Goal: Information Seeking & Learning: Learn about a topic

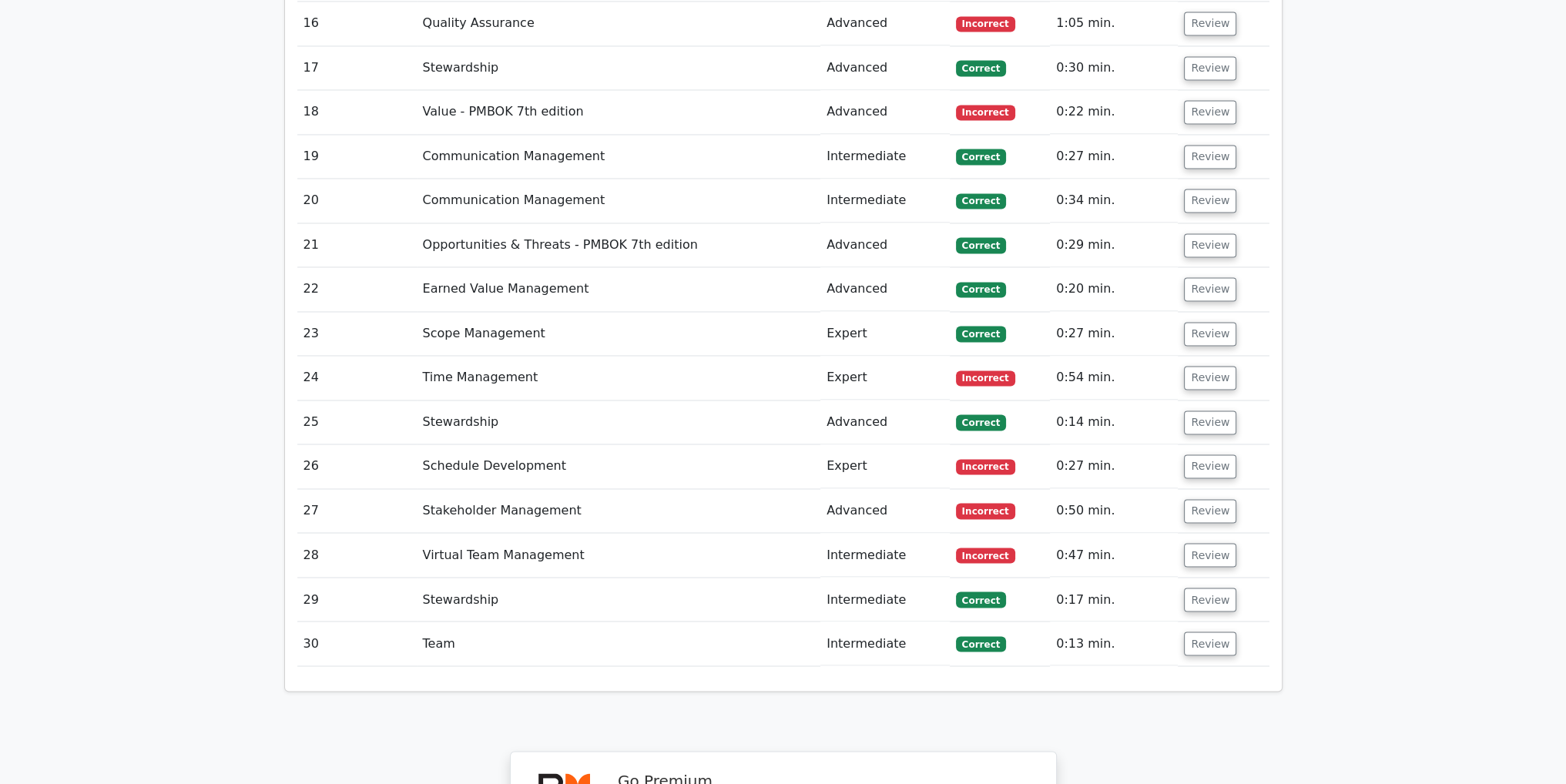
scroll to position [3892, 0]
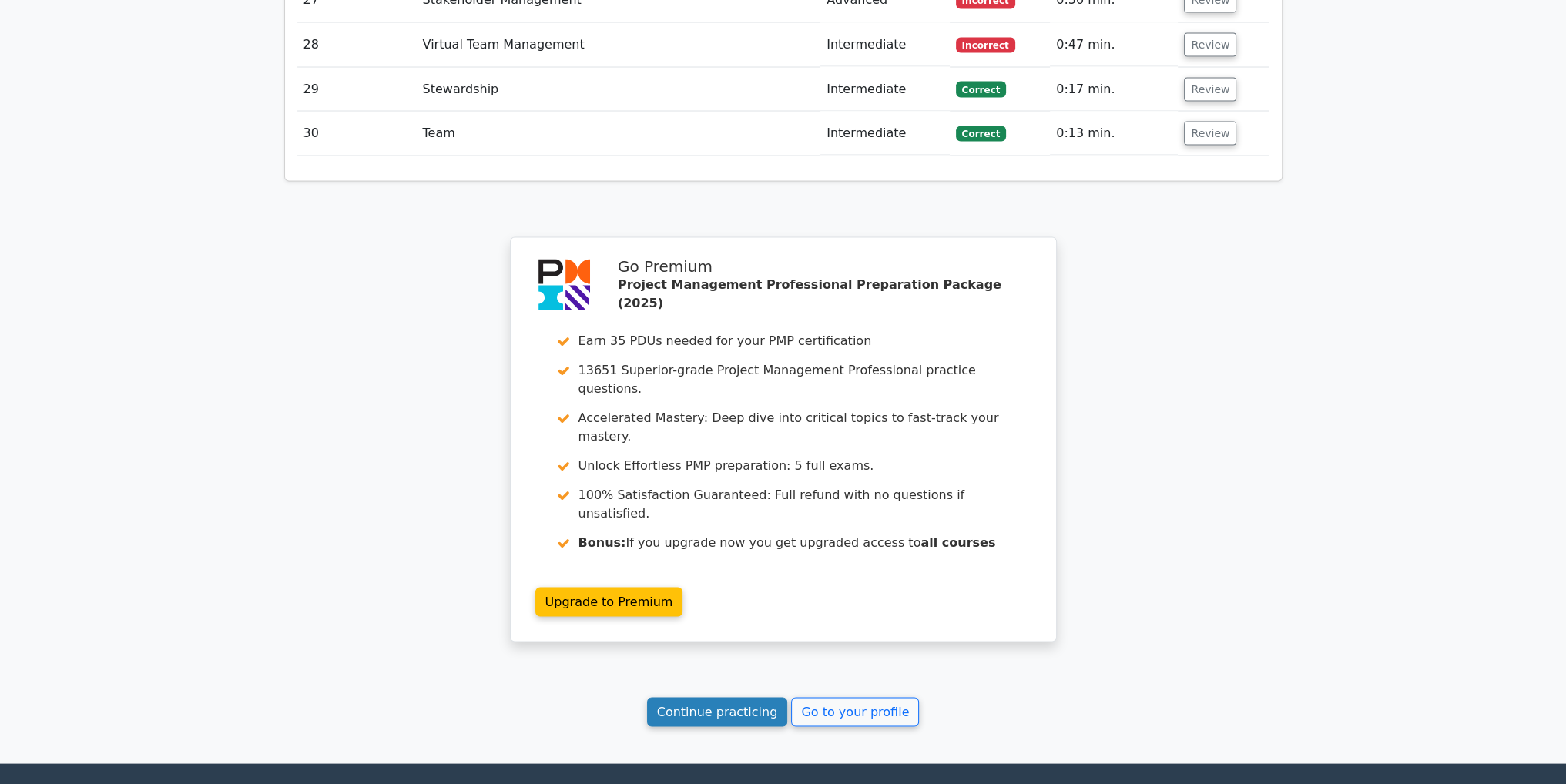
click at [743, 697] on link "Continue practicing" at bounding box center [717, 712] width 141 height 30
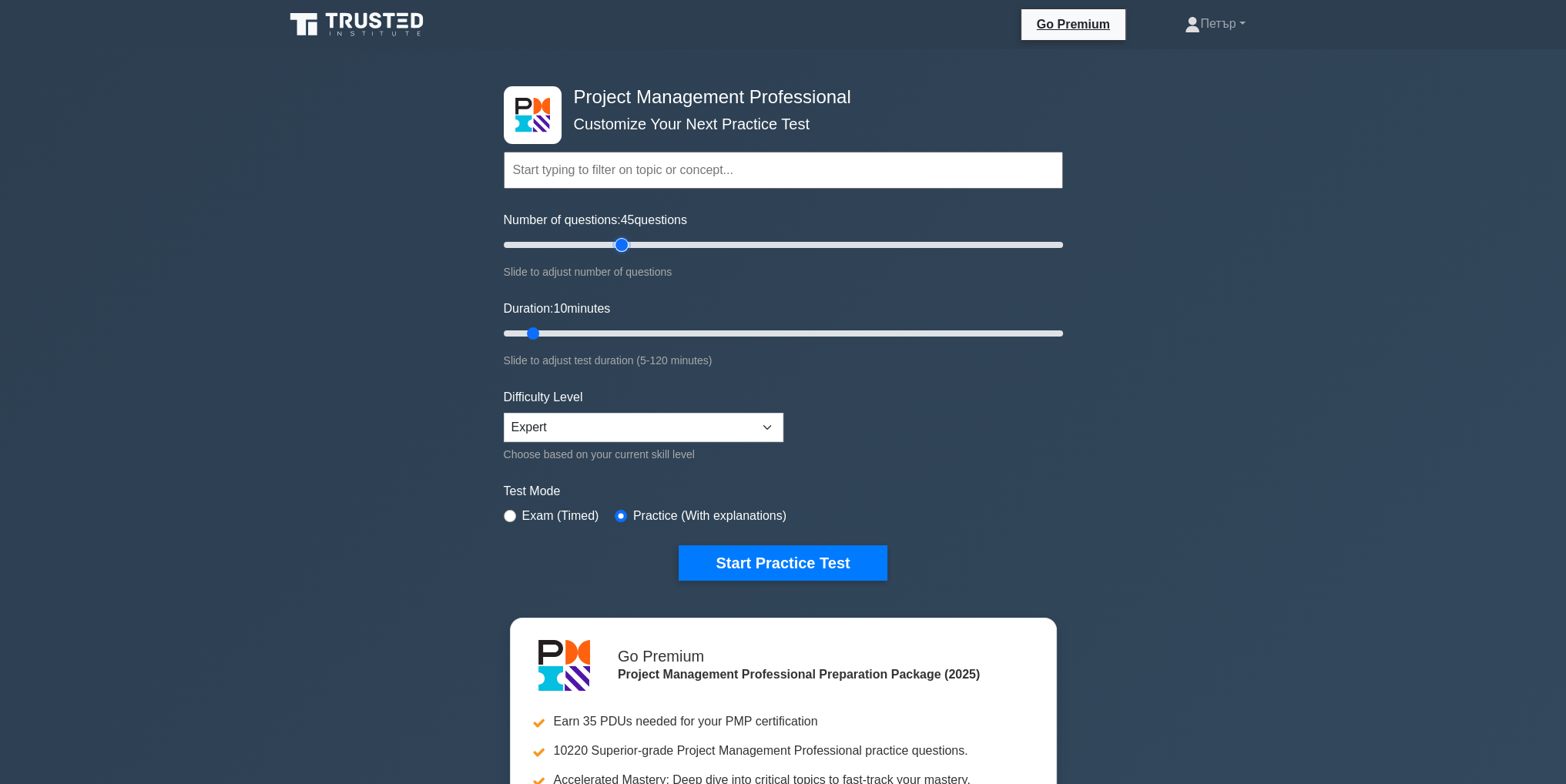
click at [622, 247] on input "Number of questions: 45 questions" at bounding box center [783, 245] width 559 height 19
click at [604, 244] on input "Number of questions: 40 questions" at bounding box center [783, 245] width 559 height 19
type input "30"
click at [582, 243] on input "Number of questions: 30 questions" at bounding box center [783, 245] width 559 height 19
click at [583, 331] on input "Duration: 20 minutes" at bounding box center [783, 333] width 559 height 19
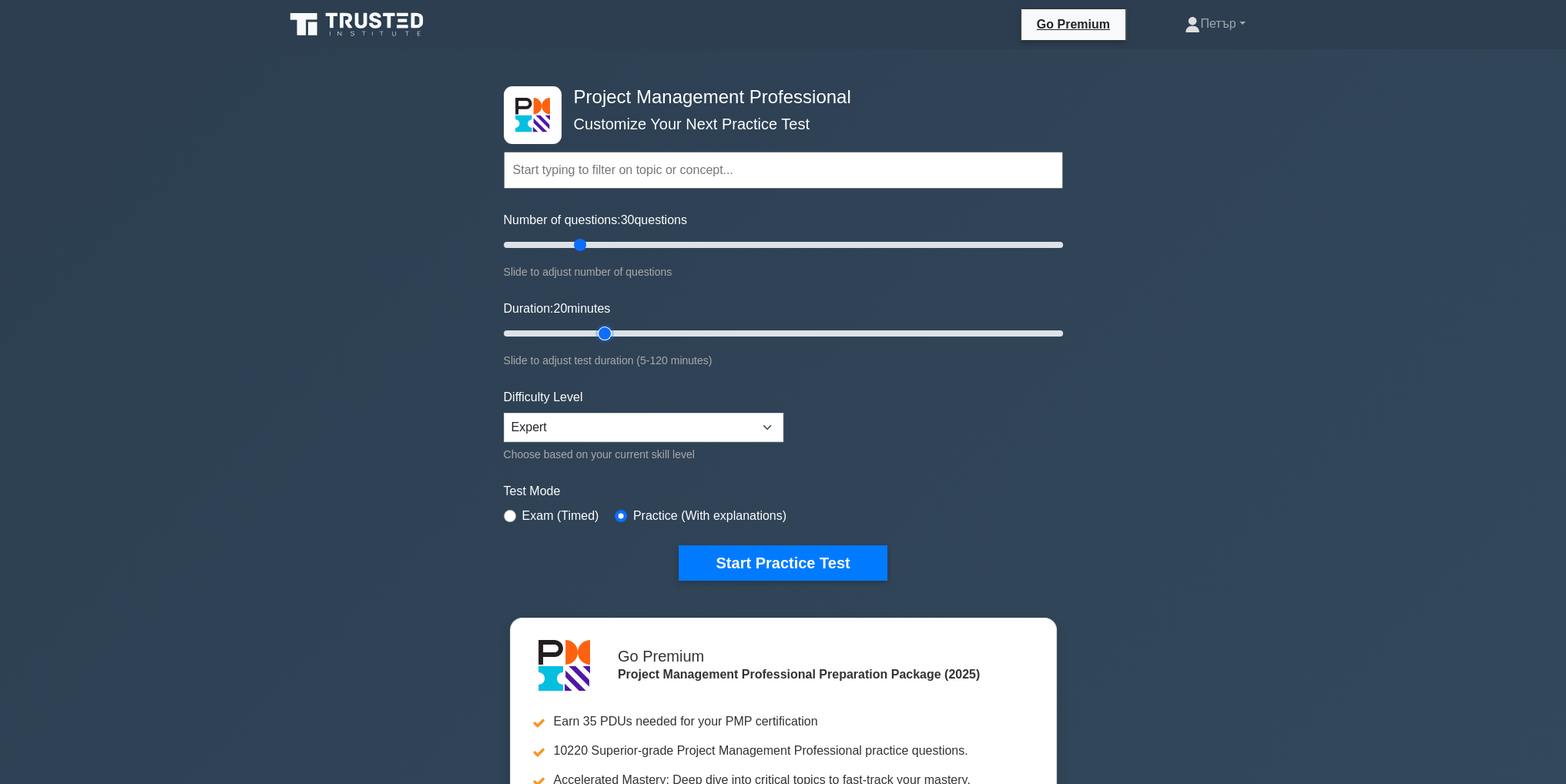
click at [616, 331] on input "Duration: 20 minutes" at bounding box center [783, 333] width 559 height 19
click at [615, 329] on input "Duration: 25 minutes" at bounding box center [783, 333] width 559 height 19
click at [620, 327] on input "Duration: 25 minutes" at bounding box center [783, 333] width 559 height 19
type input "35"
click at [652, 329] on input "Duration: 35 minutes" at bounding box center [783, 333] width 559 height 19
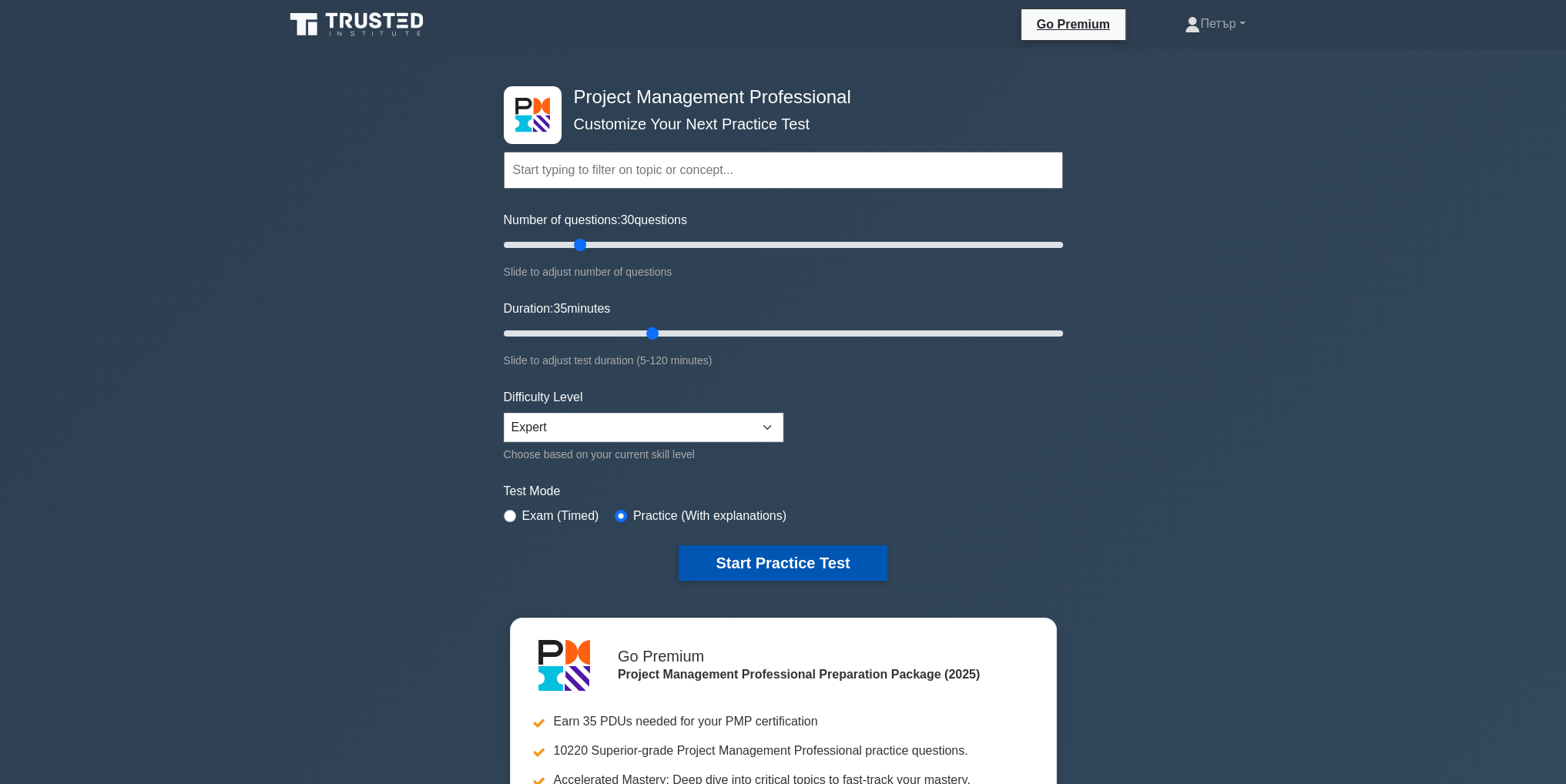
click at [783, 555] on button "Start Practice Test" at bounding box center [783, 563] width 208 height 36
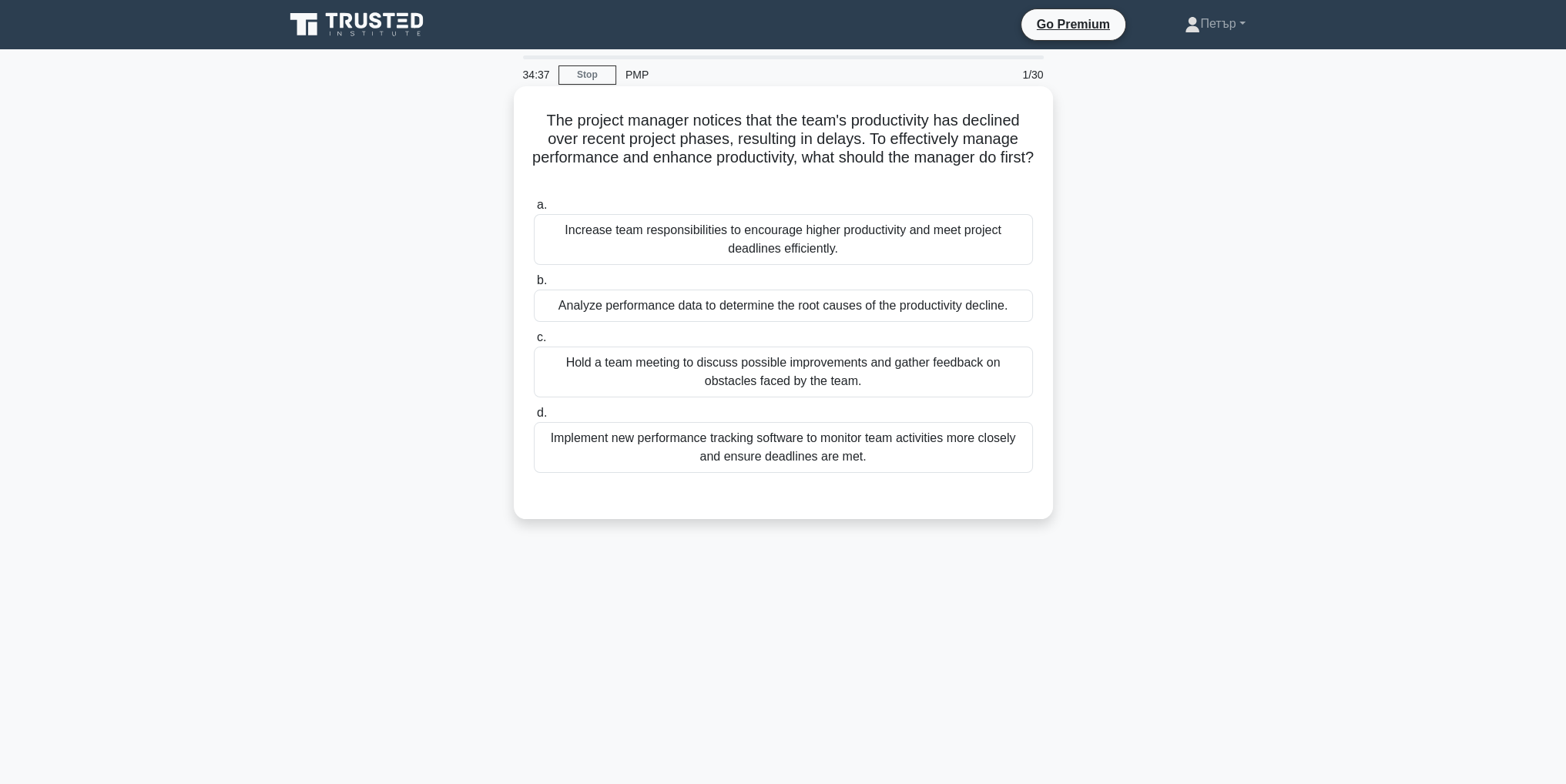
click at [820, 382] on div "Hold a team meeting to discuss possible improvements and gather feedback on obs…" at bounding box center [783, 371] width 499 height 50
click at [534, 343] on input "c. Hold a team meeting to discuss possible improvements and gather feedback on …" at bounding box center [534, 338] width 0 height 10
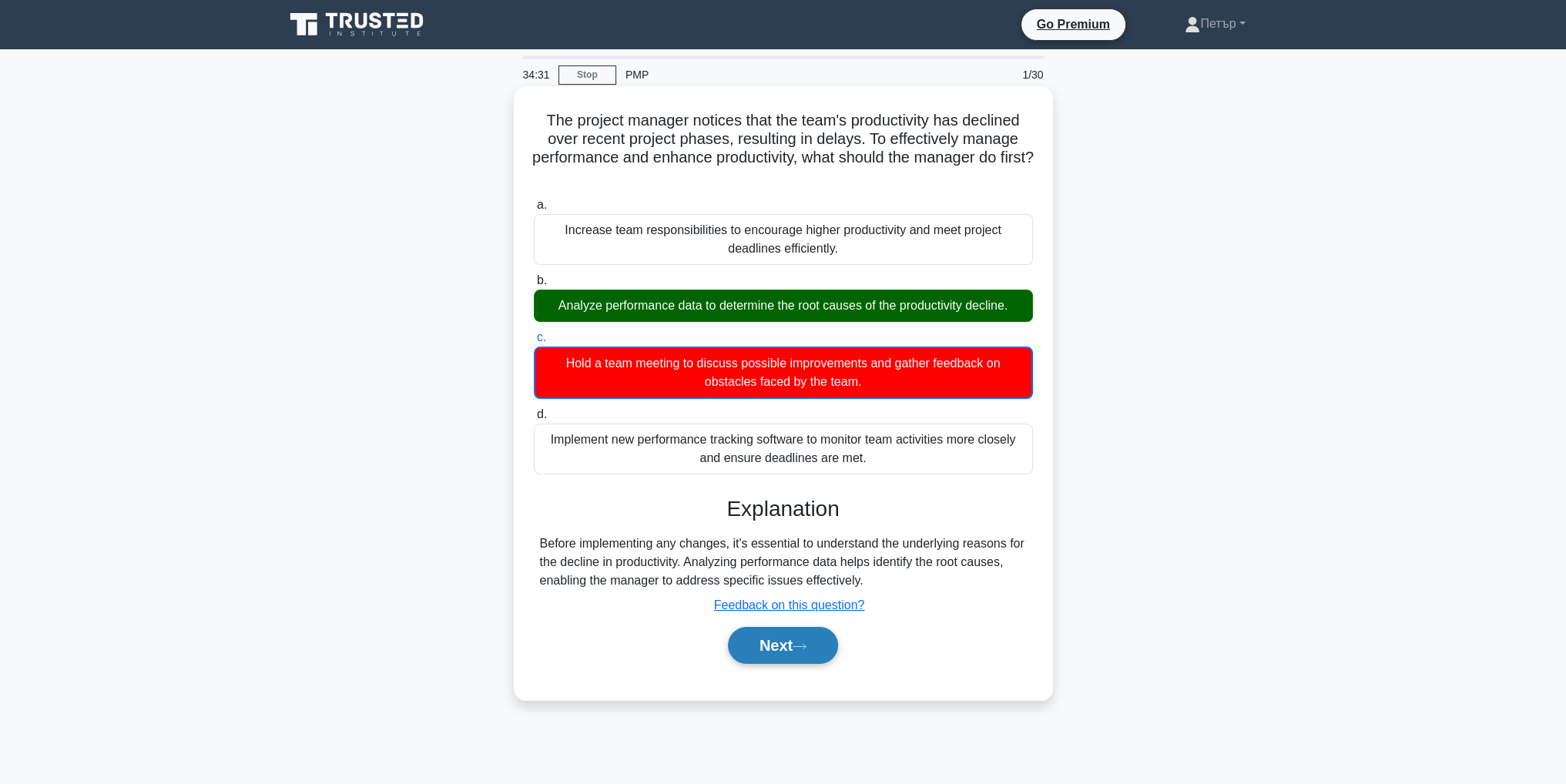
click at [803, 639] on button "Next" at bounding box center [783, 645] width 111 height 37
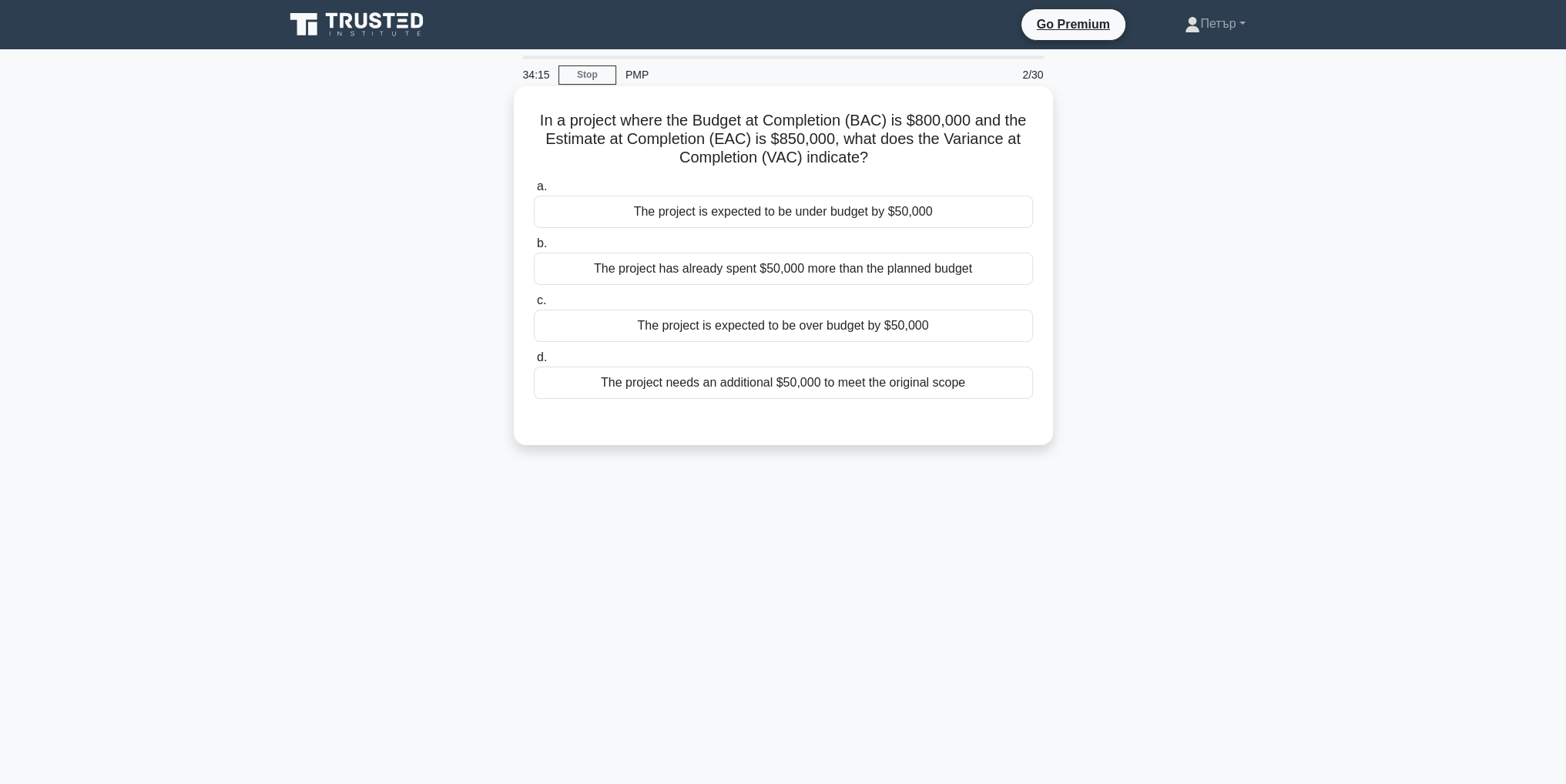
click at [1013, 336] on div "The project is expected to be over budget by $50,000" at bounding box center [783, 325] width 499 height 33
click at [534, 306] on input "c. The project is expected to be over budget by $50,000" at bounding box center [534, 300] width 0 height 10
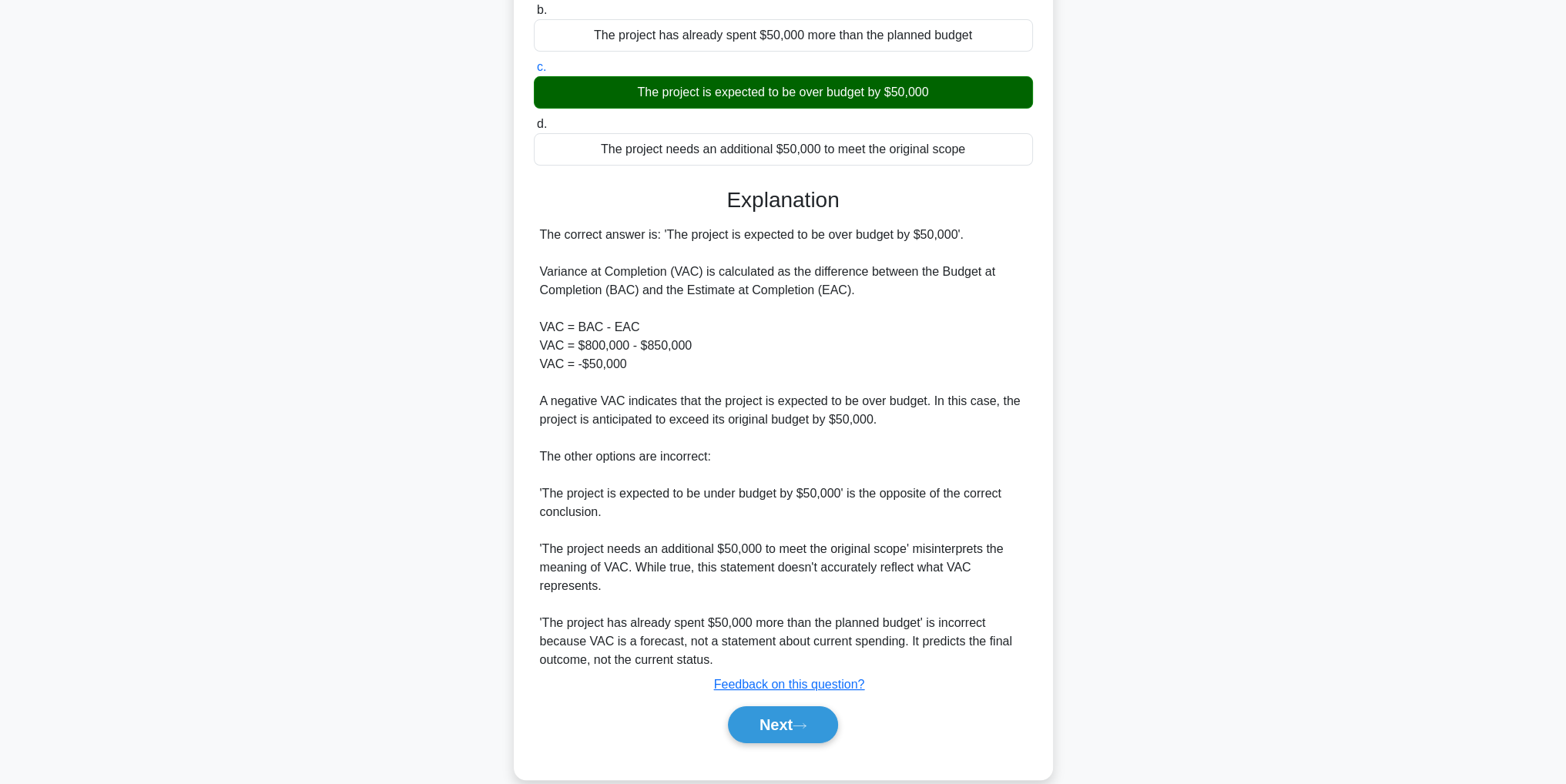
scroll to position [257, 0]
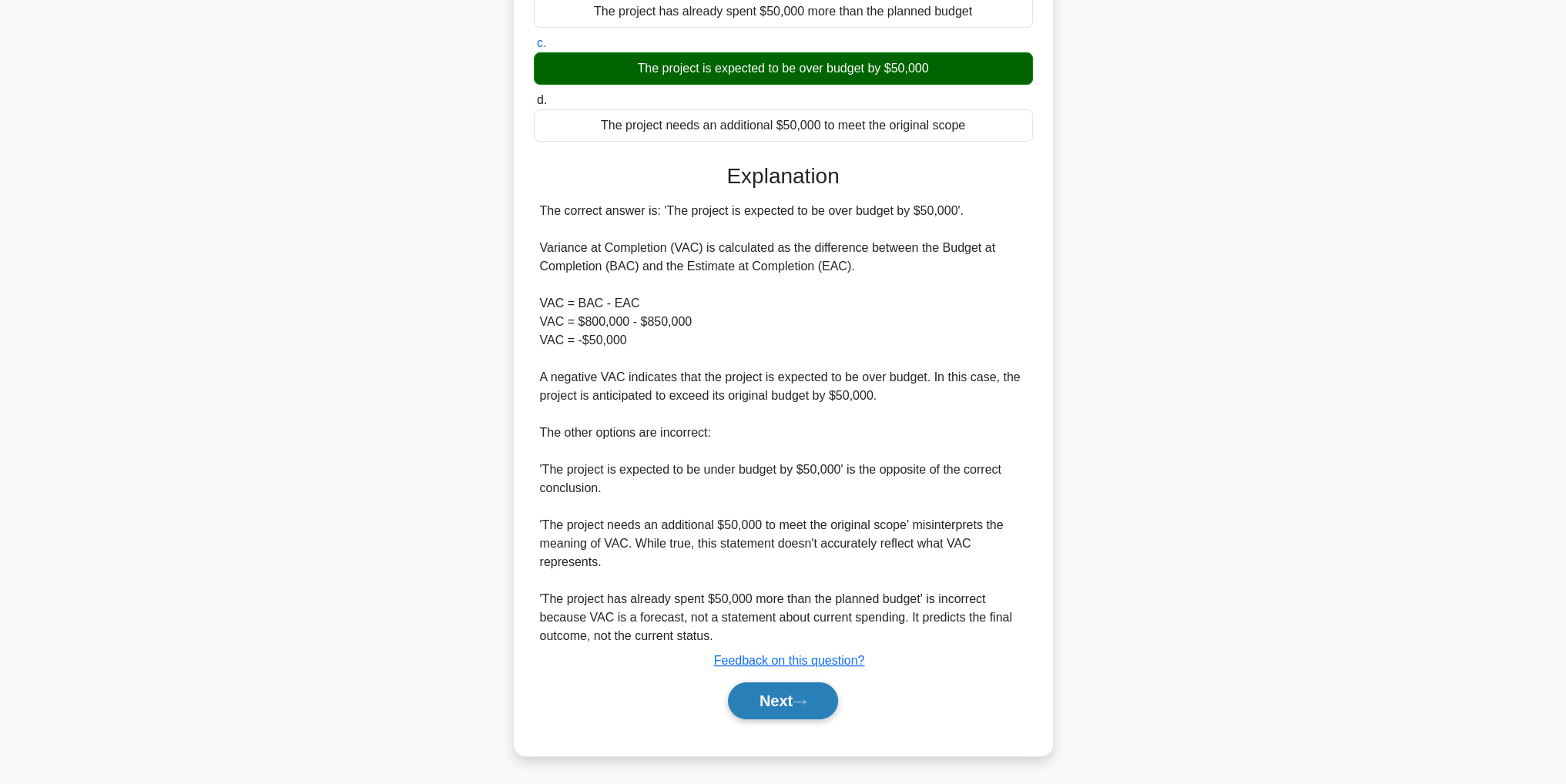
click at [792, 690] on button "Next" at bounding box center [783, 700] width 111 height 37
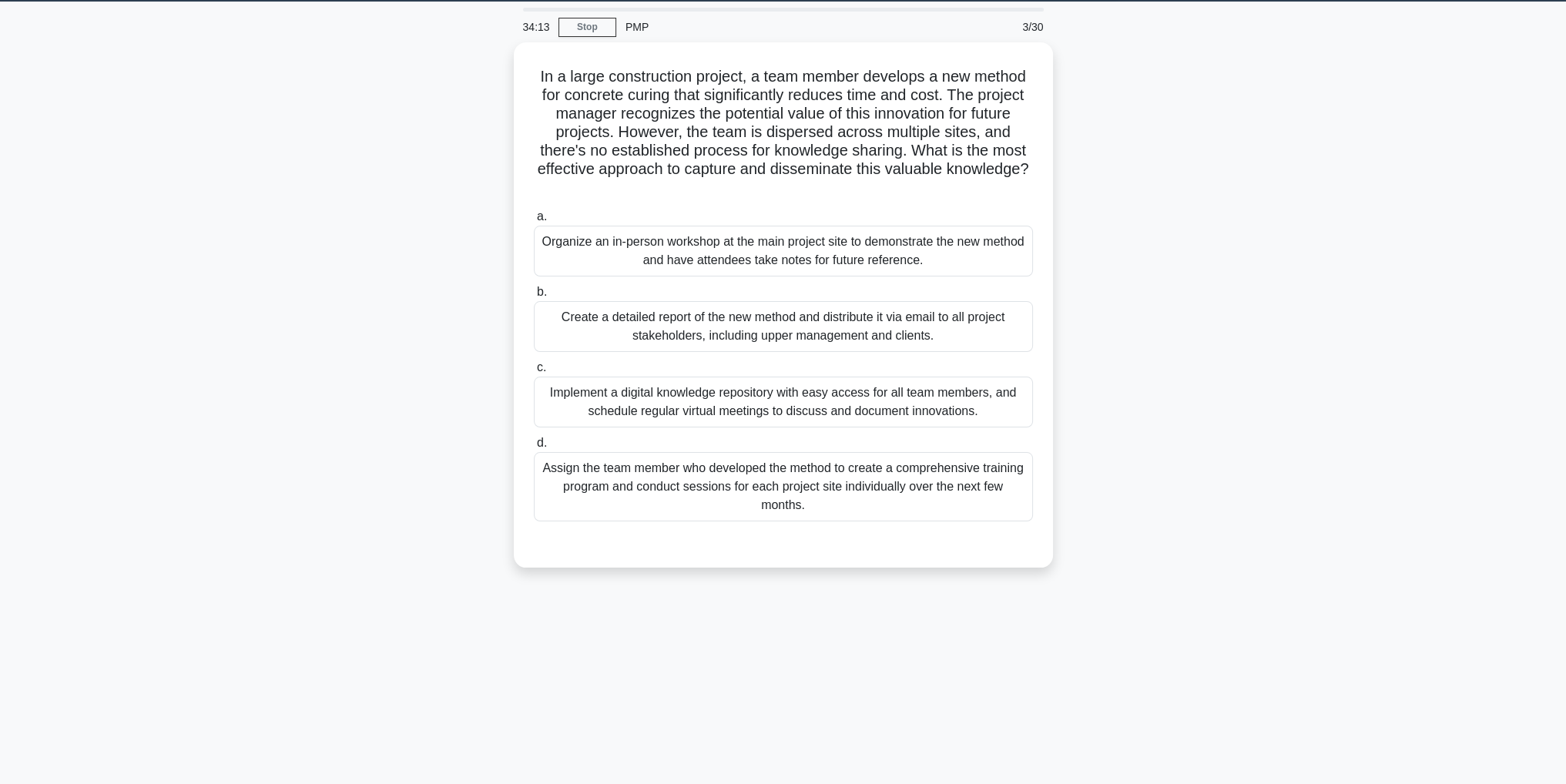
scroll to position [48, 0]
click at [922, 417] on div "Implement a digital knowledge repository with easy access for all team members,…" at bounding box center [783, 397] width 499 height 50
click at [534, 369] on input "c. Implement a digital knowledge repository with easy access for all team membe…" at bounding box center [534, 363] width 0 height 10
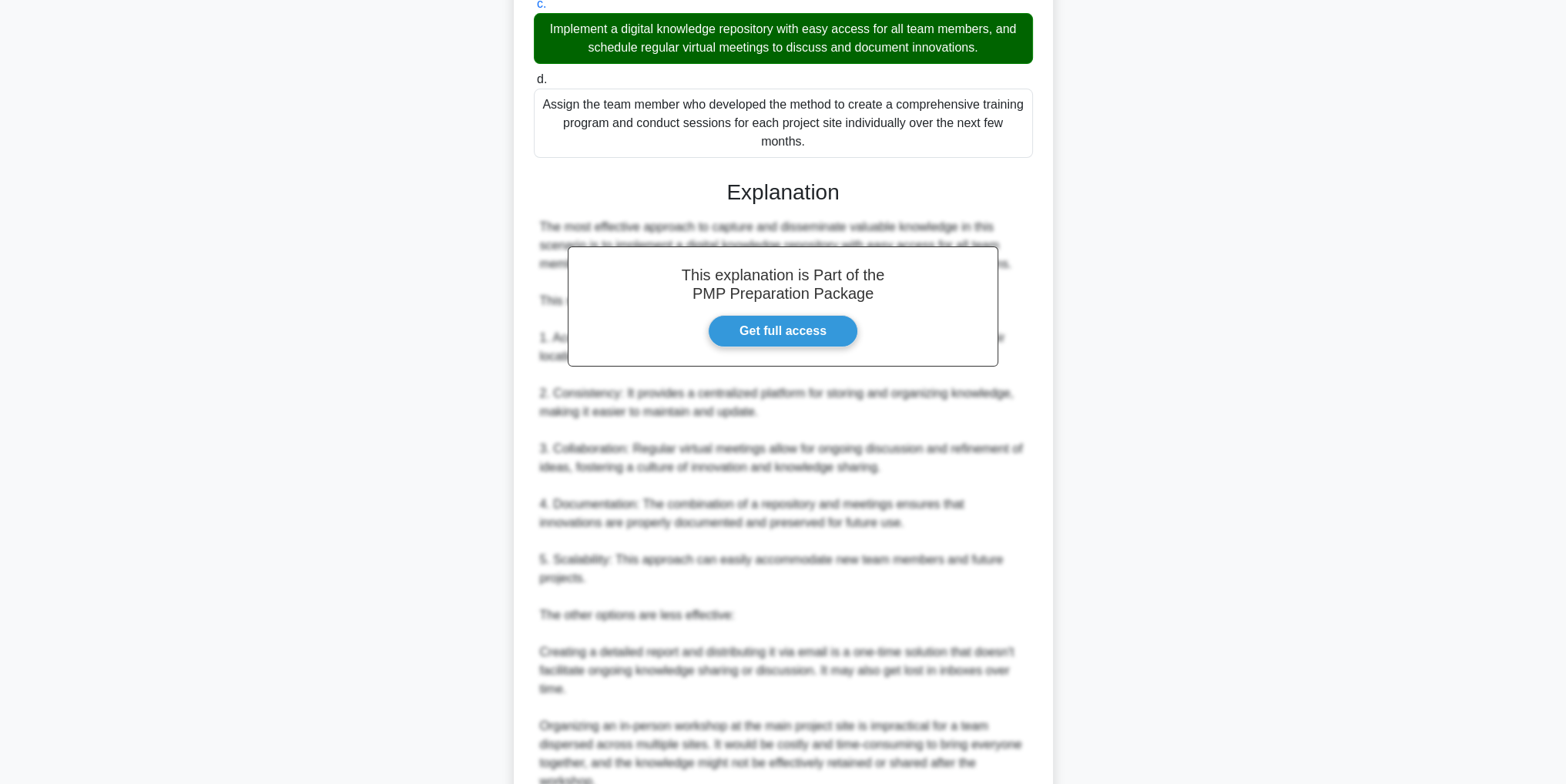
scroll to position [645, 0]
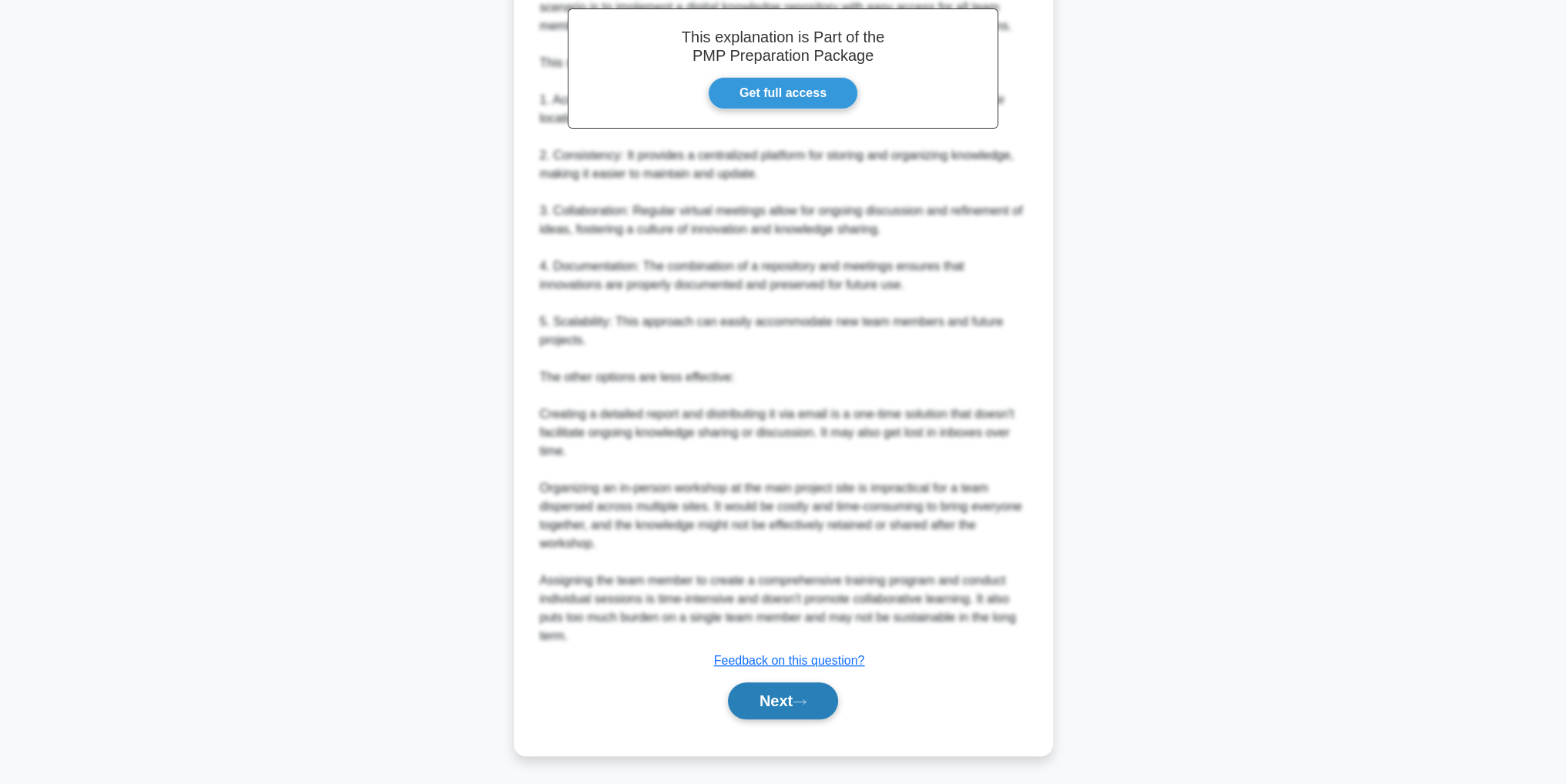
click at [826, 682] on button "Next" at bounding box center [783, 700] width 111 height 37
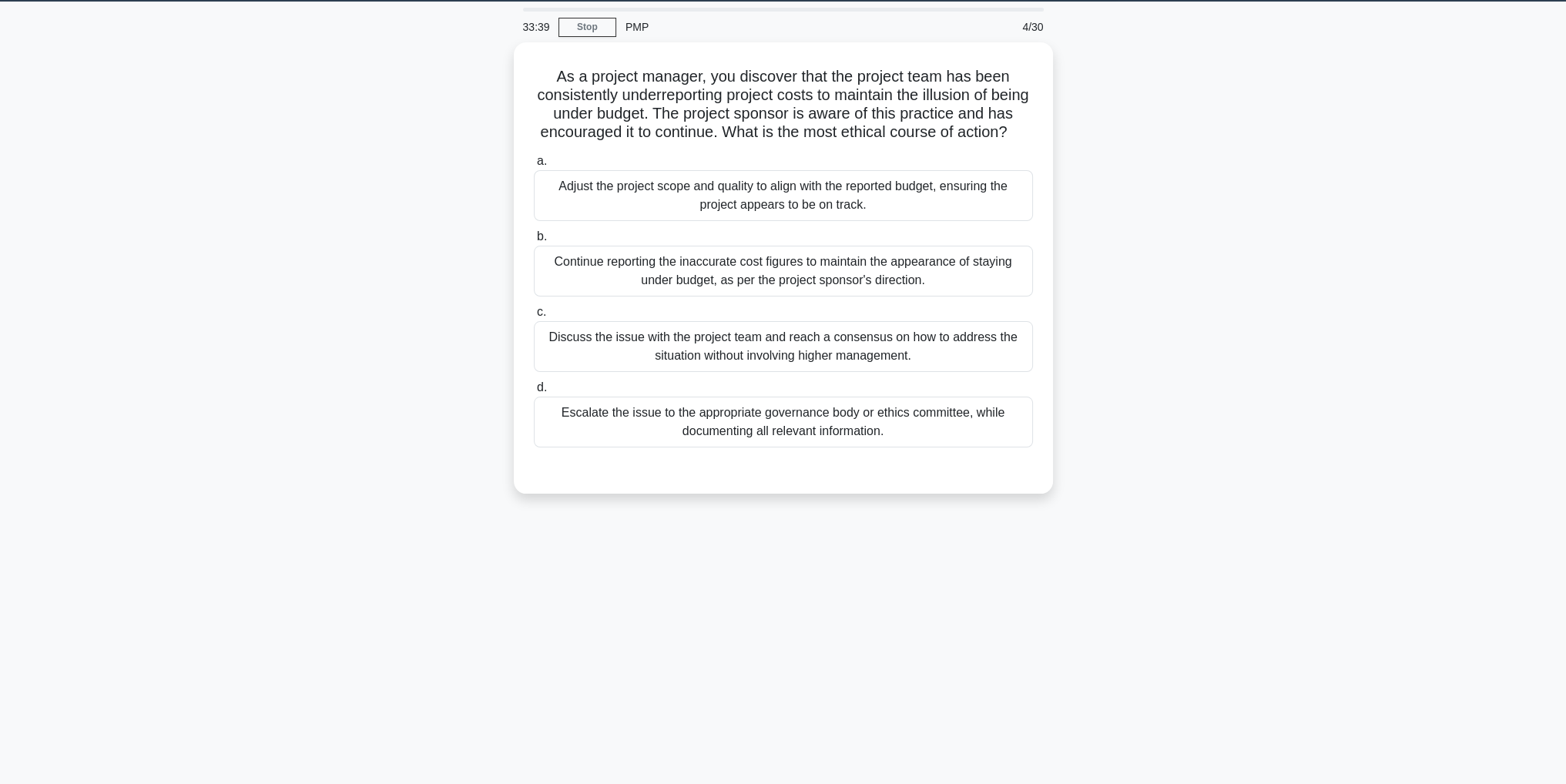
scroll to position [48, 0]
click at [972, 432] on div "Escalate the issue to the appropriate governance body or ethics committee, whil…" at bounding box center [783, 418] width 499 height 50
click at [534, 389] on input "d. Escalate the issue to the appropriate governance body or ethics committee, w…" at bounding box center [534, 384] width 0 height 10
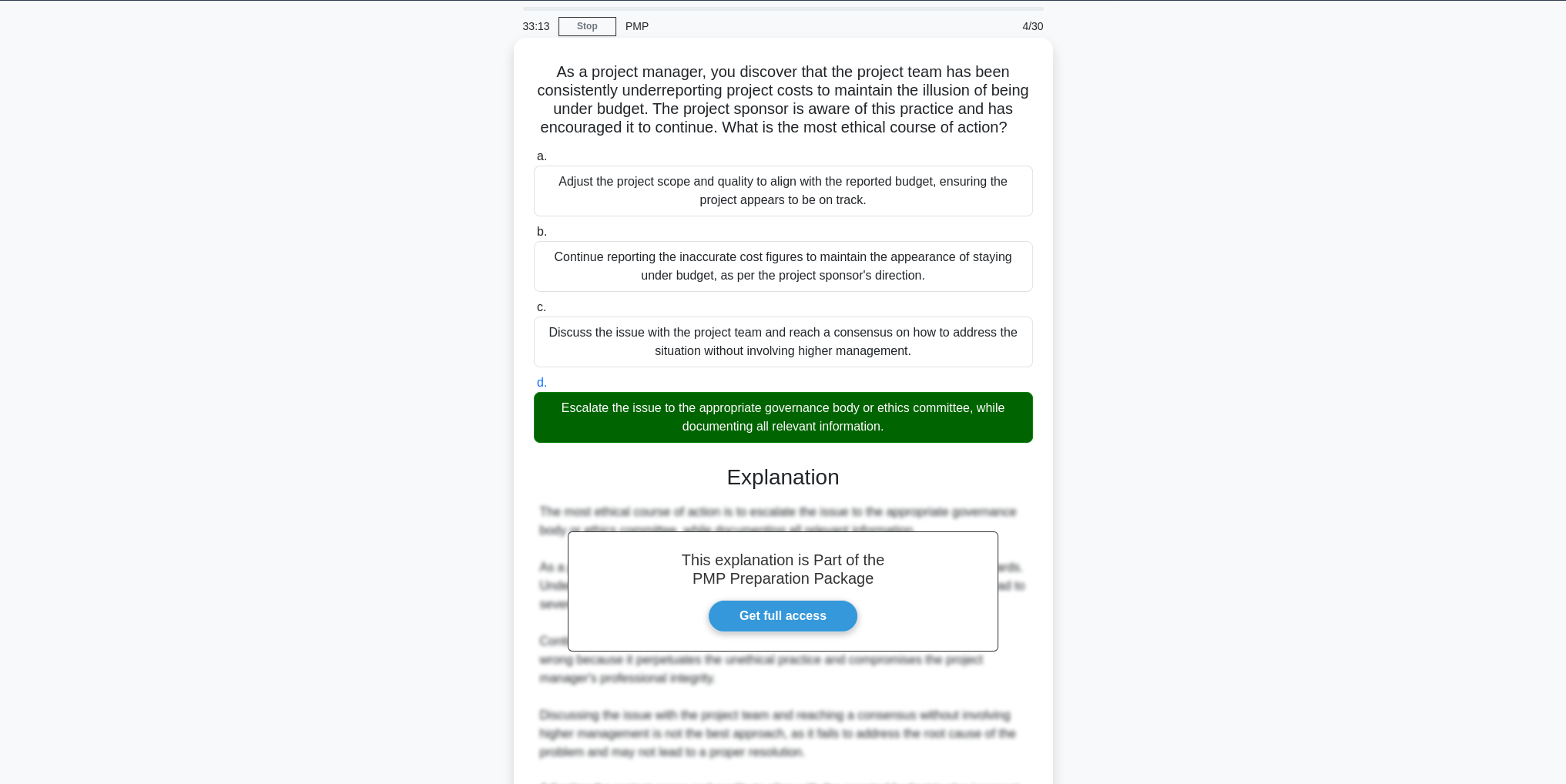
scroll to position [350, 0]
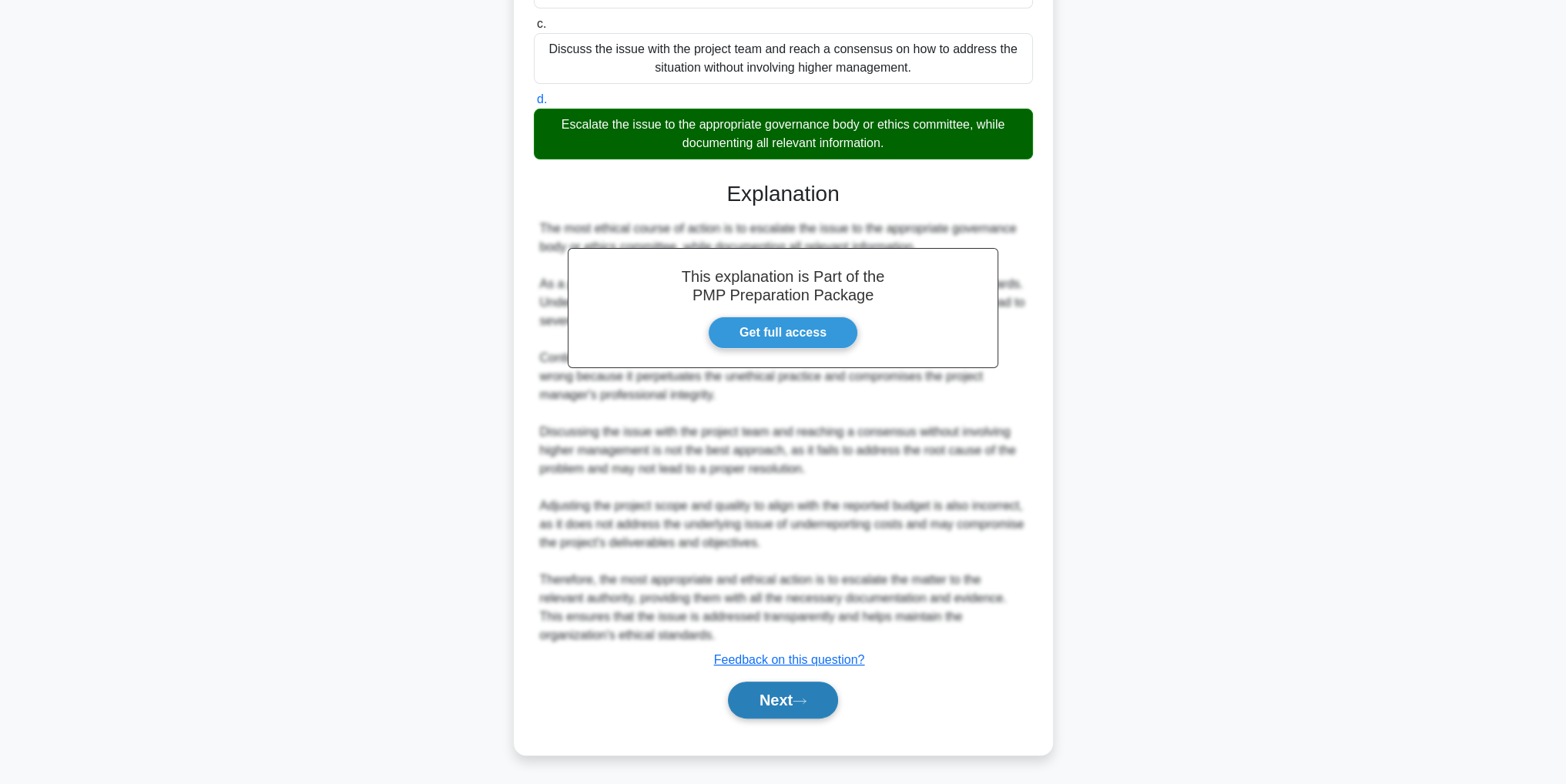
click at [779, 700] on button "Next" at bounding box center [783, 699] width 111 height 37
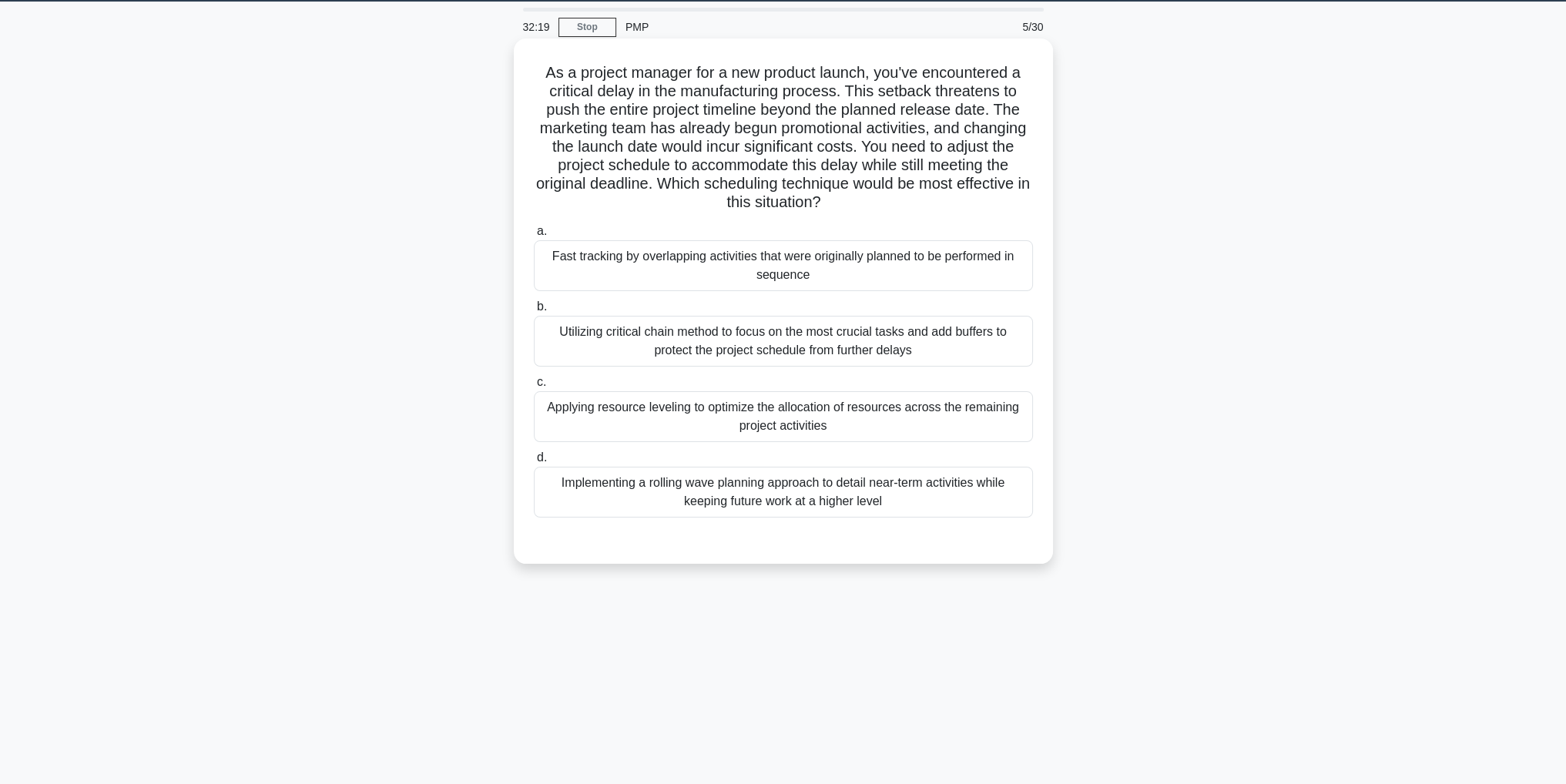
click at [982, 347] on div "Utilizing critical chain method to focus on the most crucial tasks and add buff…" at bounding box center [783, 341] width 499 height 50
click at [534, 312] on input "b. Utilizing critical chain method to focus on the most crucial tasks and add b…" at bounding box center [534, 307] width 0 height 10
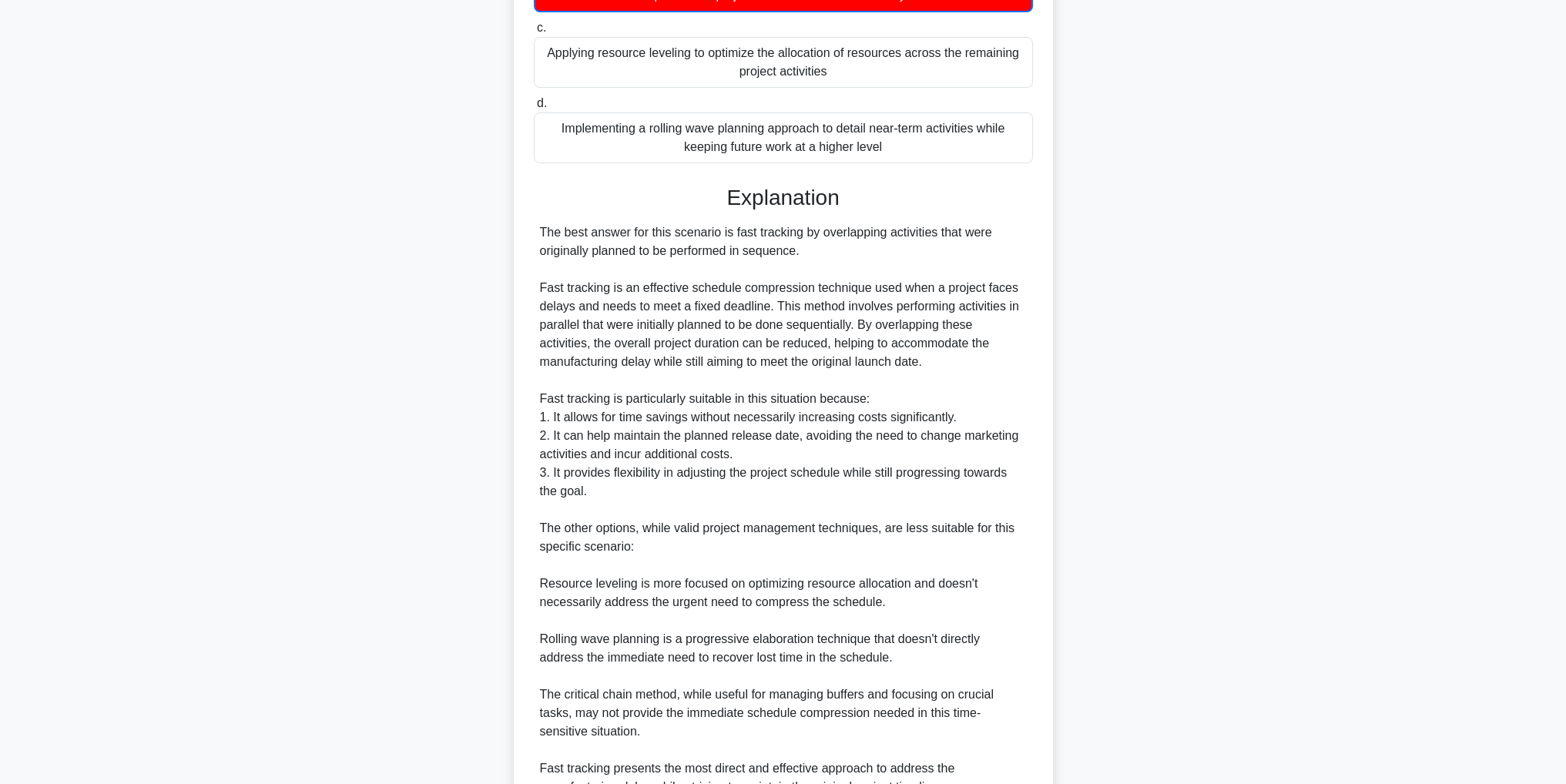
scroll to position [554, 0]
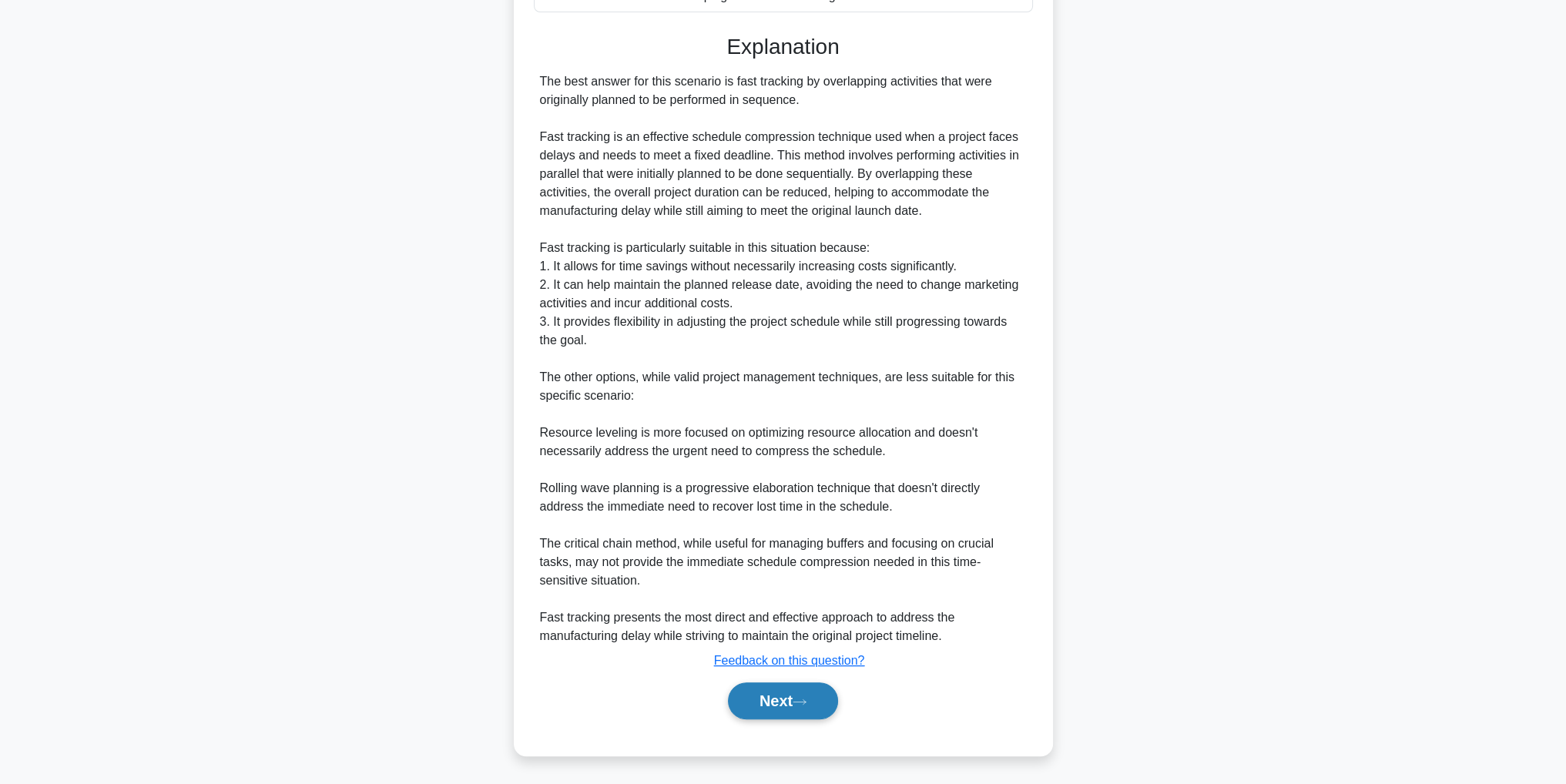
click at [794, 706] on button "Next" at bounding box center [783, 700] width 111 height 37
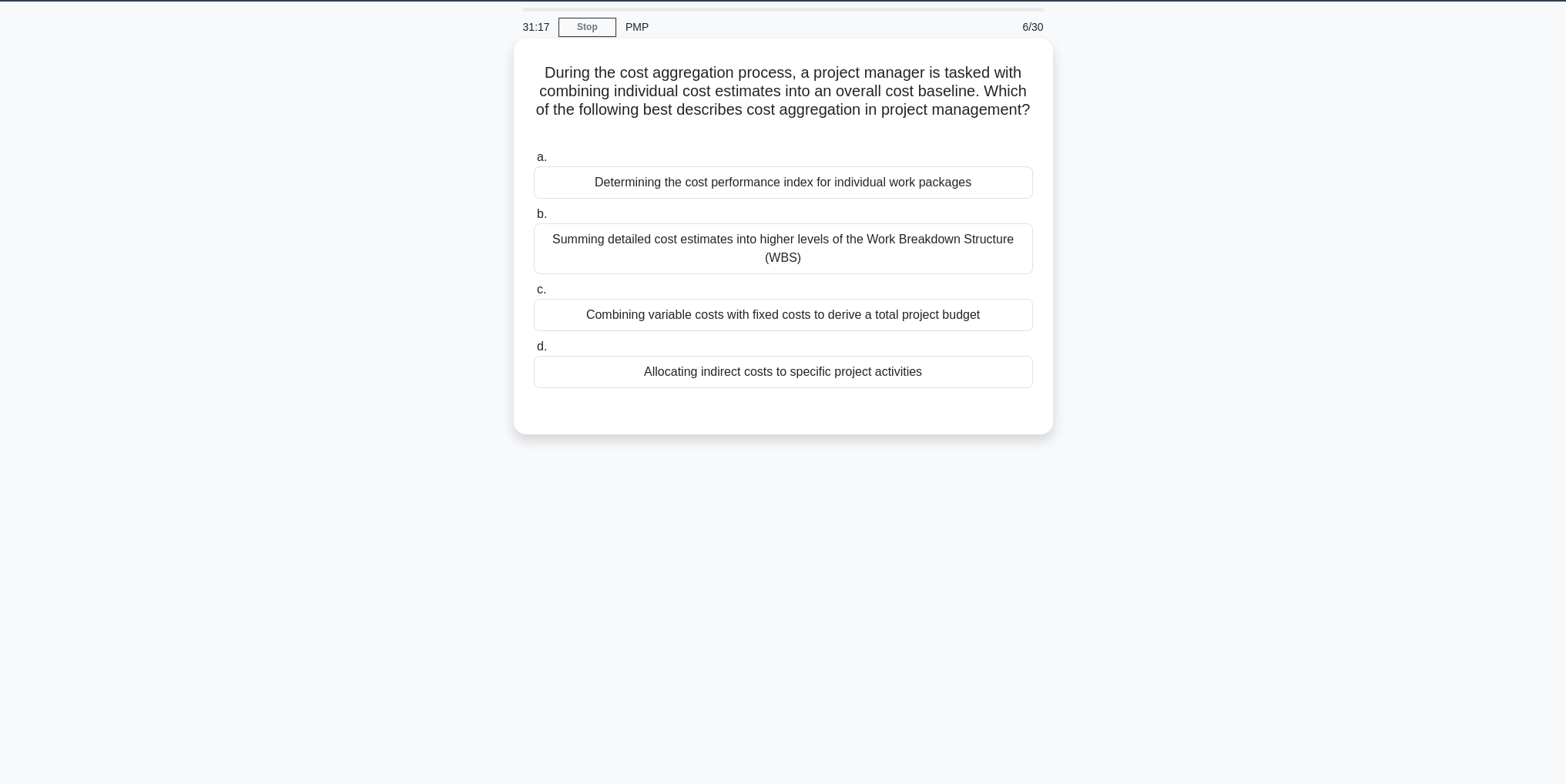
click at [680, 253] on div "Summing detailed cost estimates into higher levels of the Work Breakdown Struct…" at bounding box center [783, 248] width 499 height 50
click at [534, 219] on input "b. Summing detailed cost estimates into higher levels of the Work Breakdown Str…" at bounding box center [534, 214] width 0 height 10
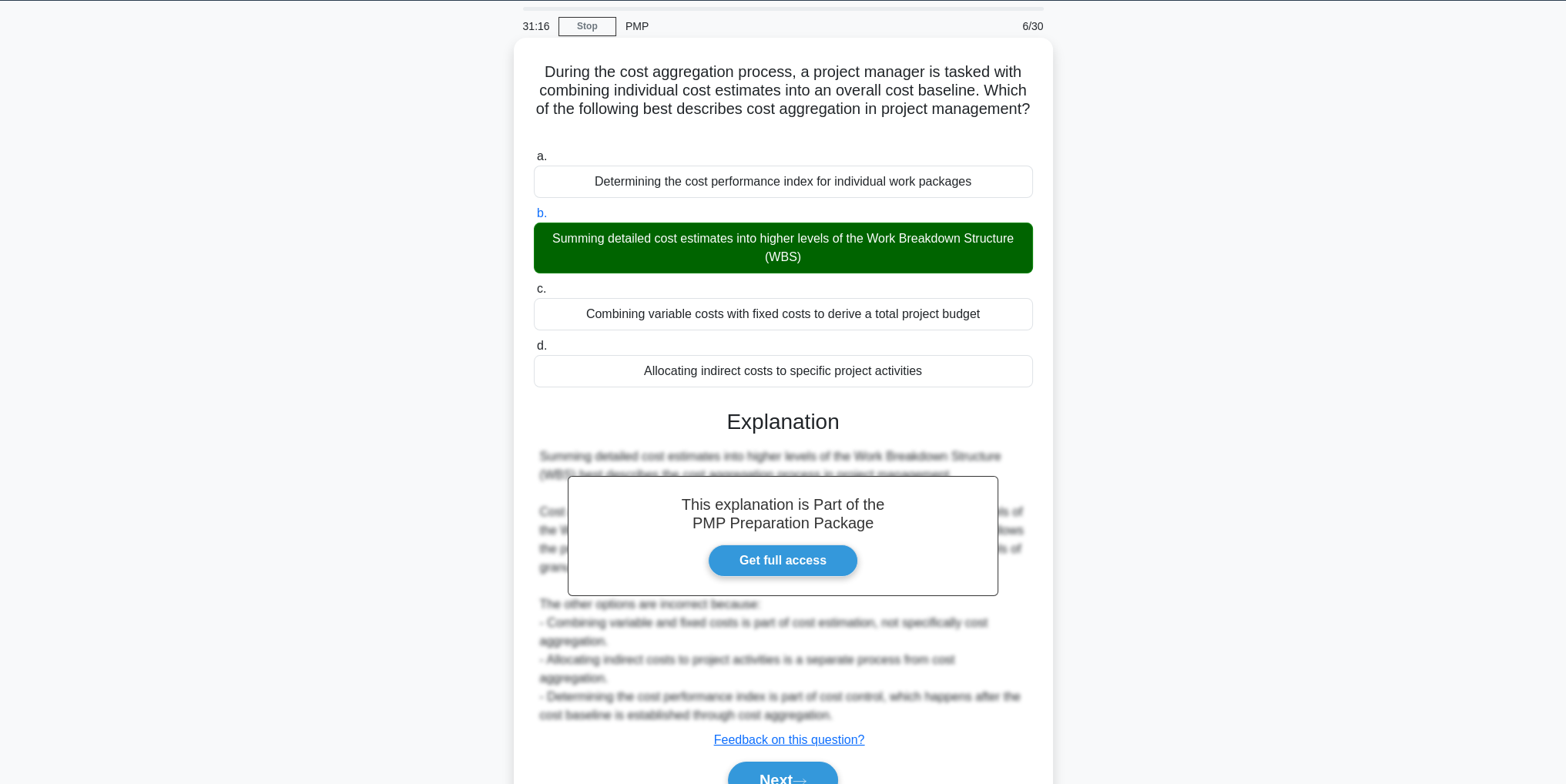
scroll to position [127, 0]
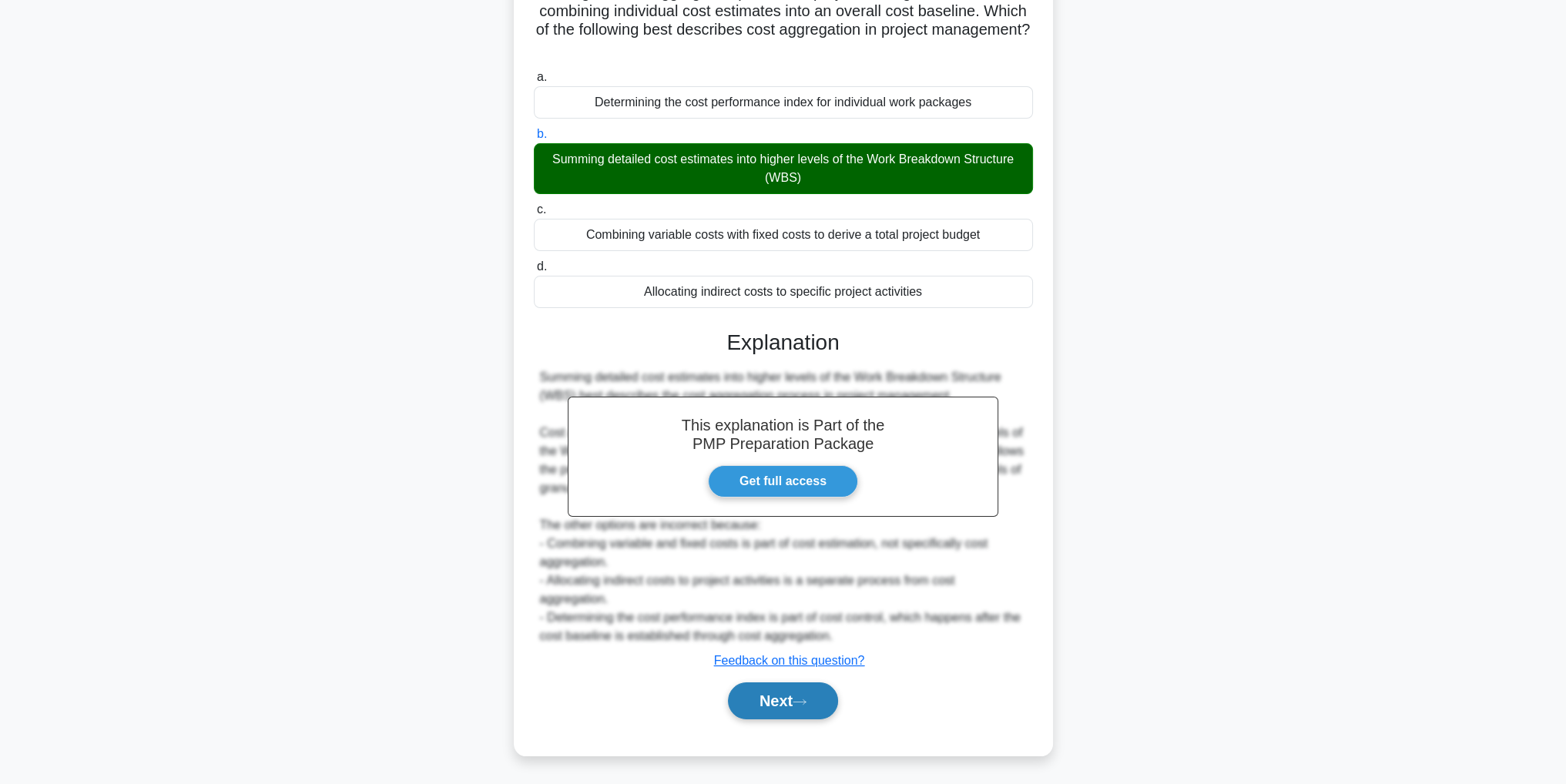
click at [761, 697] on button "Next" at bounding box center [783, 700] width 111 height 37
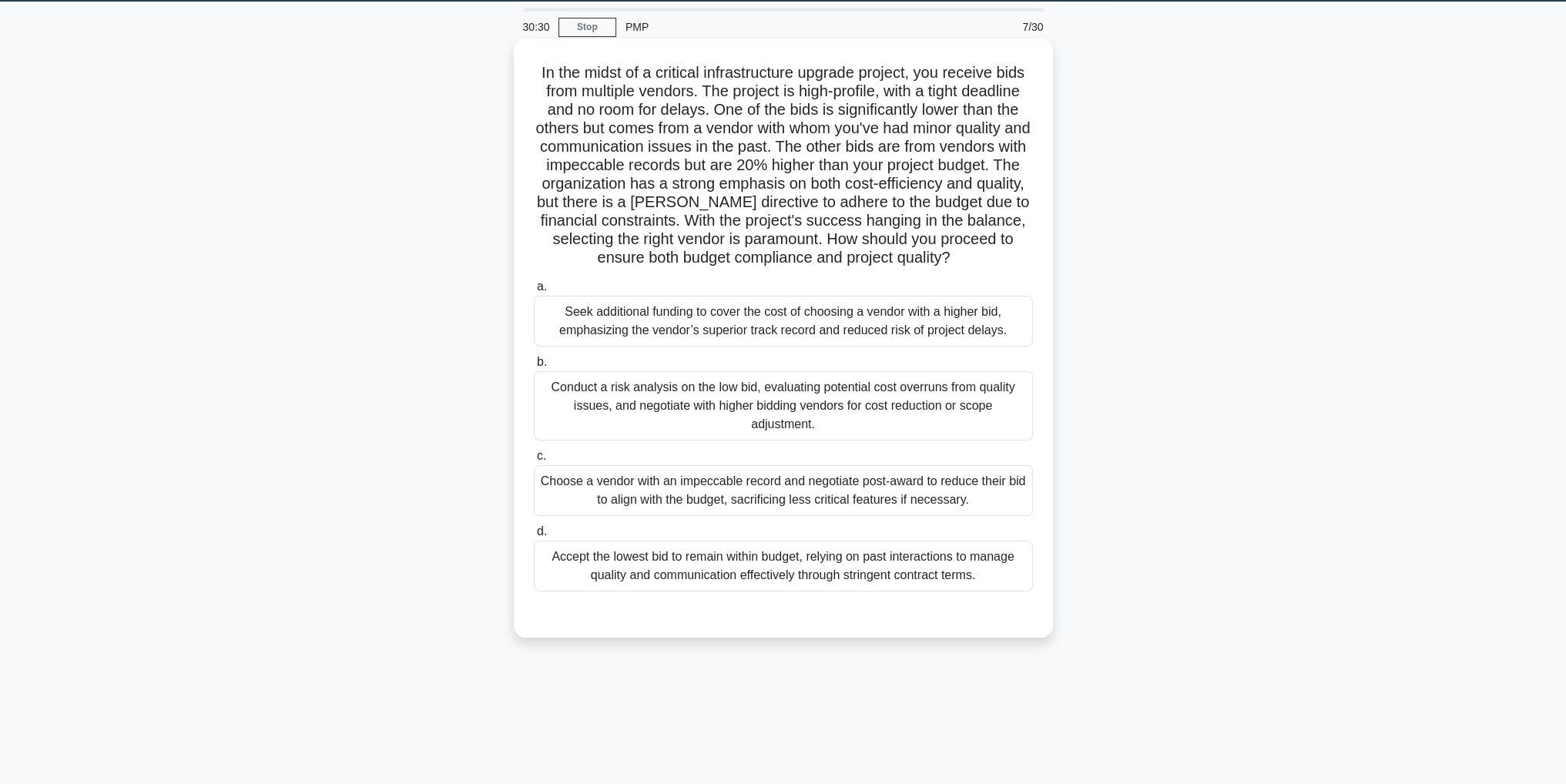
click at [856, 383] on div "Conduct a risk analysis on the low bid, evaluating potential cost overruns from…" at bounding box center [783, 406] width 499 height 69
click at [534, 367] on input "b. Conduct a risk analysis on the low bid, evaluating potential cost overruns f…" at bounding box center [534, 362] width 0 height 10
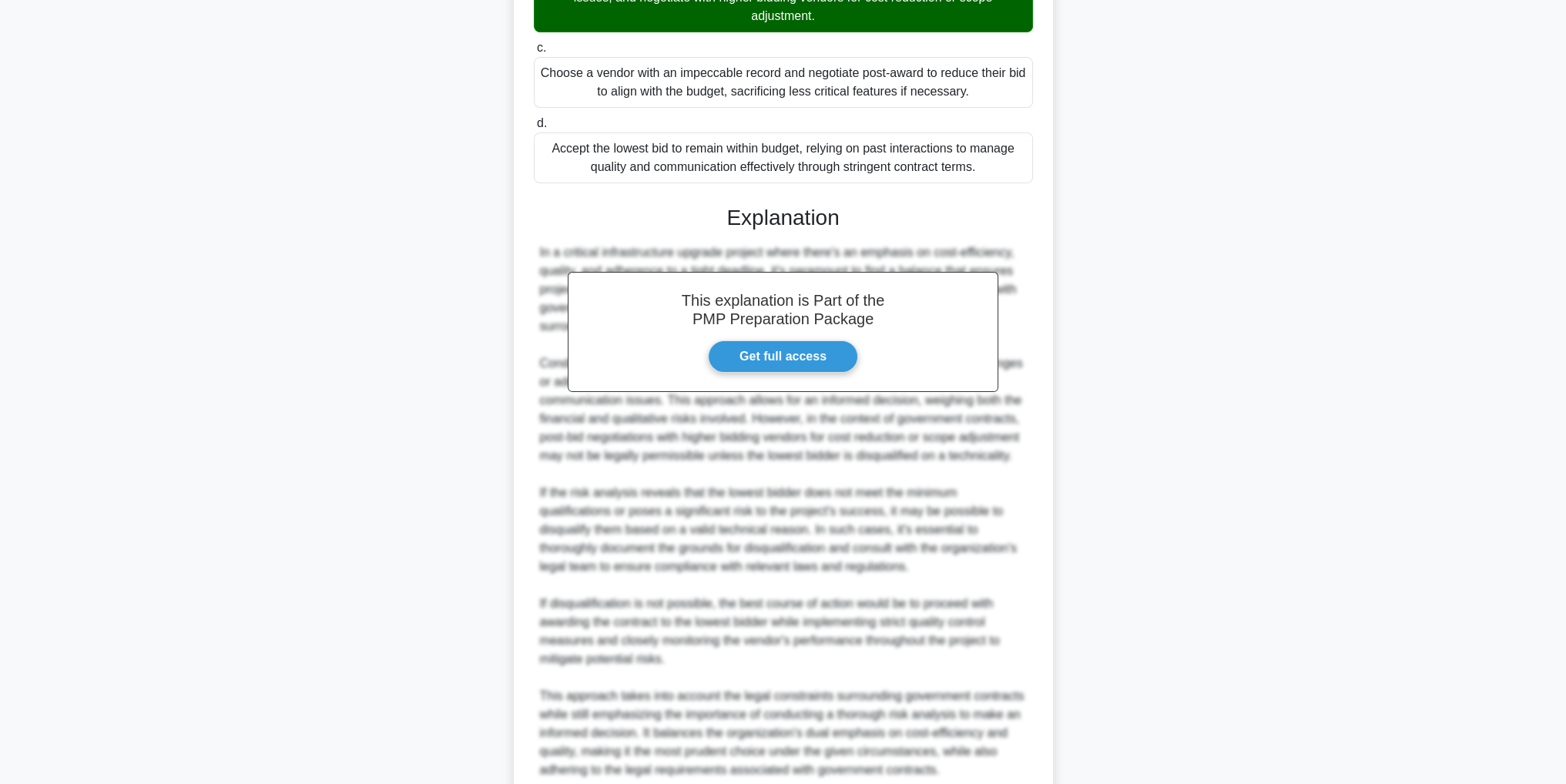
scroll to position [608, 0]
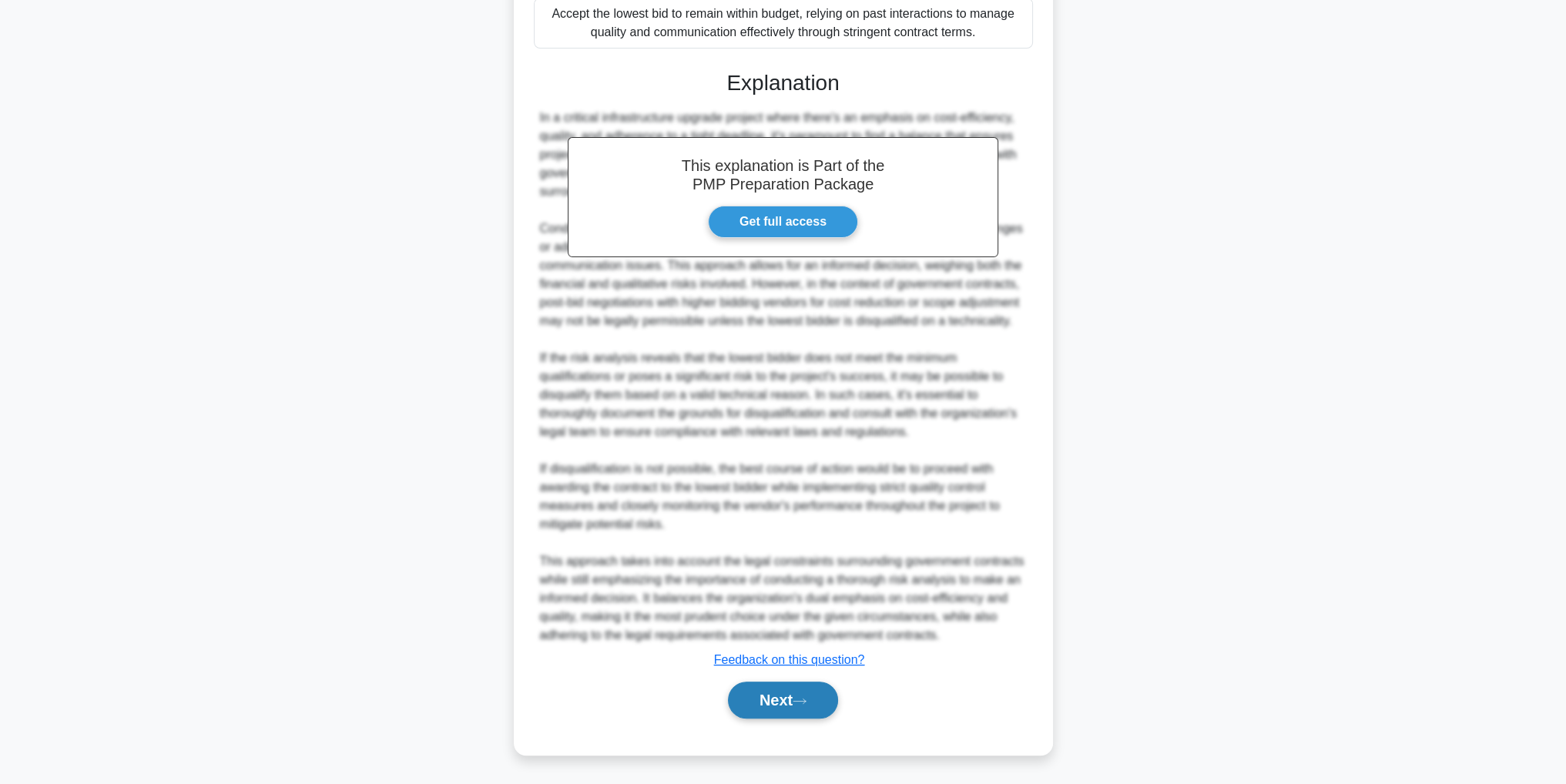
click at [771, 709] on button "Next" at bounding box center [783, 699] width 111 height 37
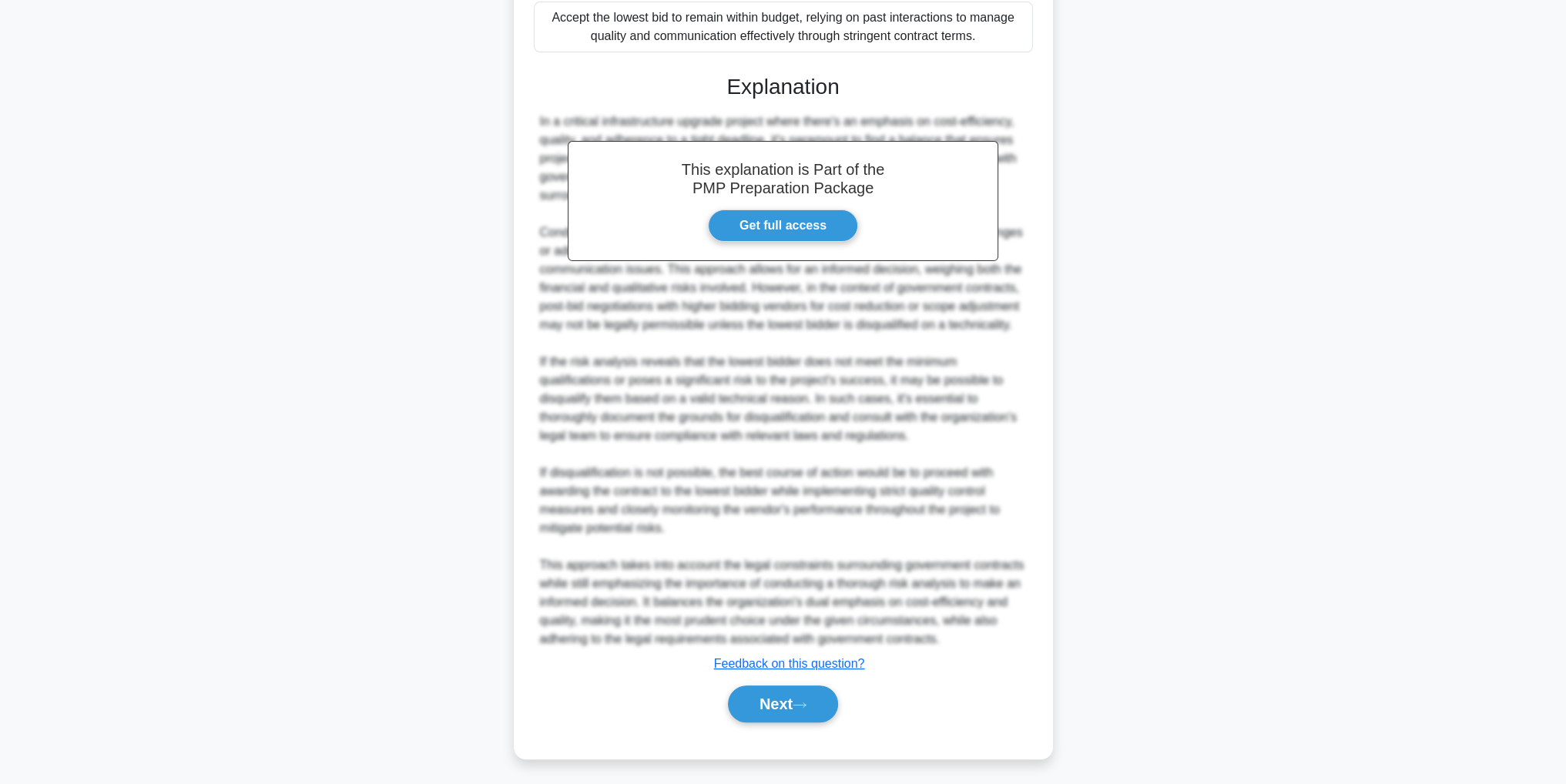
scroll to position [48, 0]
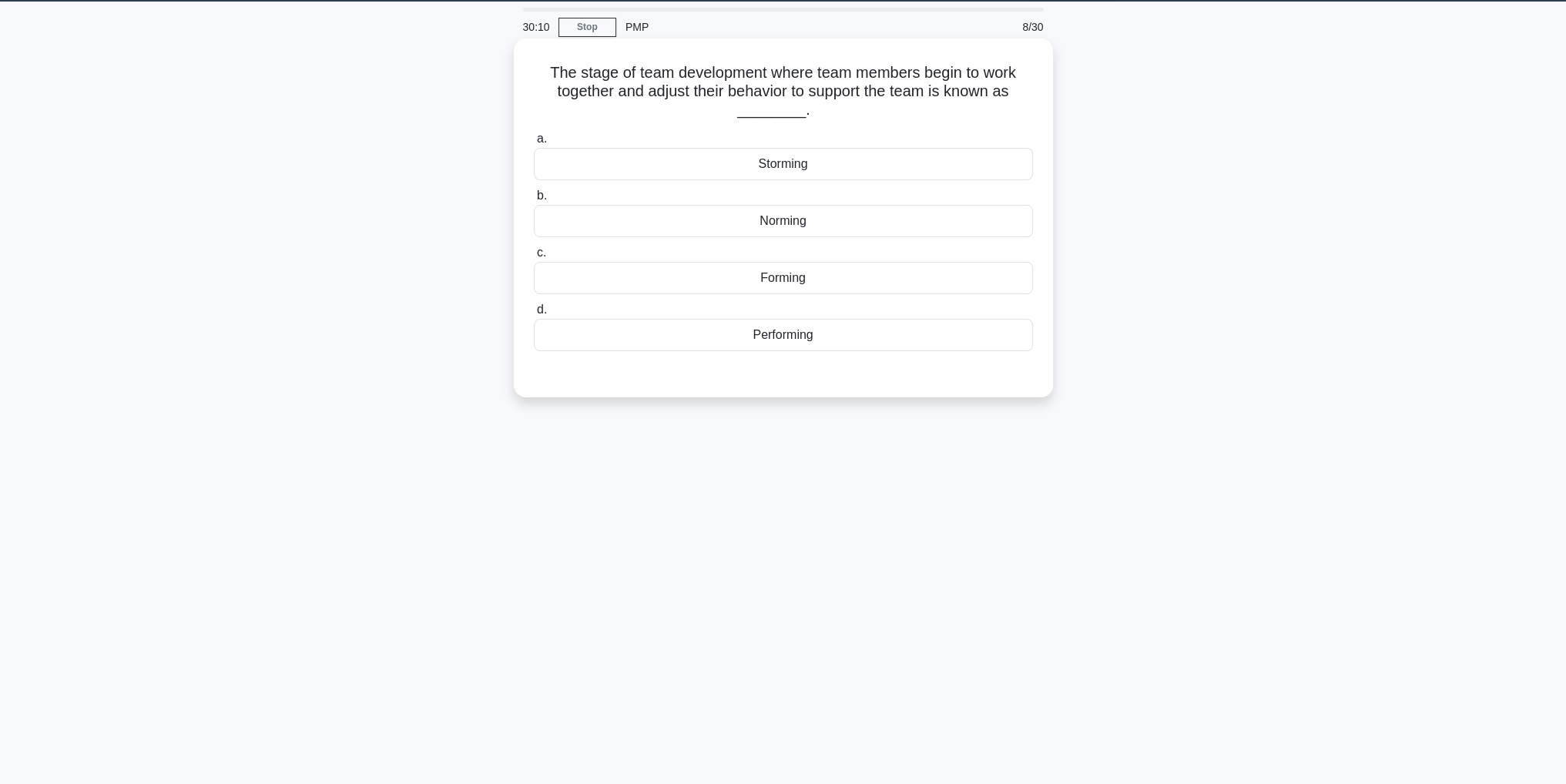
click at [856, 285] on div "Forming" at bounding box center [783, 277] width 499 height 33
click at [534, 258] on input "c. Forming" at bounding box center [534, 253] width 0 height 10
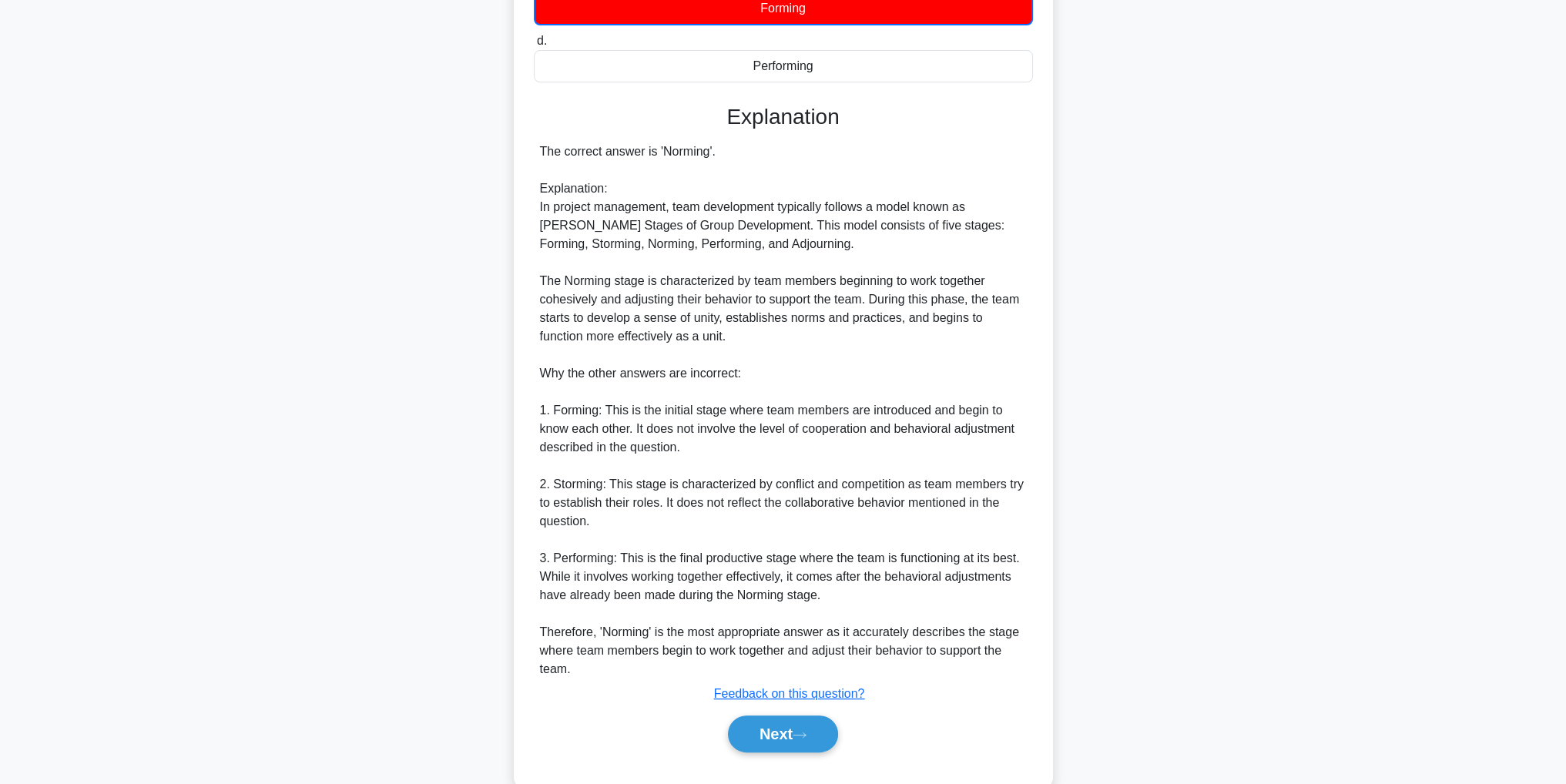
scroll to position [352, 0]
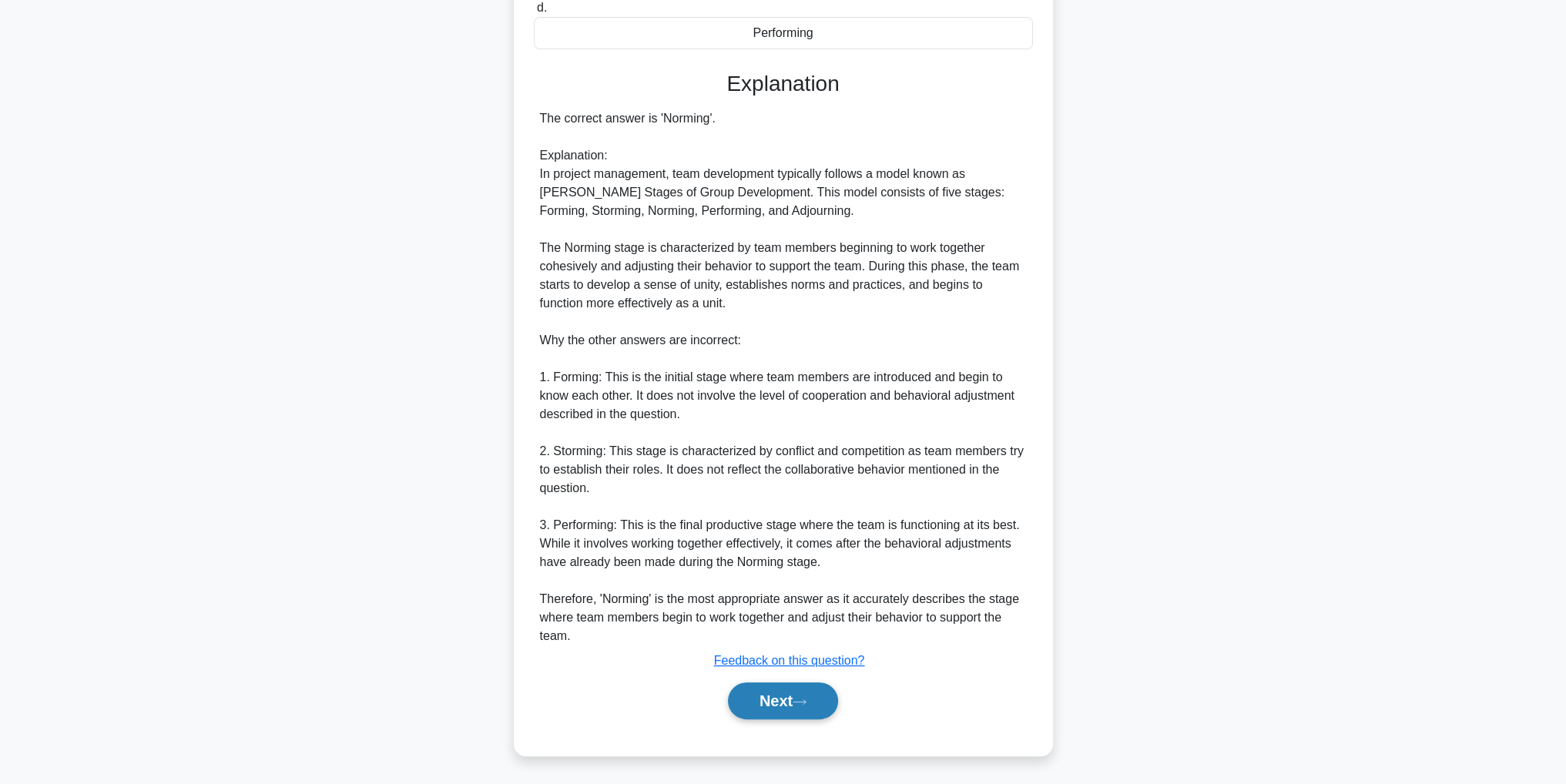
click at [802, 698] on icon at bounding box center [799, 701] width 14 height 9
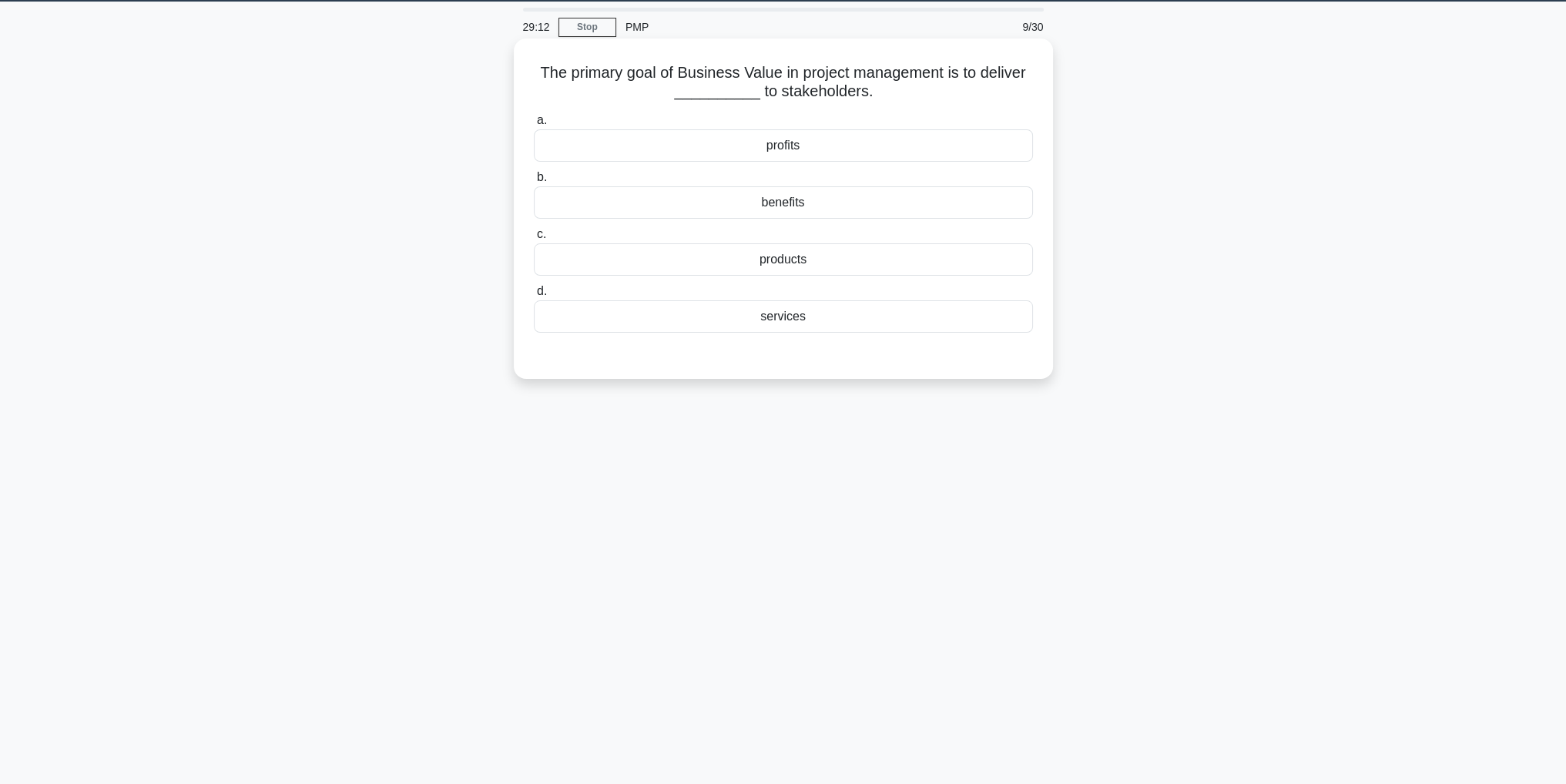
click at [868, 198] on div "benefits" at bounding box center [783, 202] width 499 height 33
click at [534, 183] on input "b. benefits" at bounding box center [534, 178] width 0 height 10
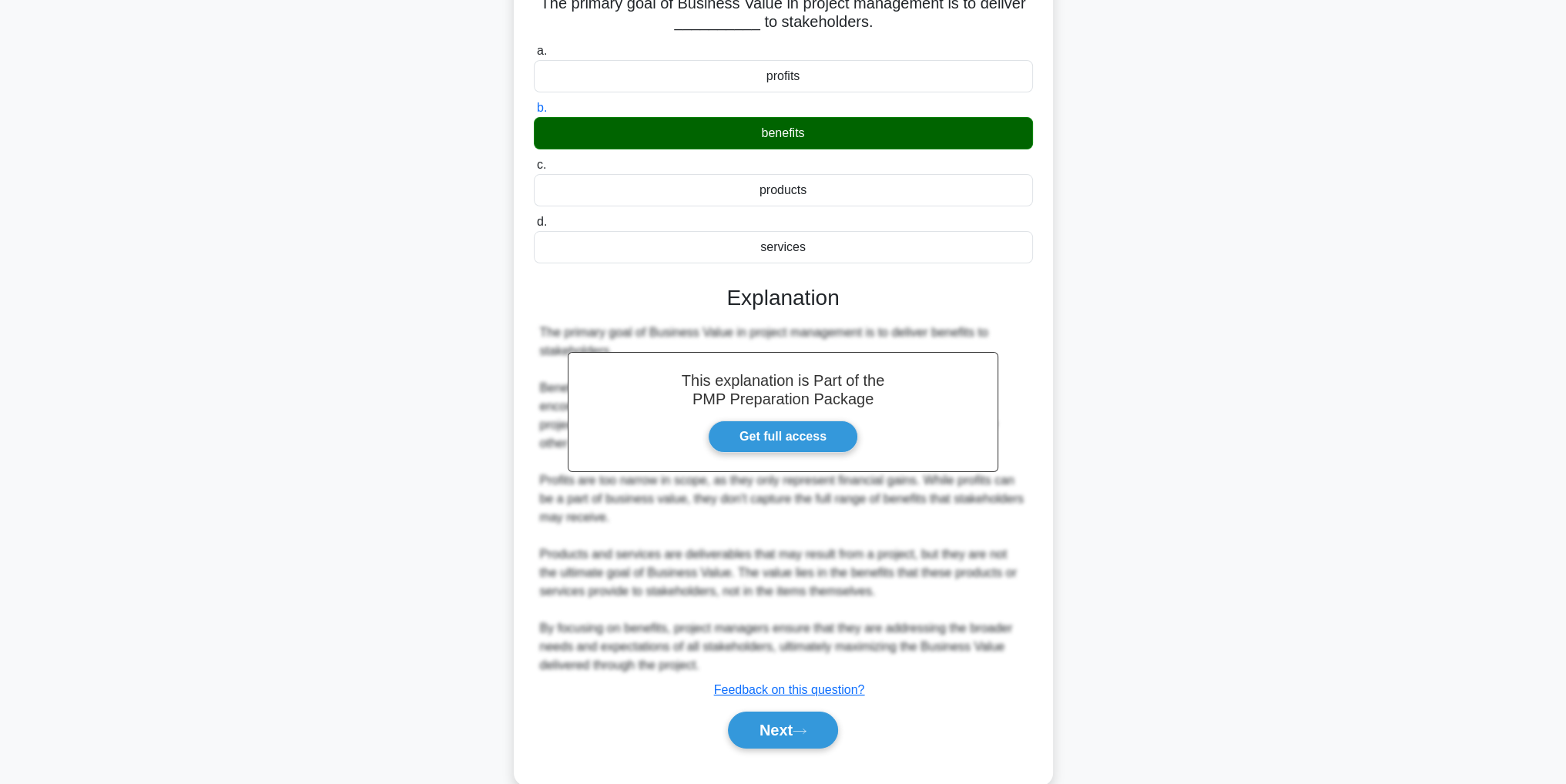
scroll to position [146, 0]
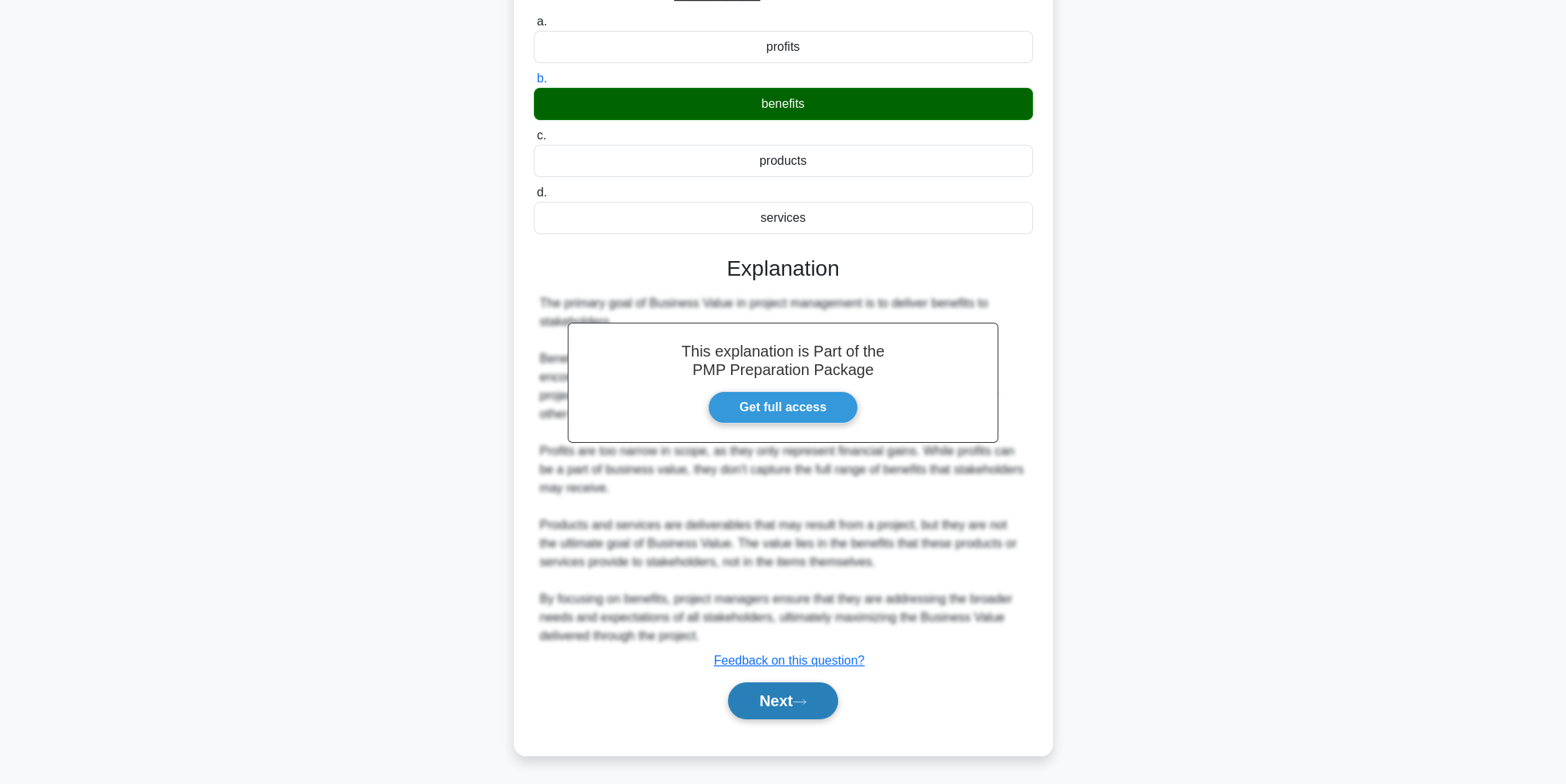
click at [777, 697] on button "Next" at bounding box center [783, 700] width 111 height 37
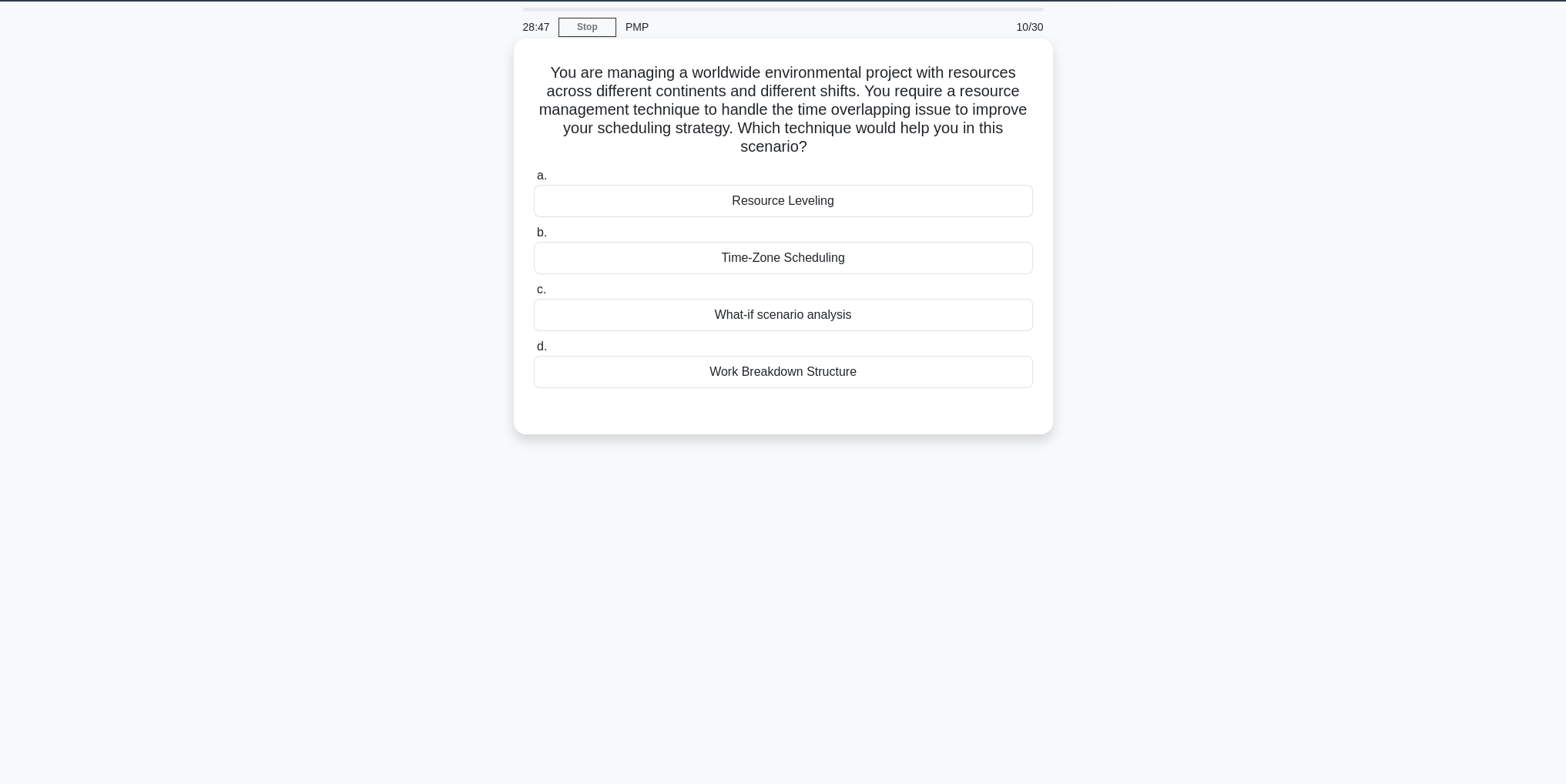
click at [992, 263] on div "Time-Zone Scheduling" at bounding box center [783, 258] width 499 height 33
click at [534, 238] on input "b. Time-Zone Scheduling" at bounding box center [534, 233] width 0 height 10
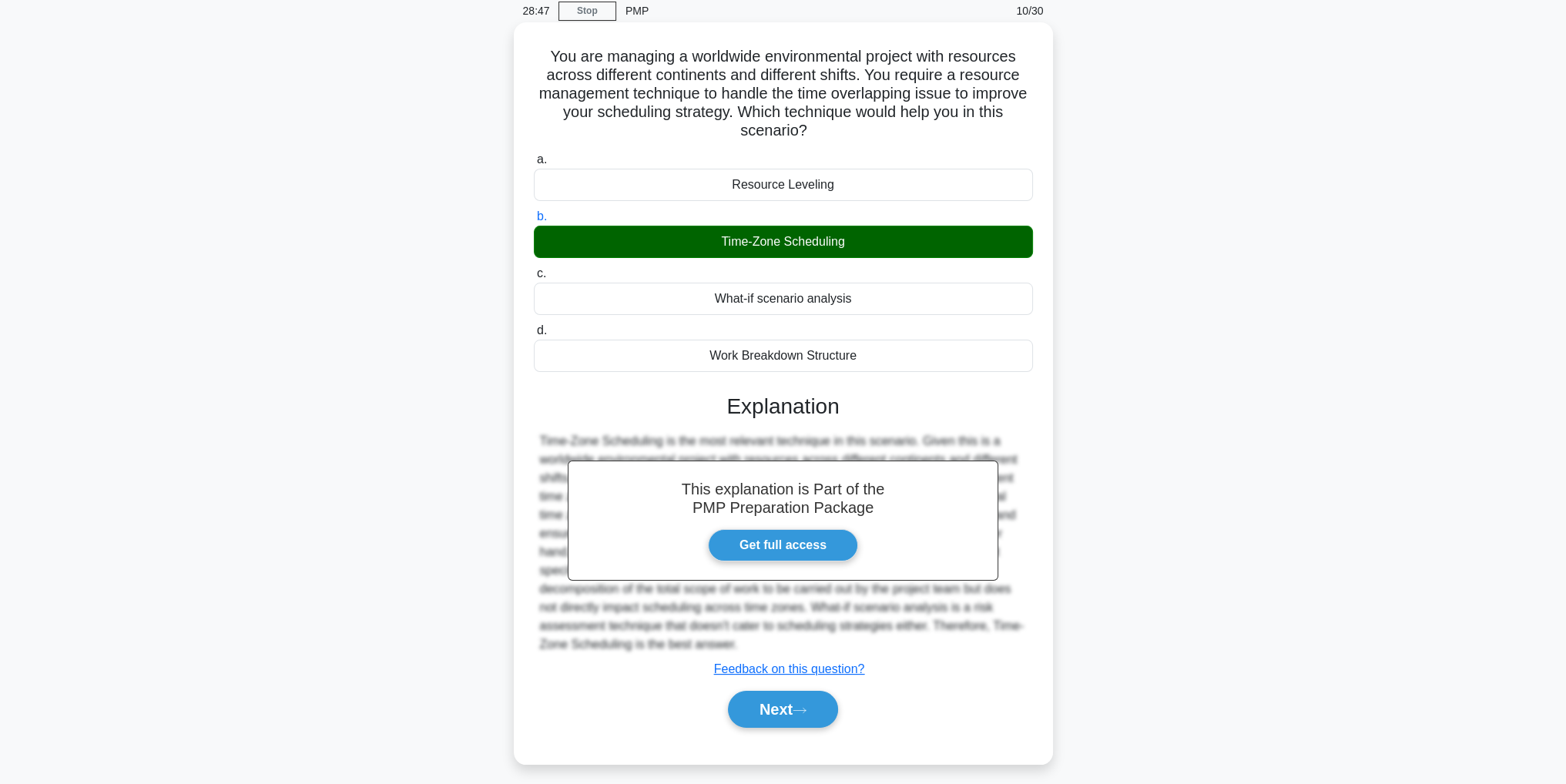
scroll to position [72, 0]
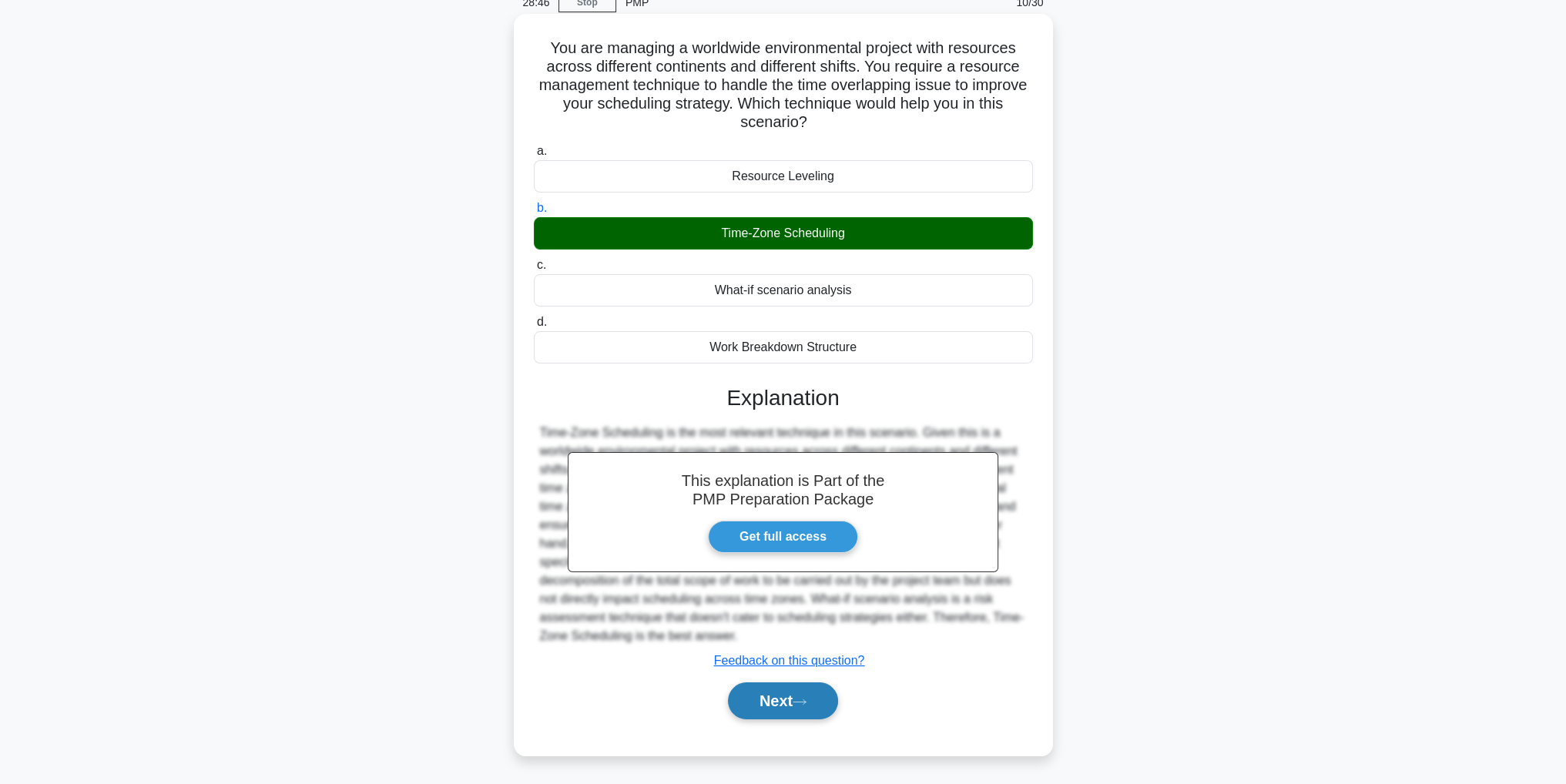
click at [777, 697] on button "Next" at bounding box center [783, 700] width 111 height 37
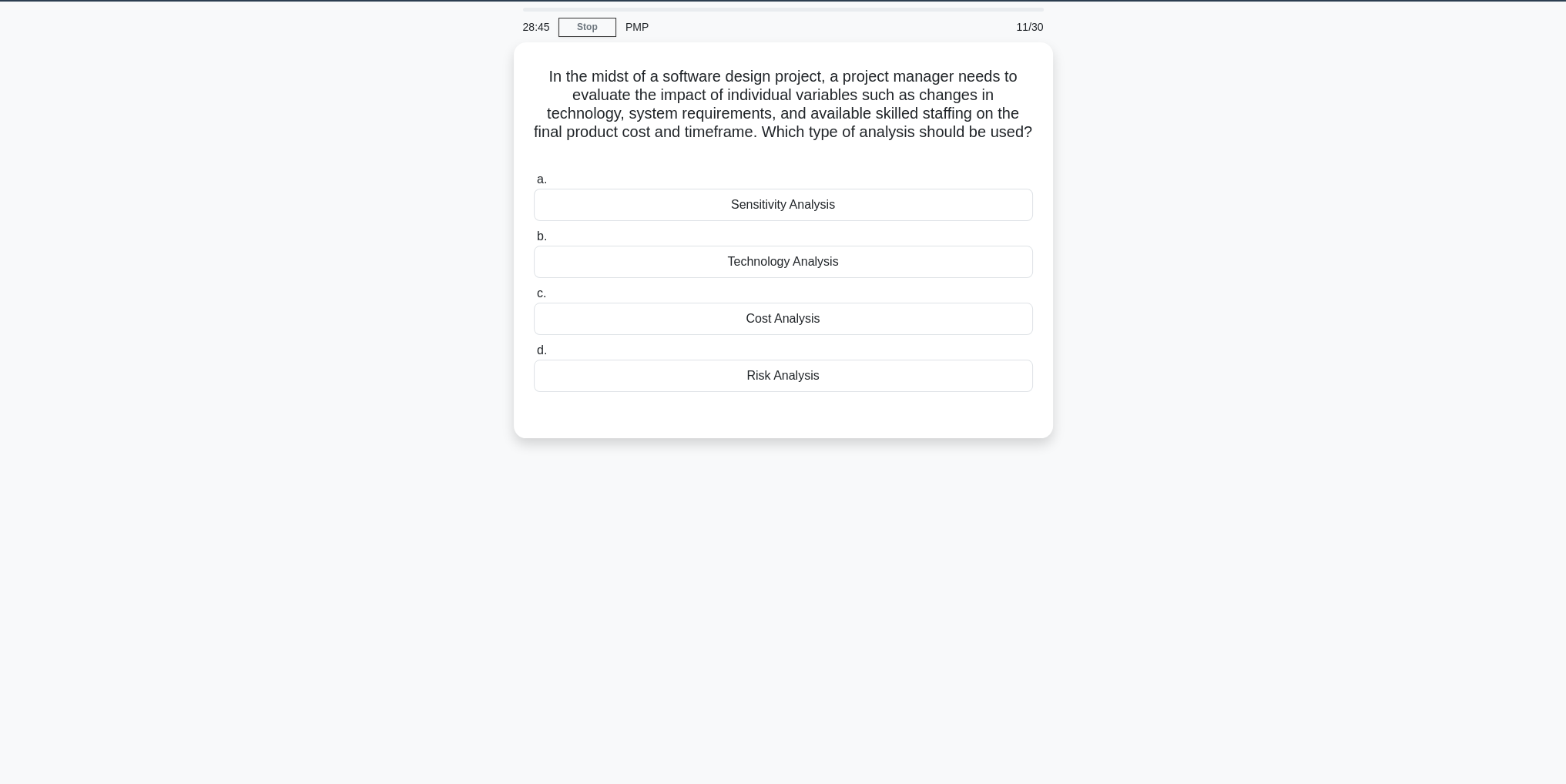
scroll to position [48, 0]
click at [977, 204] on div "Sensitivity Analysis" at bounding box center [783, 200] width 499 height 33
click at [534, 181] on input "a. Sensitivity Analysis" at bounding box center [534, 176] width 0 height 10
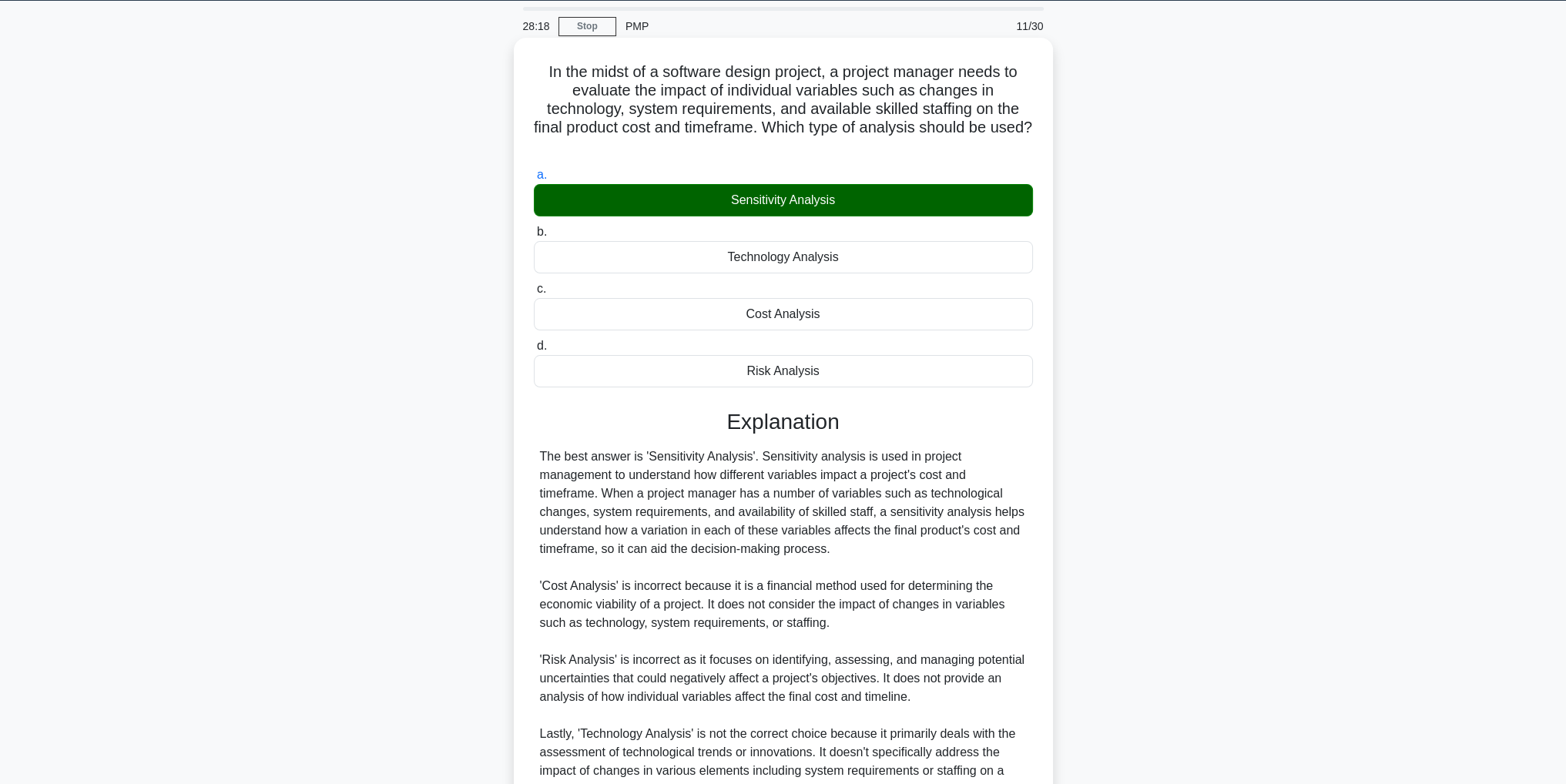
scroll to position [201, 0]
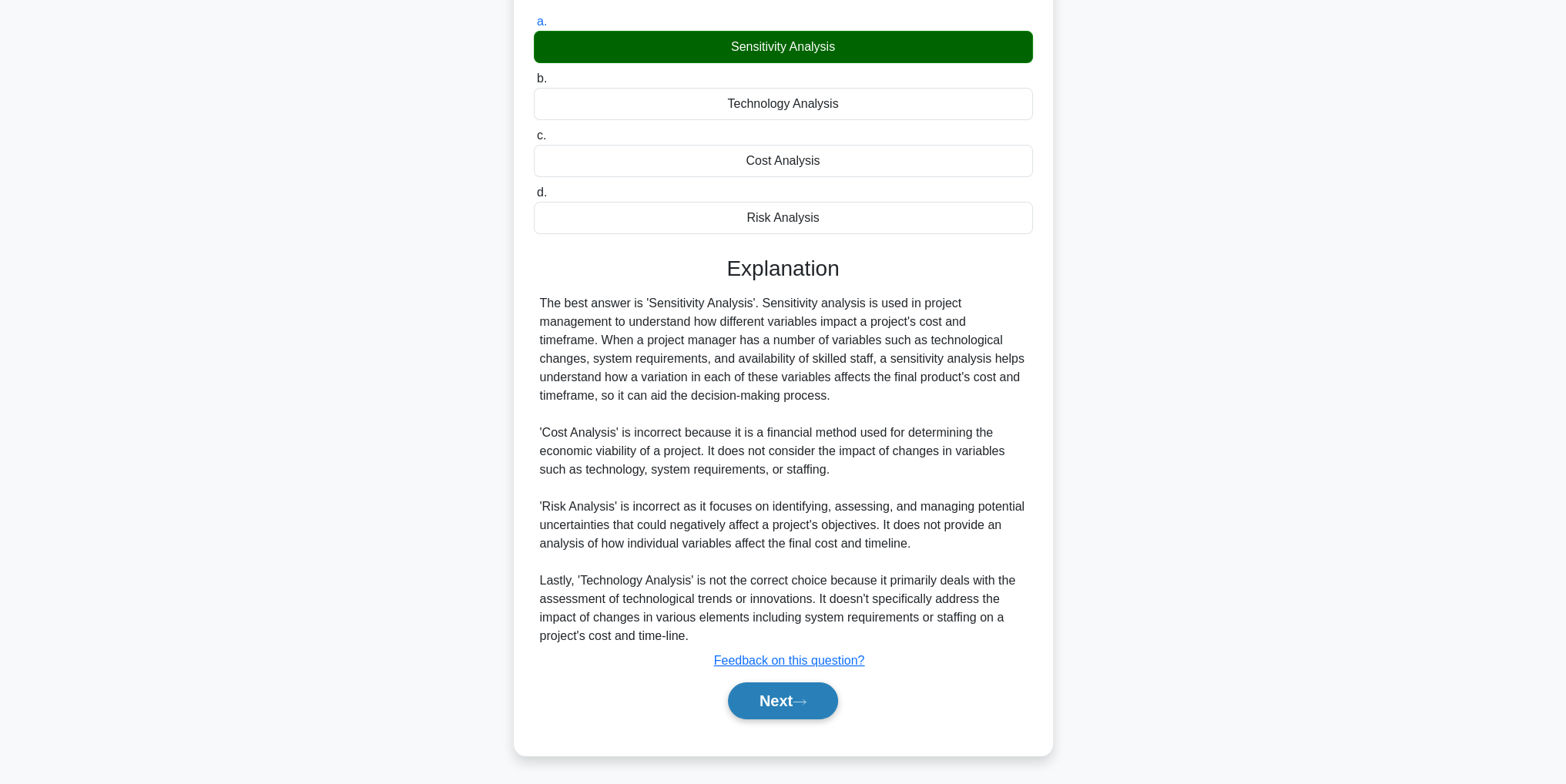
click at [787, 694] on button "Next" at bounding box center [783, 700] width 111 height 37
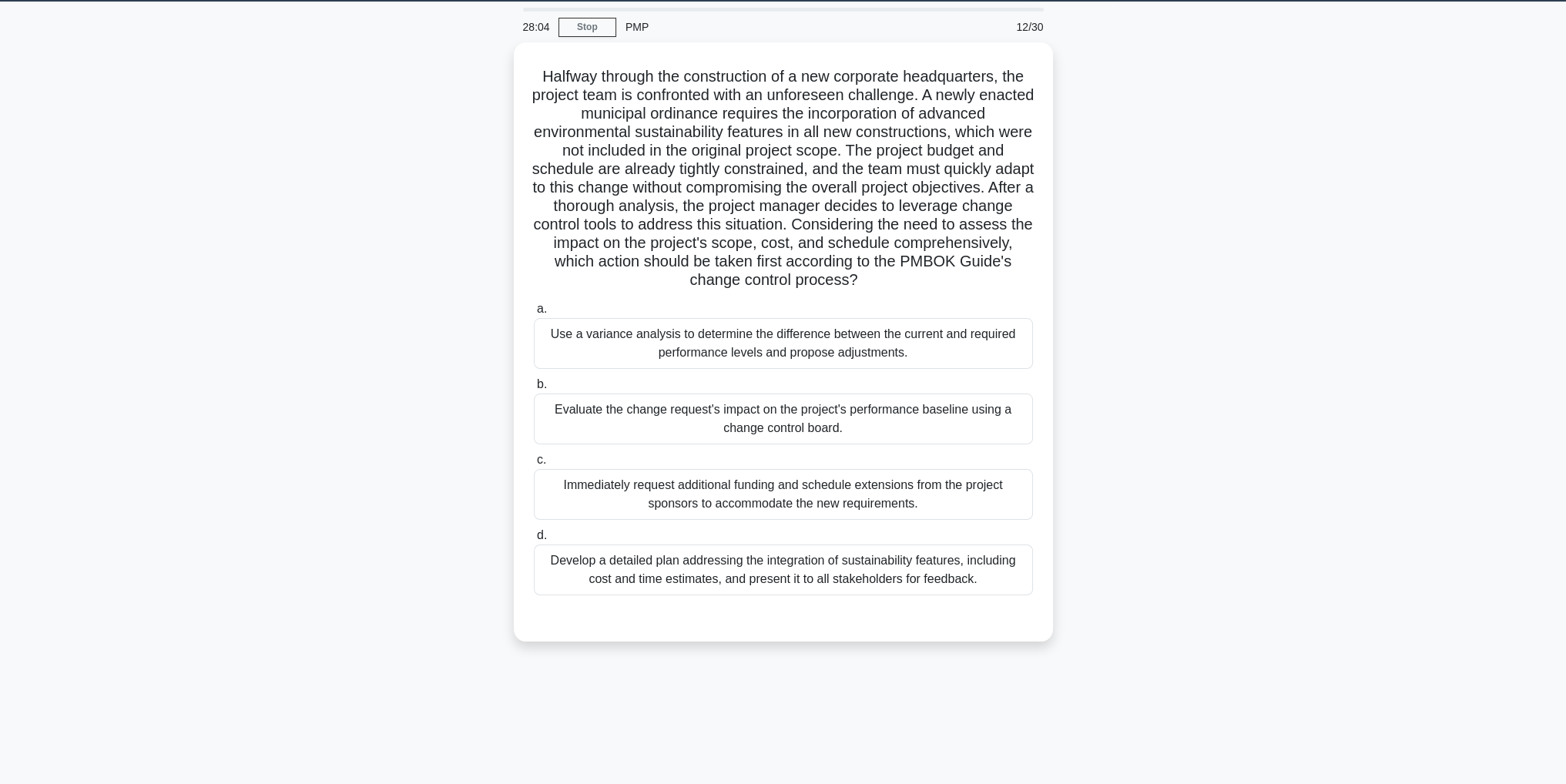
scroll to position [48, 0]
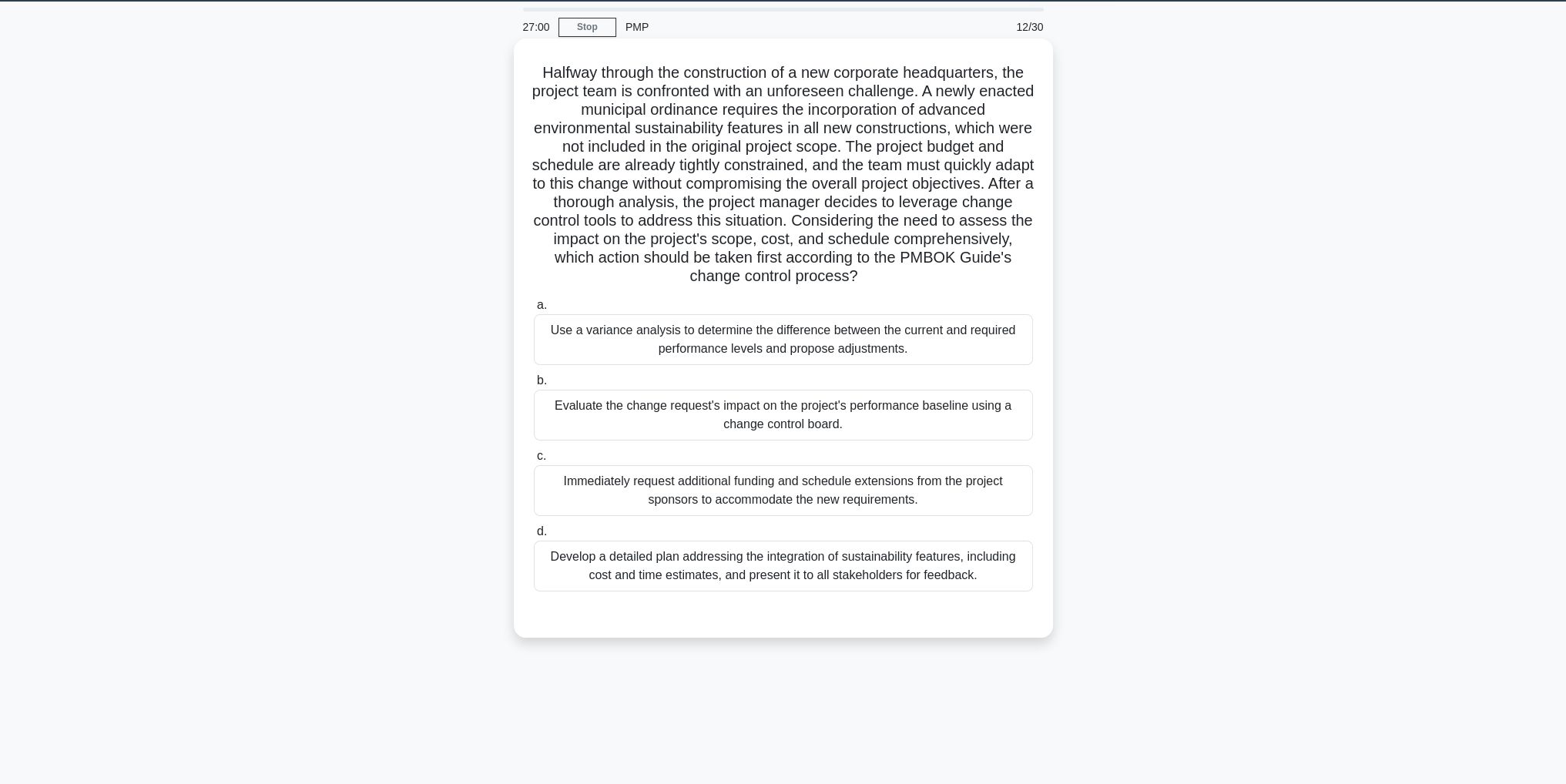
click at [958, 566] on div "Develop a detailed plan addressing the integration of sustainability features, …" at bounding box center [783, 565] width 499 height 50
click at [534, 536] on input "d. Develop a detailed plan addressing the integration of sustainability feature…" at bounding box center [534, 531] width 0 height 10
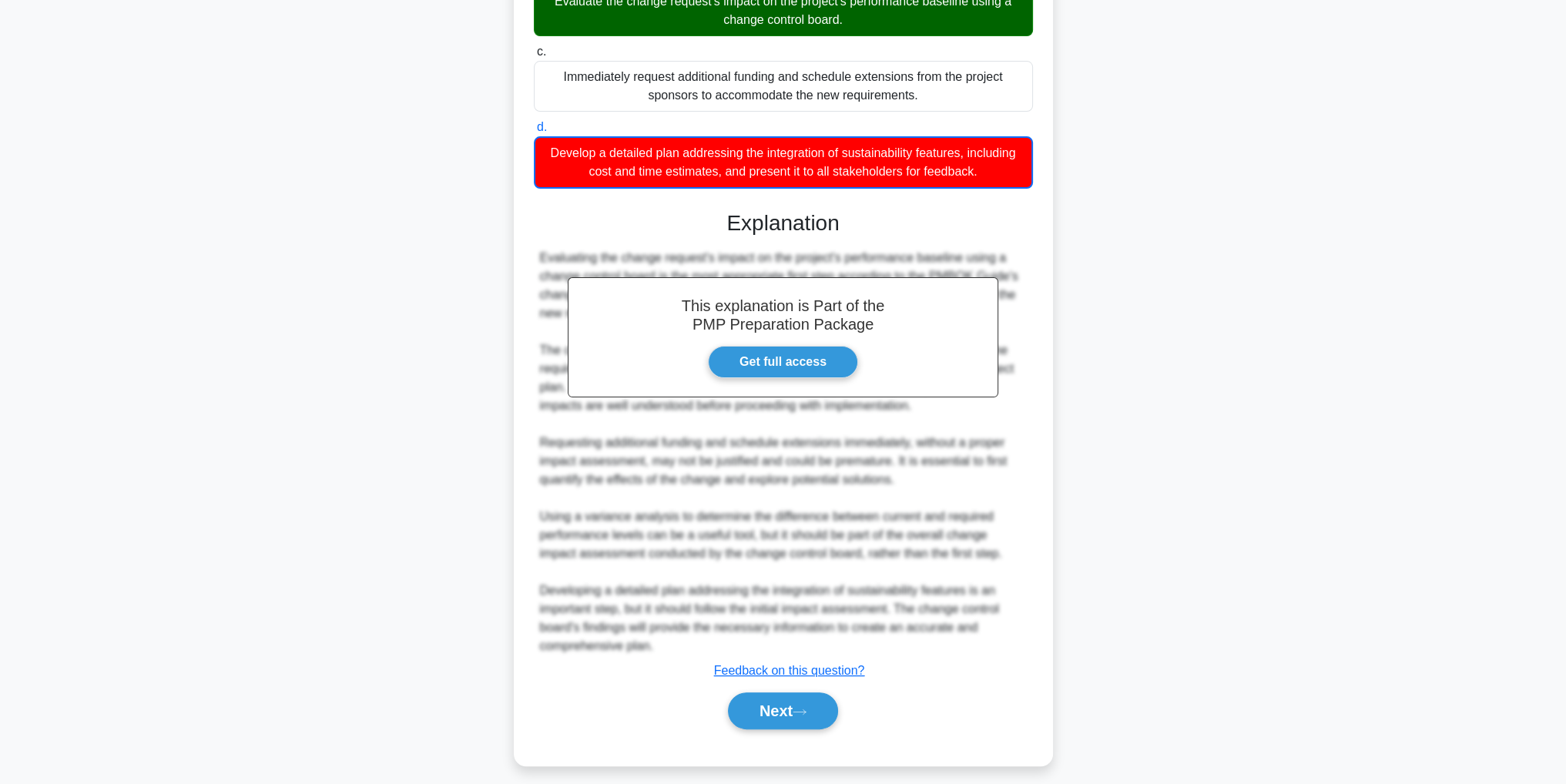
scroll to position [462, 0]
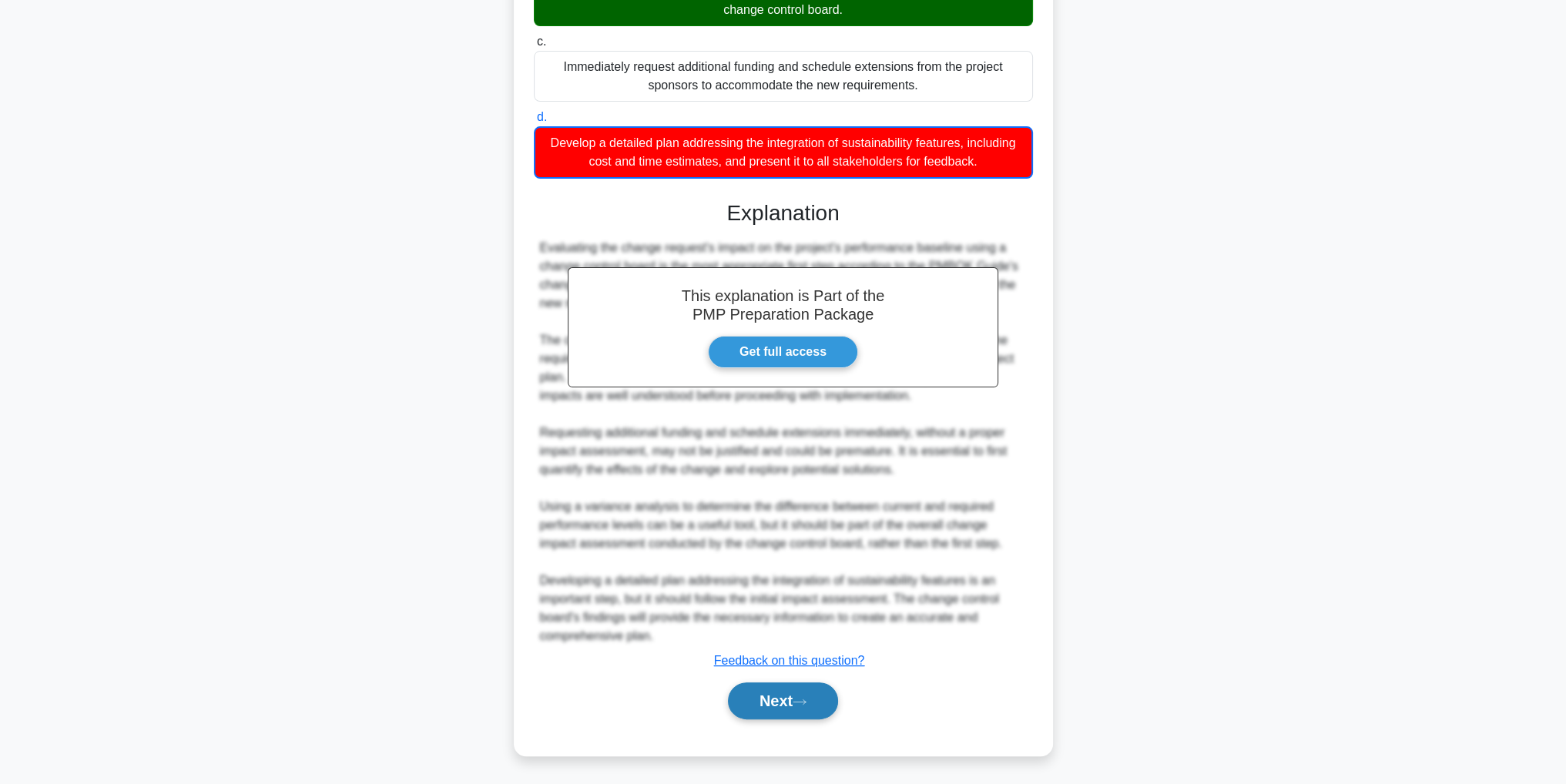
click at [820, 694] on button "Next" at bounding box center [783, 700] width 111 height 37
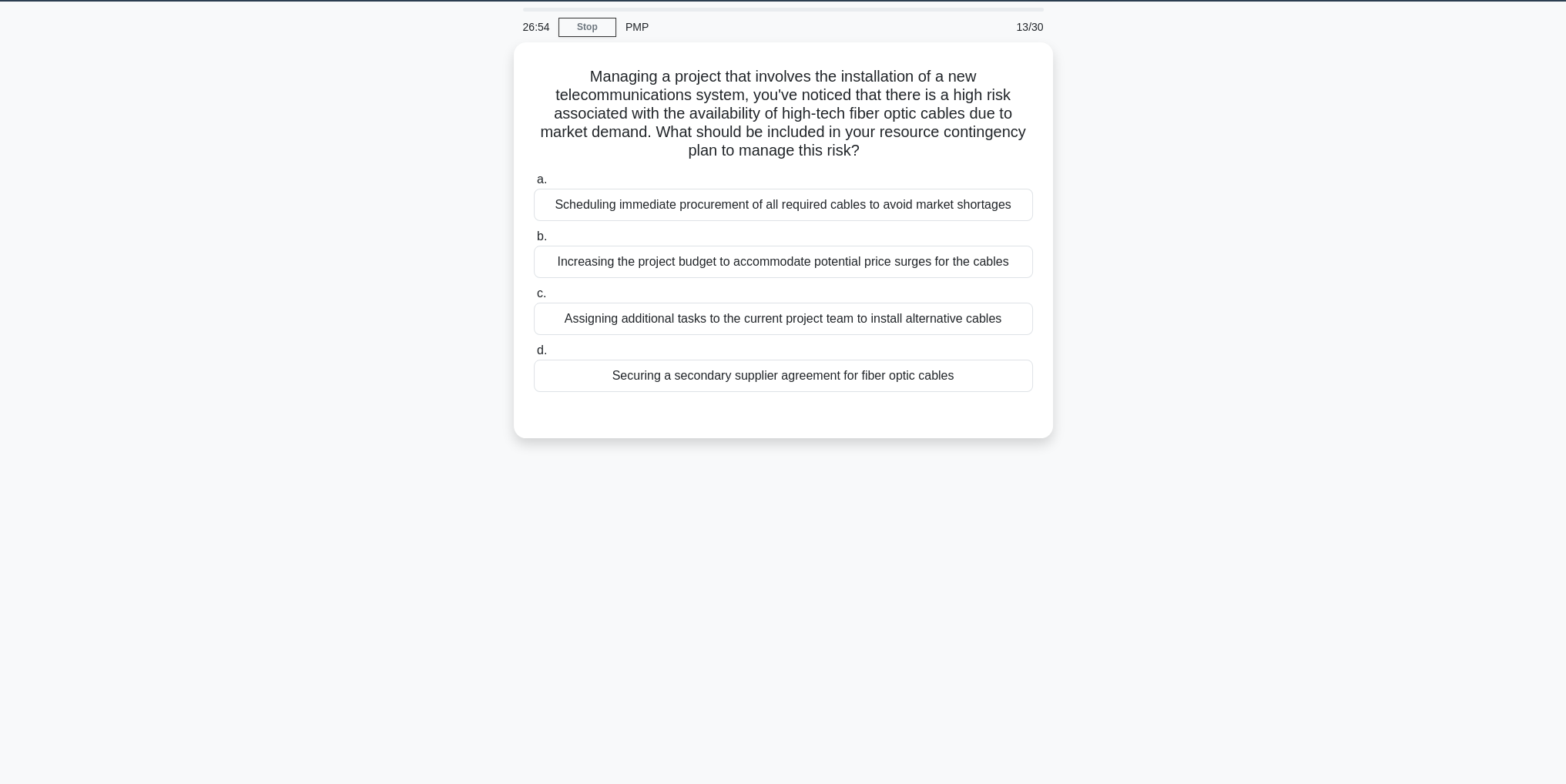
scroll to position [48, 0]
click at [848, 364] on div "Securing a secondary supplier agreement for fiber optic cables" at bounding box center [783, 371] width 499 height 33
click at [534, 352] on input "d. Securing a secondary supplier agreement for fiber optic cables" at bounding box center [534, 347] width 0 height 10
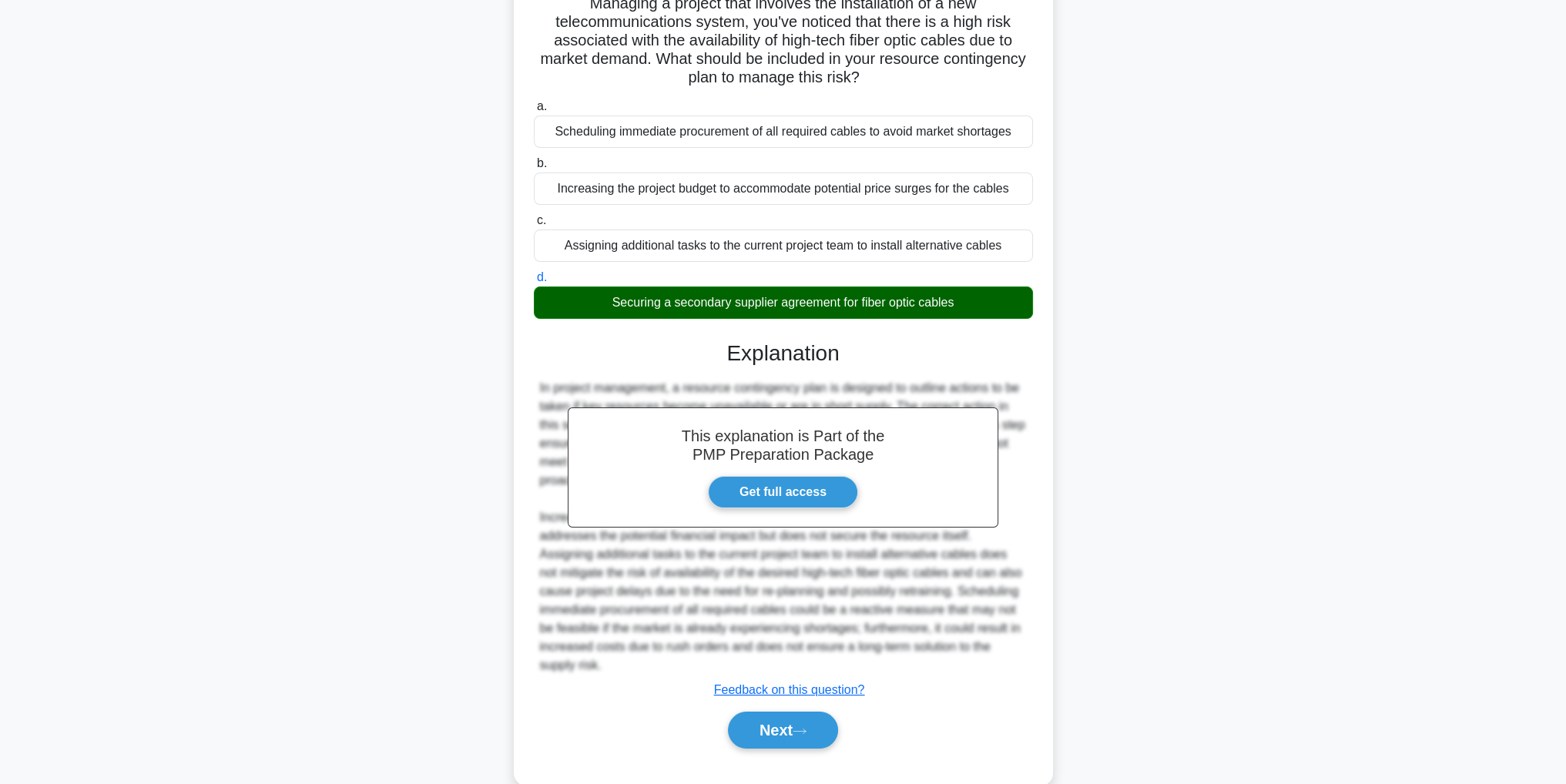
scroll to position [146, 0]
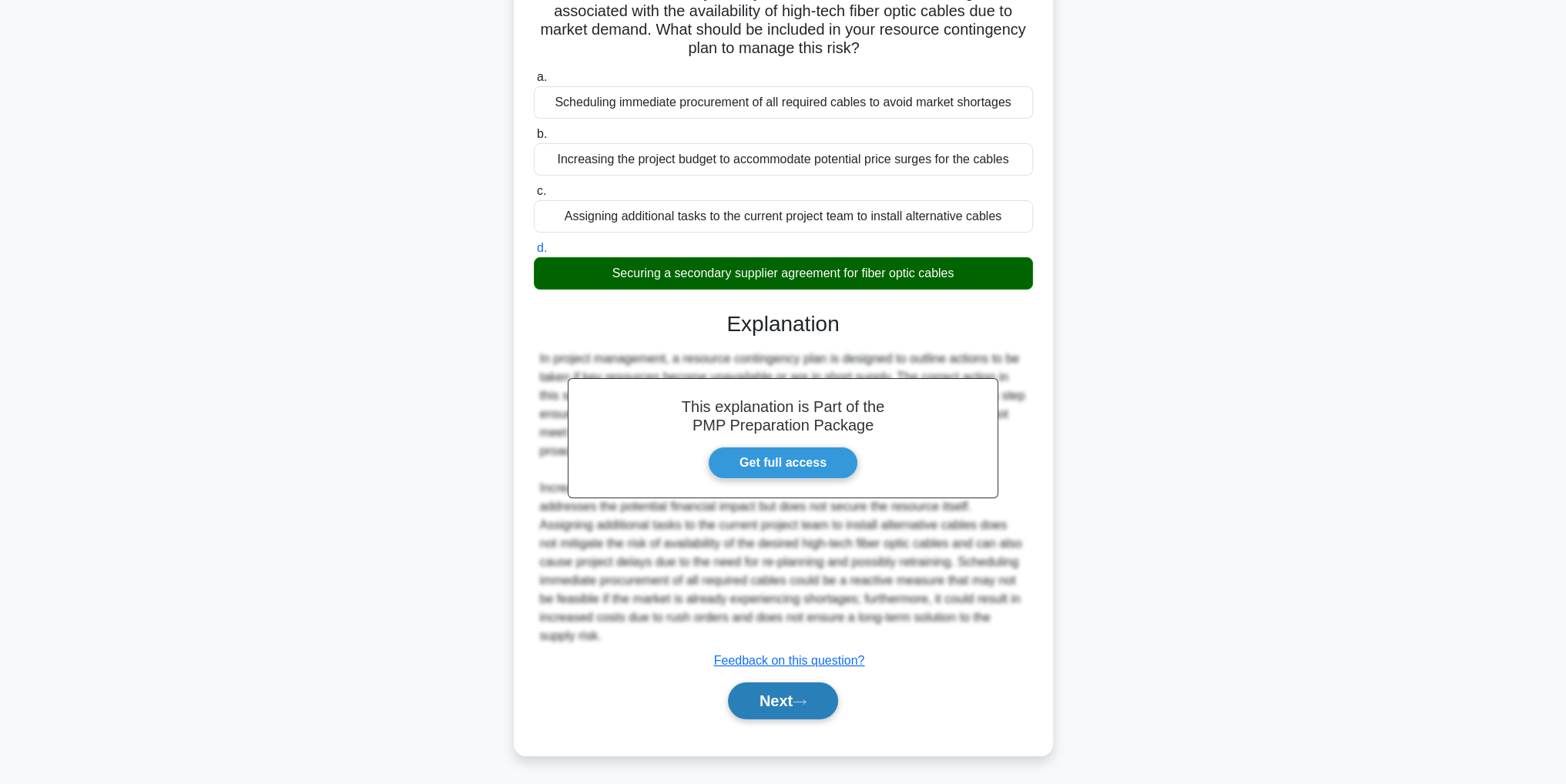
click at [752, 699] on button "Next" at bounding box center [783, 700] width 111 height 37
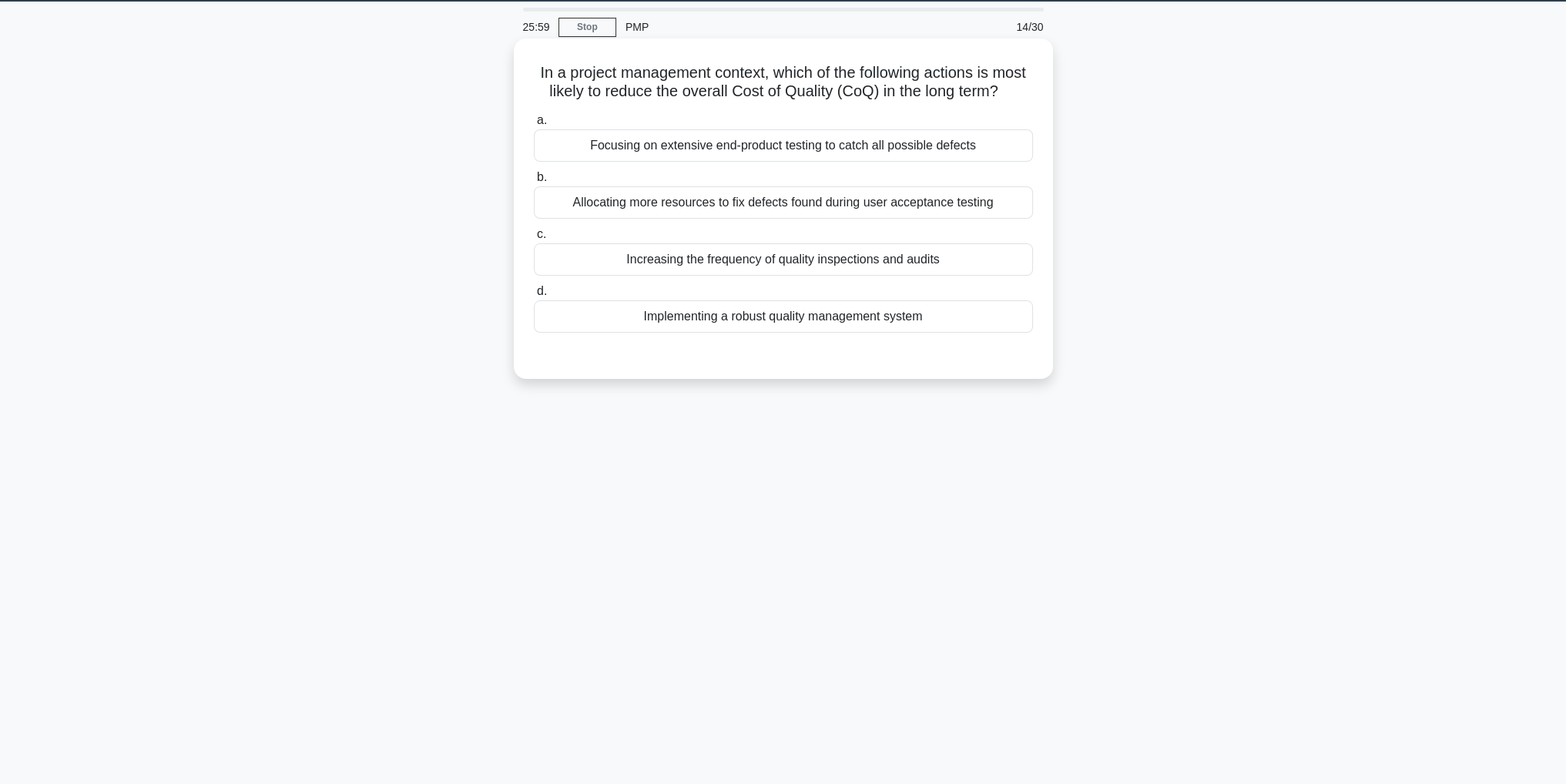
click at [1003, 333] on div "Implementing a robust quality management system" at bounding box center [783, 316] width 499 height 33
click at [534, 296] on input "d. Implementing a robust quality management system" at bounding box center [534, 291] width 0 height 10
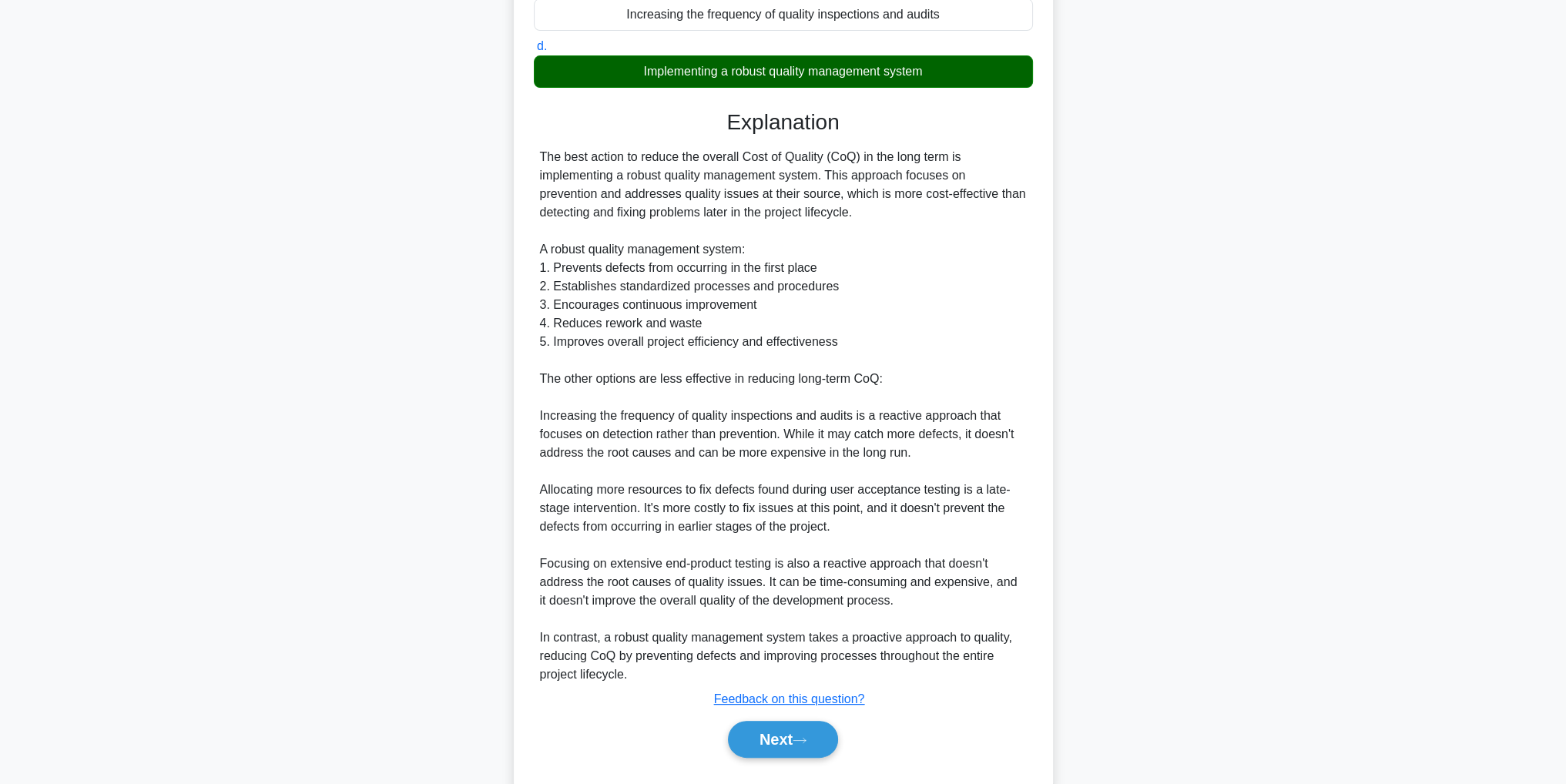
scroll to position [350, 0]
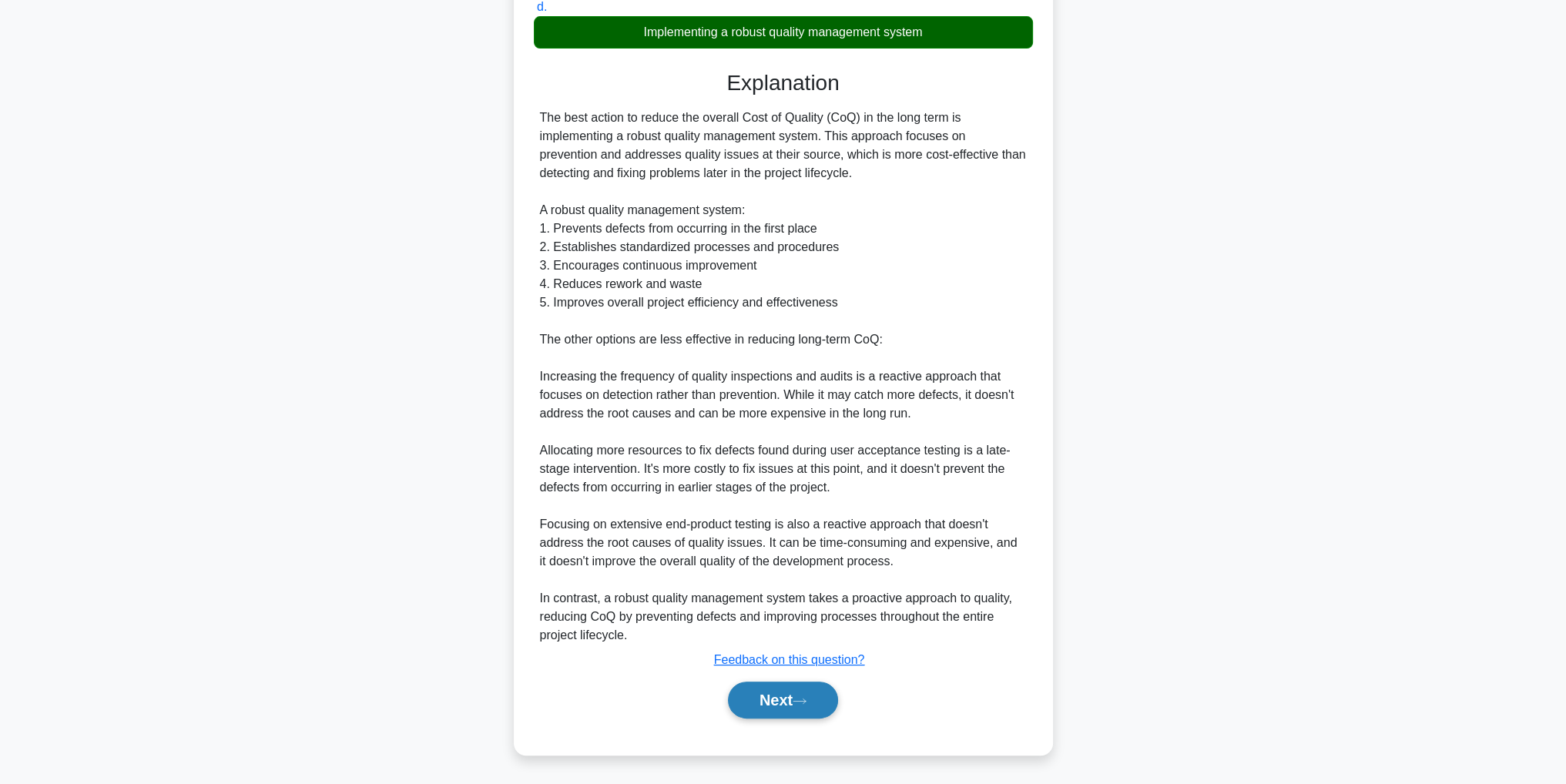
click at [811, 694] on button "Next" at bounding box center [783, 699] width 111 height 37
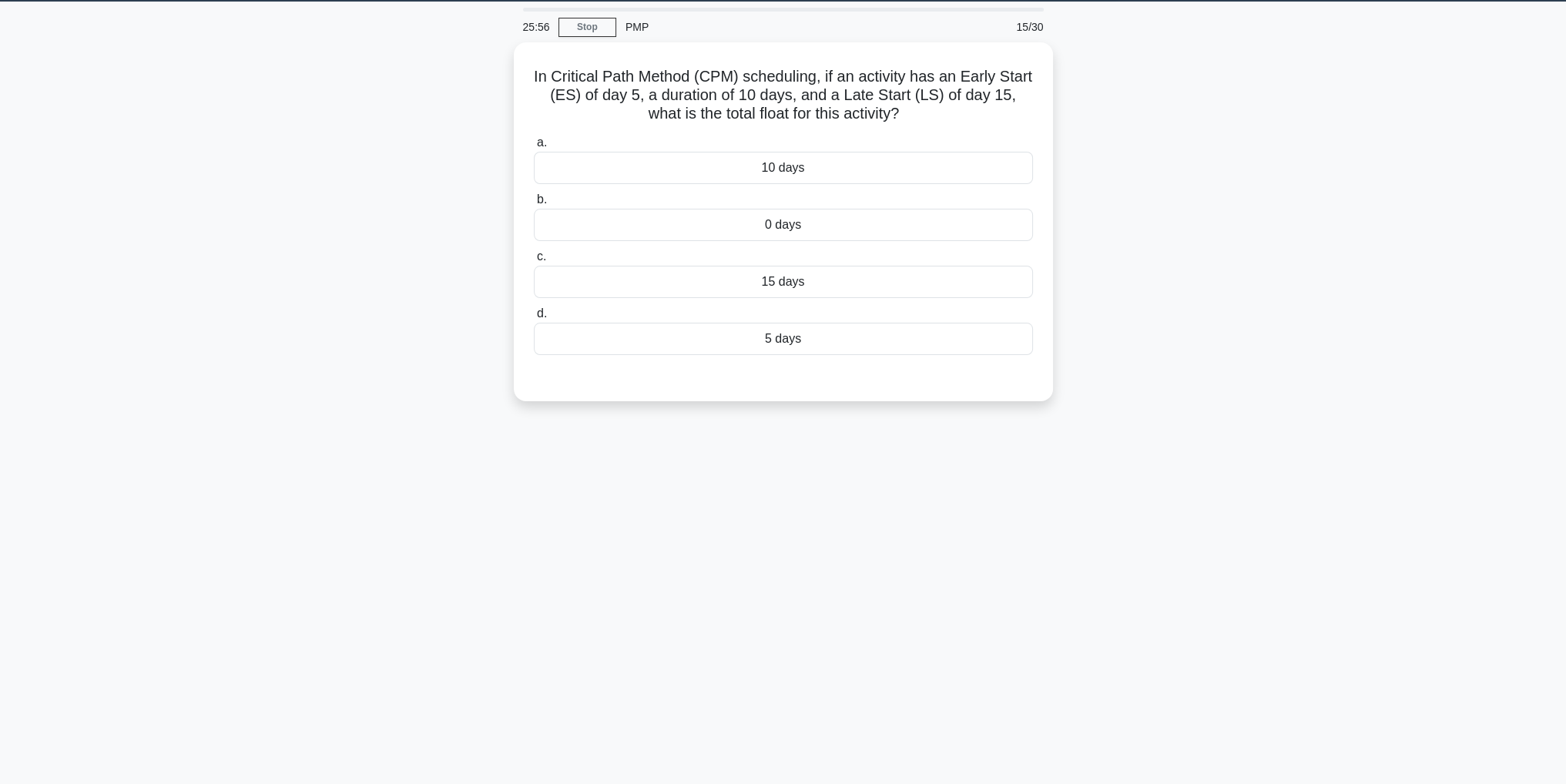
scroll to position [48, 0]
click at [860, 166] on div "10 days" at bounding box center [783, 164] width 499 height 33
click at [534, 144] on input "a. 10 days" at bounding box center [534, 139] width 0 height 10
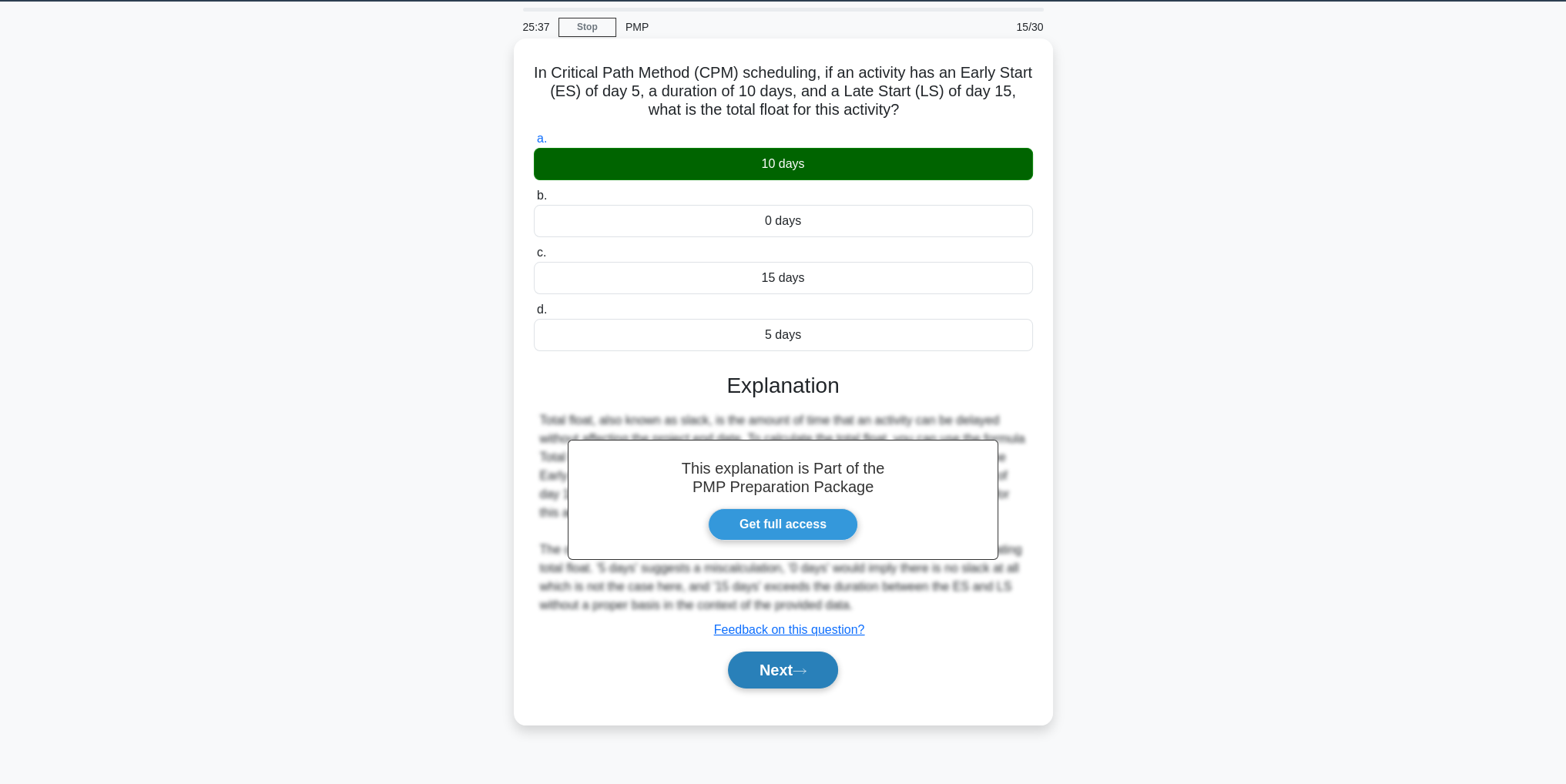
click at [781, 657] on button "Next" at bounding box center [783, 669] width 111 height 37
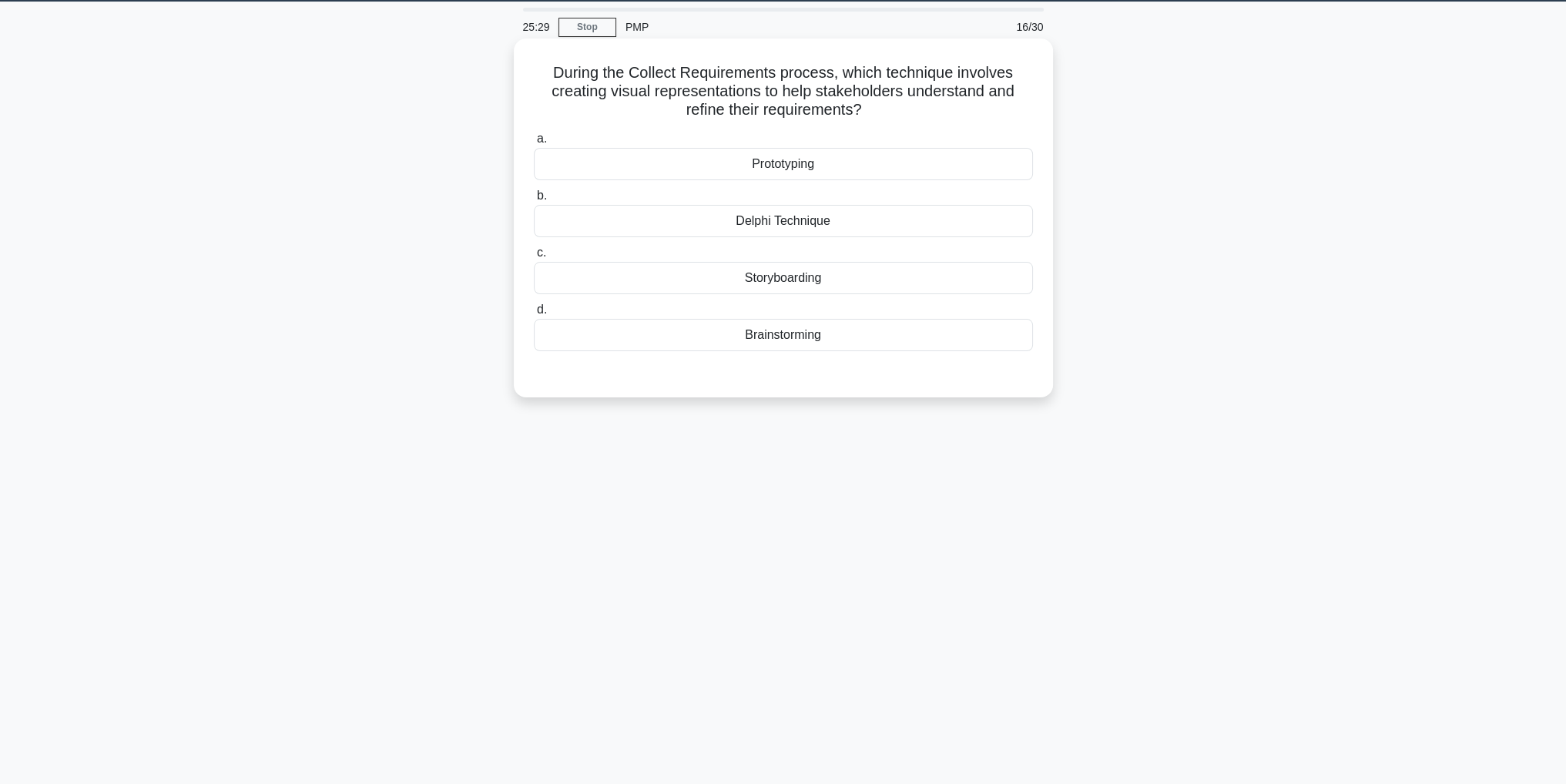
click at [949, 284] on div "Storyboarding" at bounding box center [783, 277] width 499 height 33
click at [534, 258] on input "c. Storyboarding" at bounding box center [534, 253] width 0 height 10
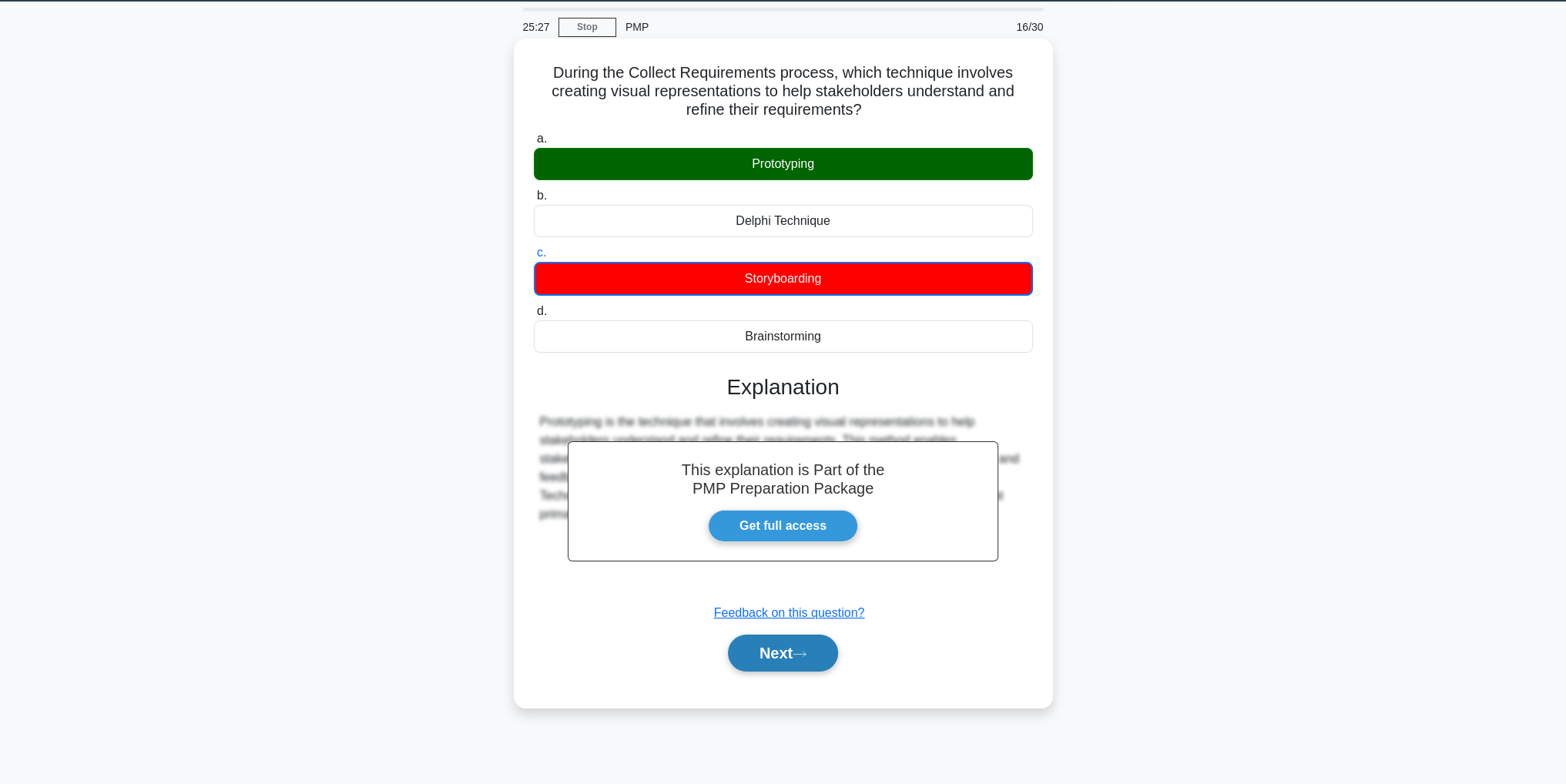
click at [771, 653] on button "Next" at bounding box center [783, 653] width 111 height 37
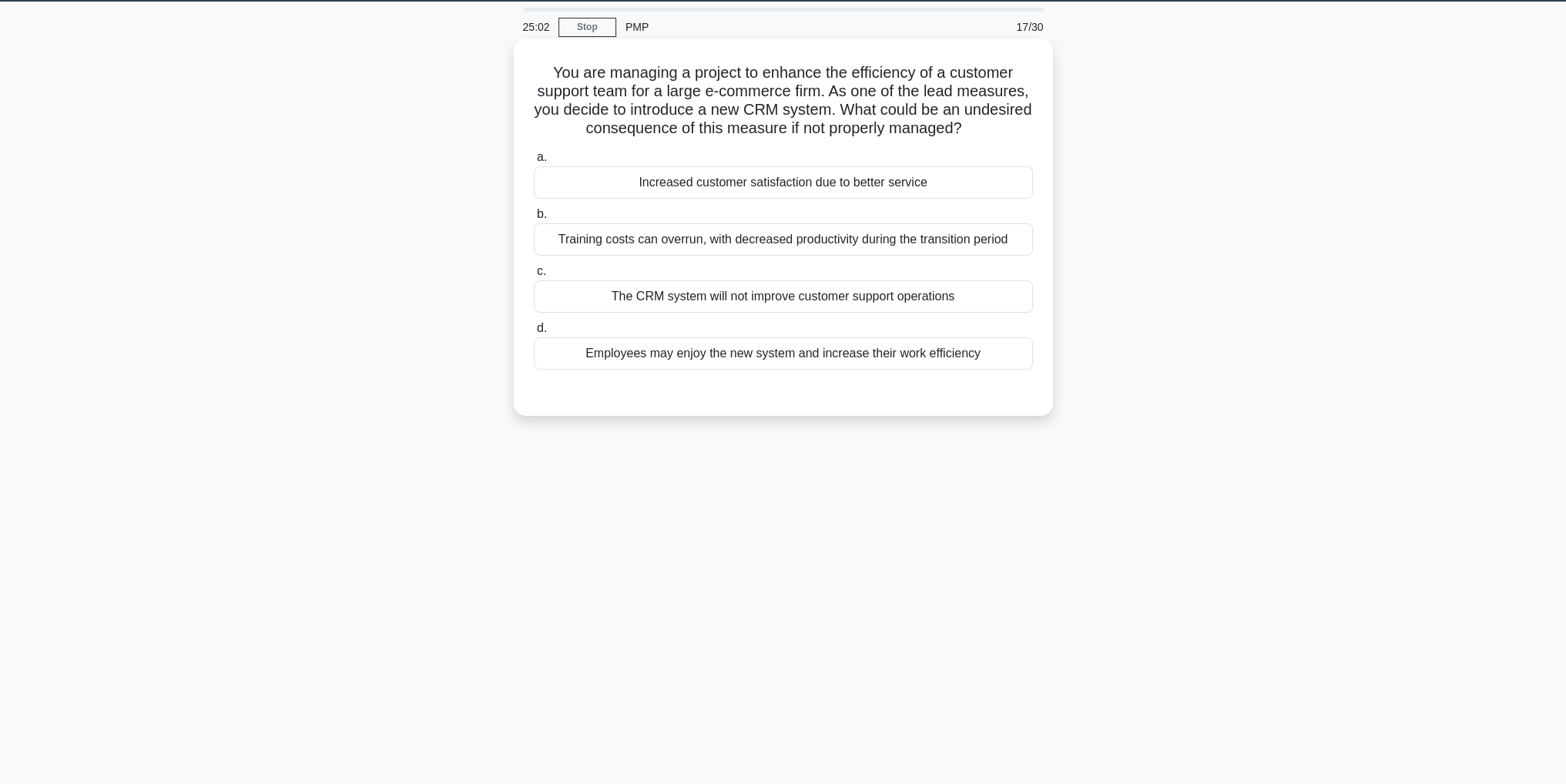
click at [853, 238] on div "Training costs can overrun, with decreased productivity during the transition p…" at bounding box center [783, 239] width 499 height 33
click at [534, 219] on input "b. Training costs can overrun, with decreased productivity during the transitio…" at bounding box center [534, 214] width 0 height 10
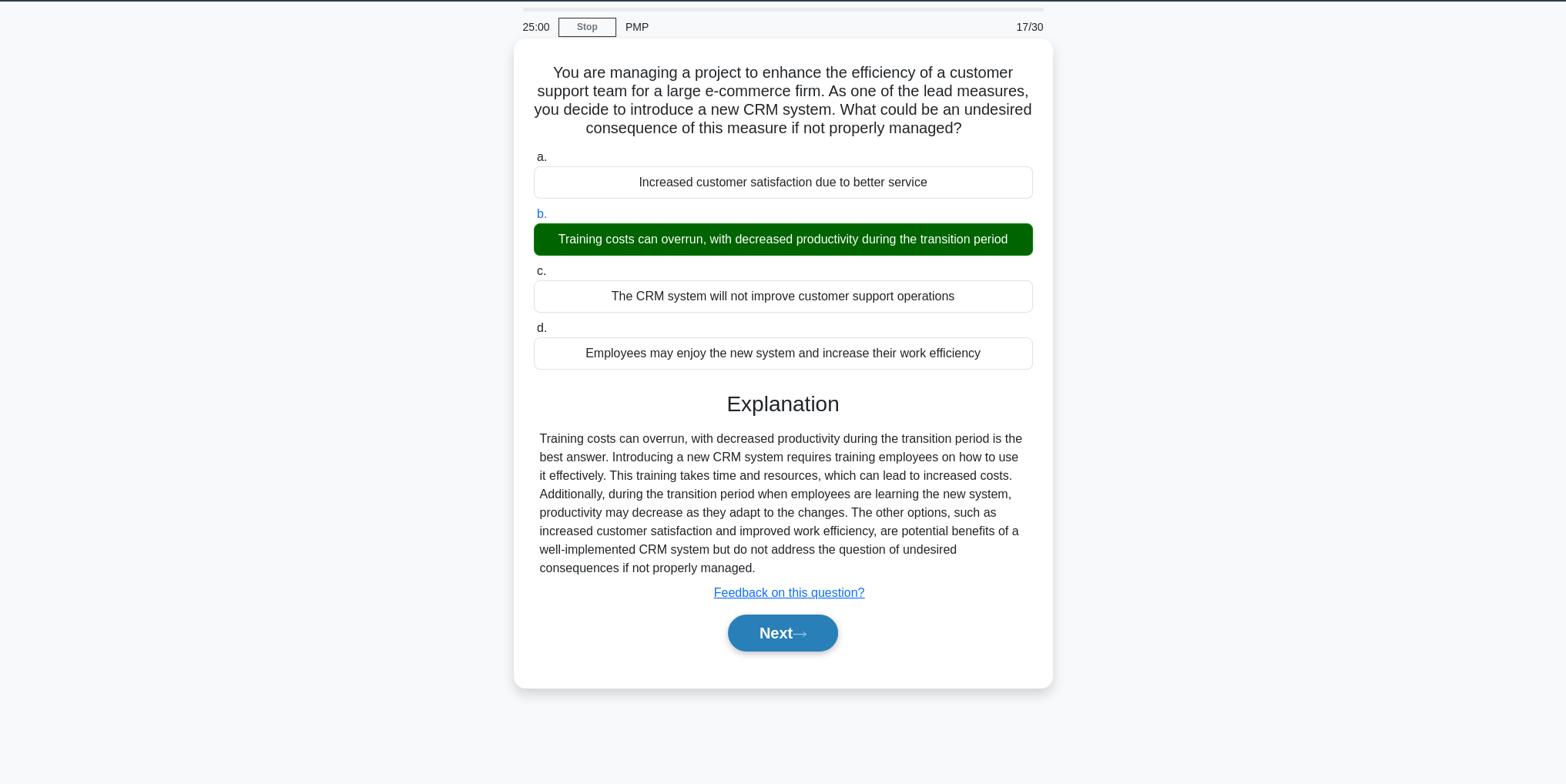
click at [805, 638] on button "Next" at bounding box center [783, 632] width 111 height 37
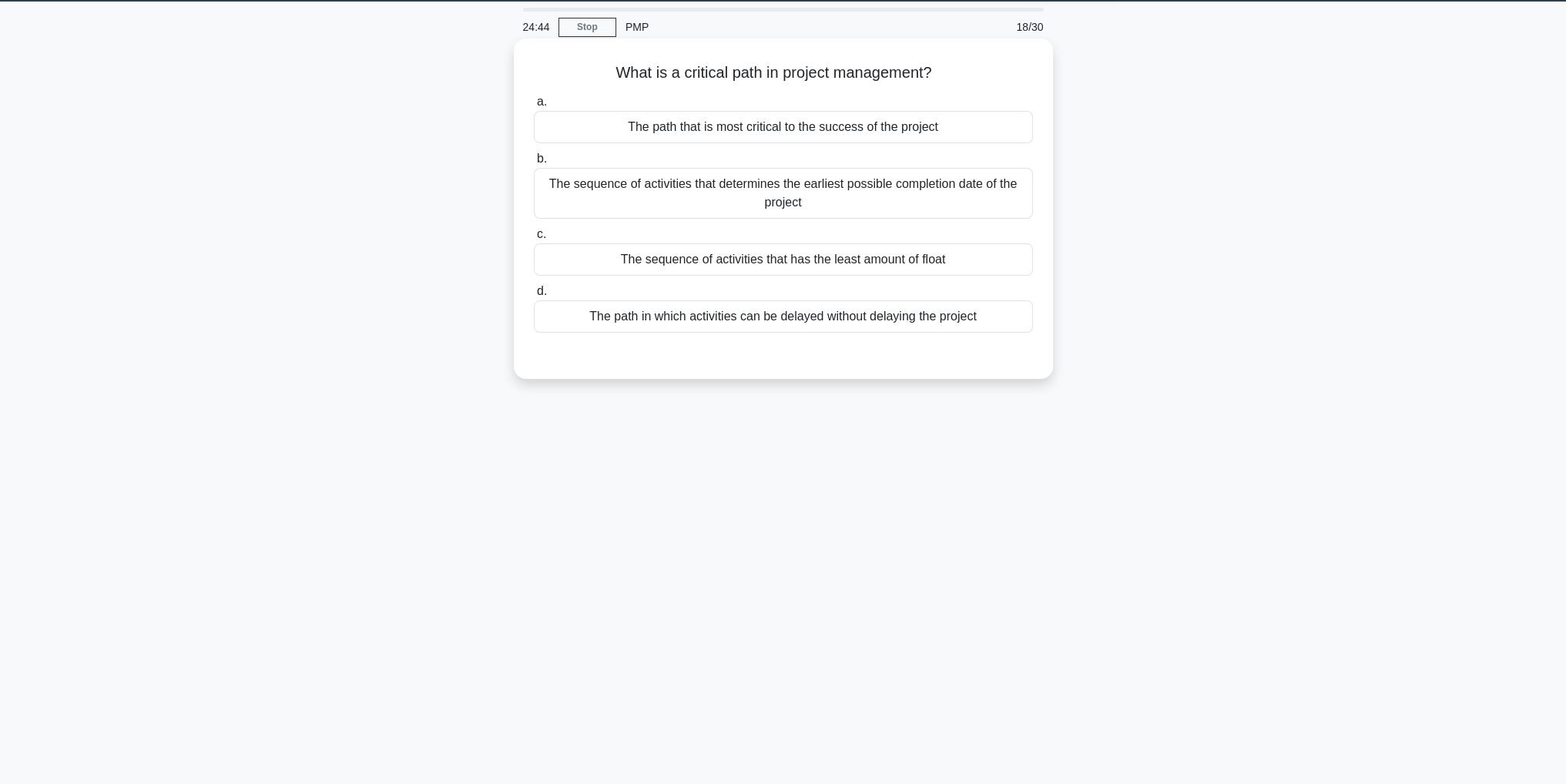
click at [998, 195] on div "The sequence of activities that determines the earliest possible completion dat…" at bounding box center [783, 193] width 499 height 50
click at [534, 164] on input "b. The sequence of activities that determines the earliest possible completion …" at bounding box center [534, 159] width 0 height 10
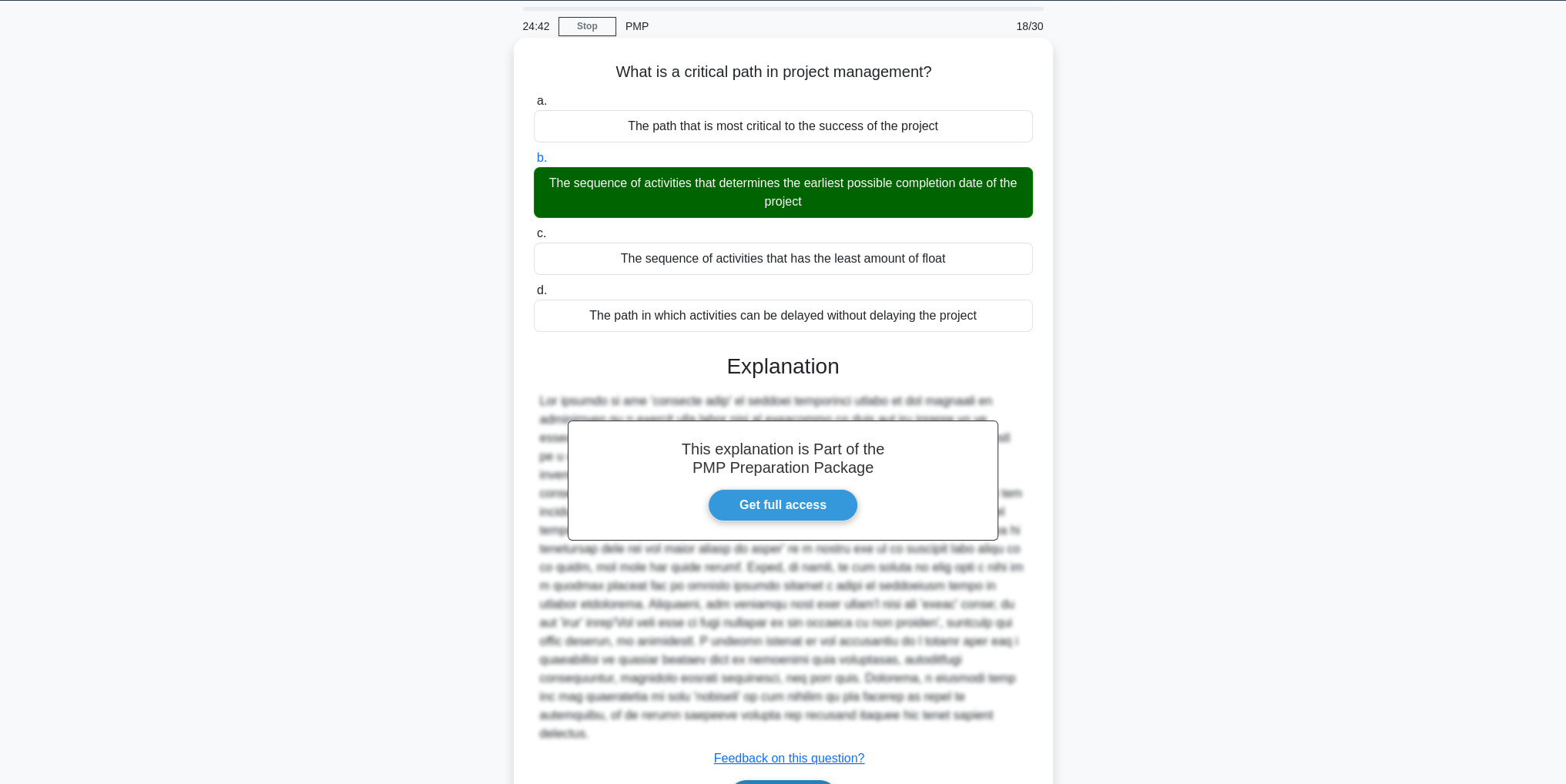
click at [832, 780] on button "Next" at bounding box center [783, 798] width 111 height 37
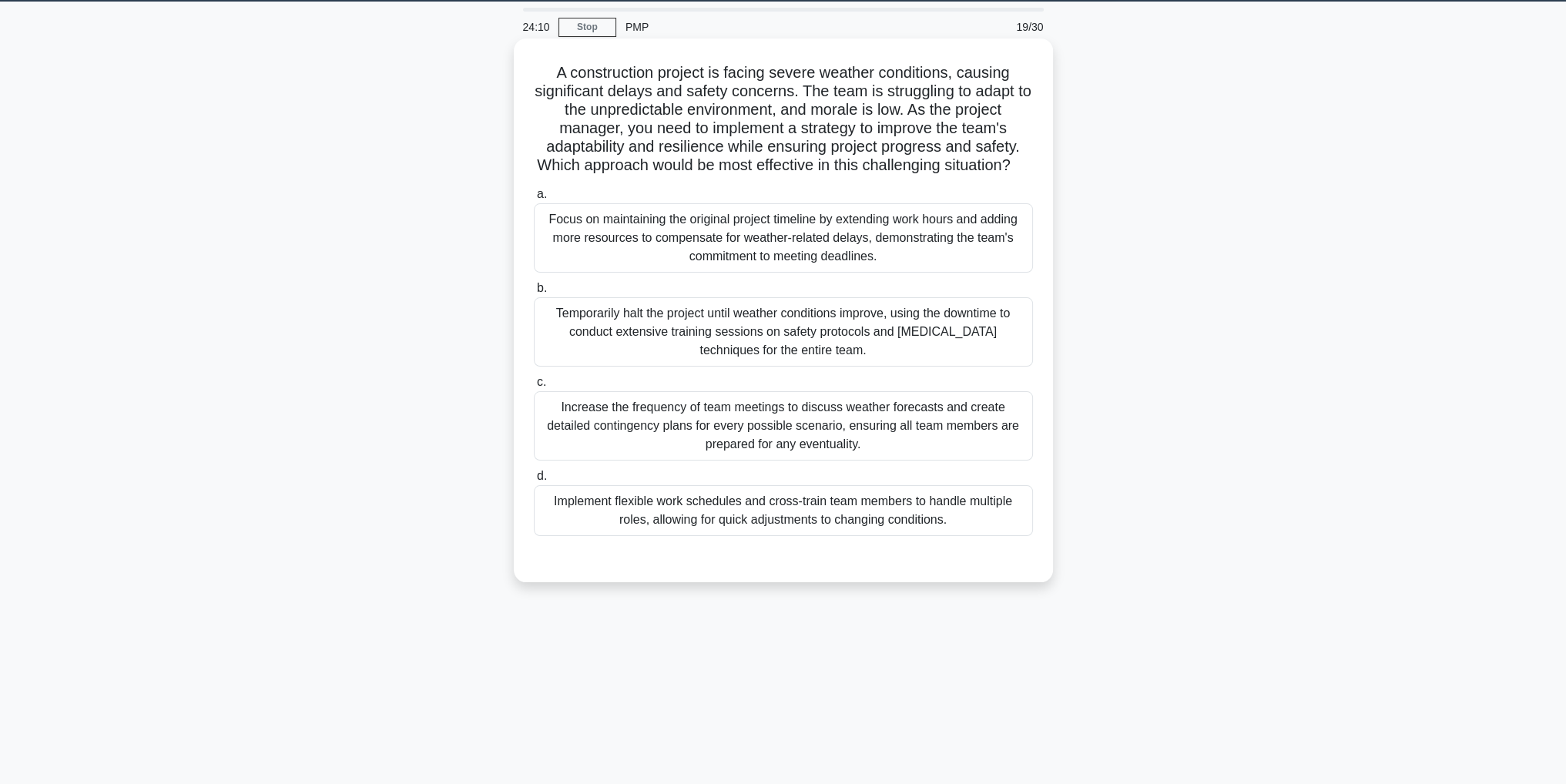
click at [928, 444] on div "Increase the frequency of team meetings to discuss weather forecasts and create…" at bounding box center [783, 426] width 499 height 69
click at [534, 387] on input "c. Increase the frequency of team meetings to discuss weather forecasts and cre…" at bounding box center [534, 382] width 0 height 10
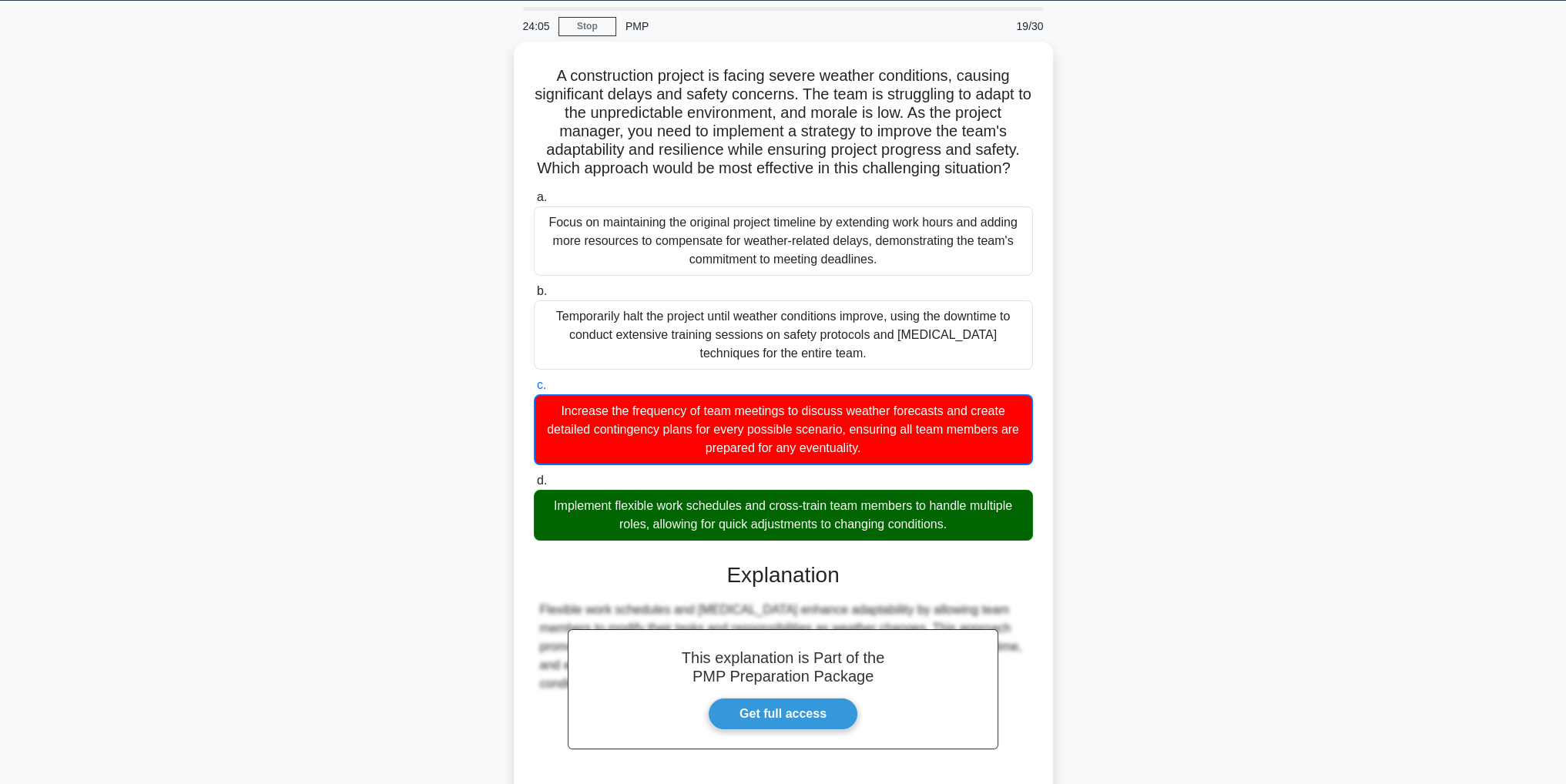
scroll to position [203, 0]
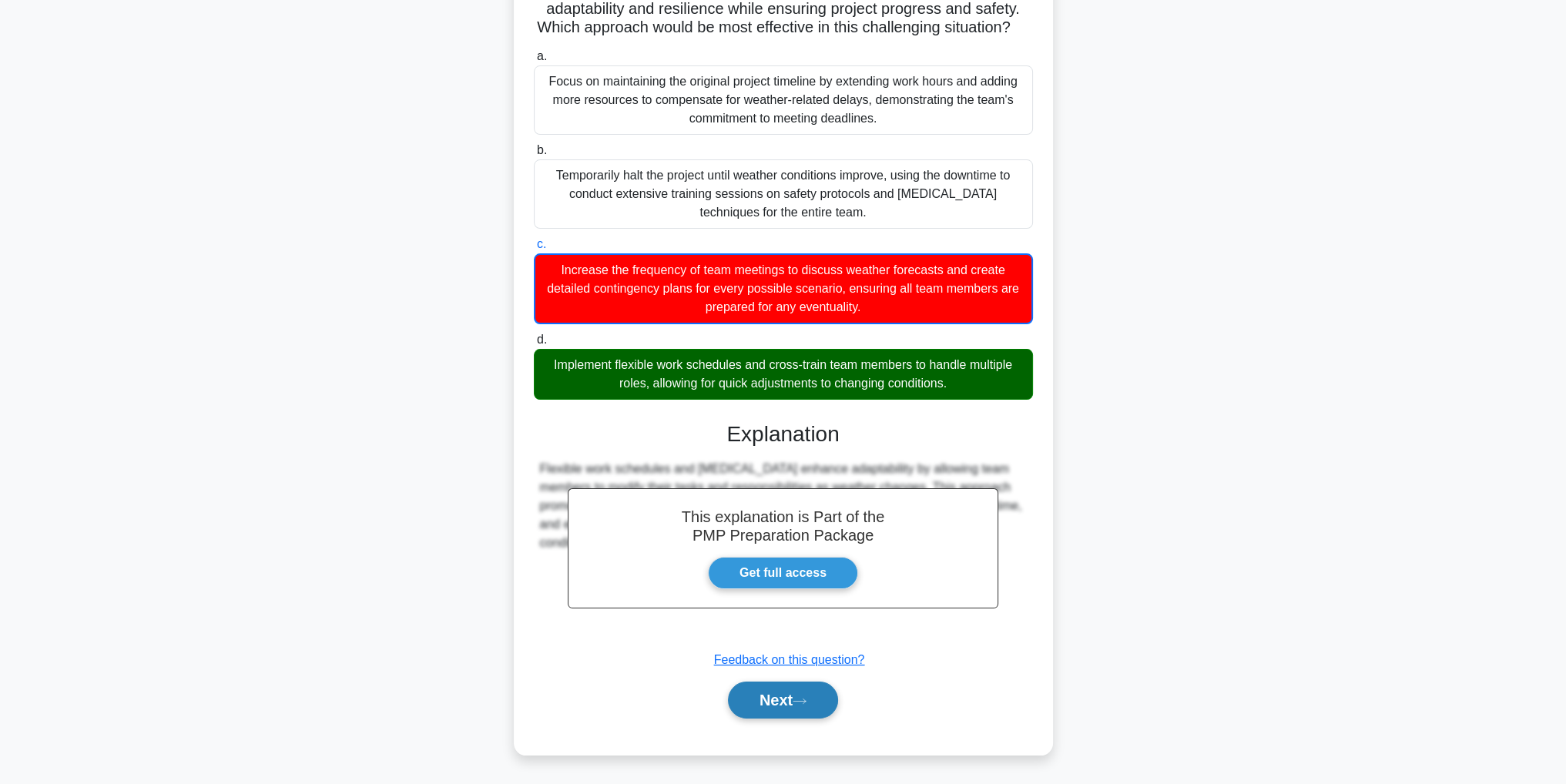
click at [792, 696] on button "Next" at bounding box center [783, 699] width 111 height 37
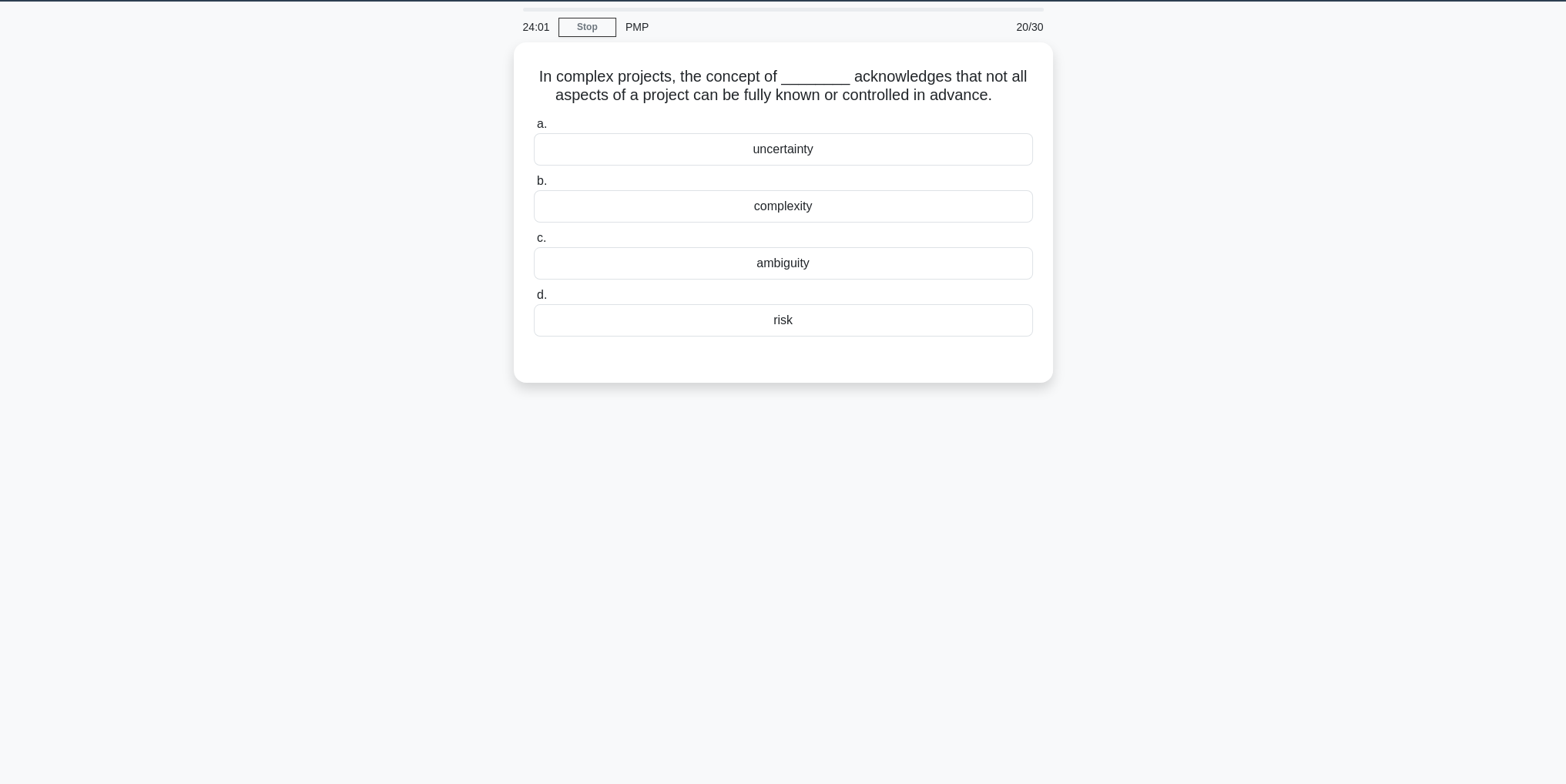
scroll to position [48, 0]
click at [970, 150] on div "uncertainty" at bounding box center [783, 145] width 499 height 33
click at [534, 125] on input "a. uncertainty" at bounding box center [534, 120] width 0 height 10
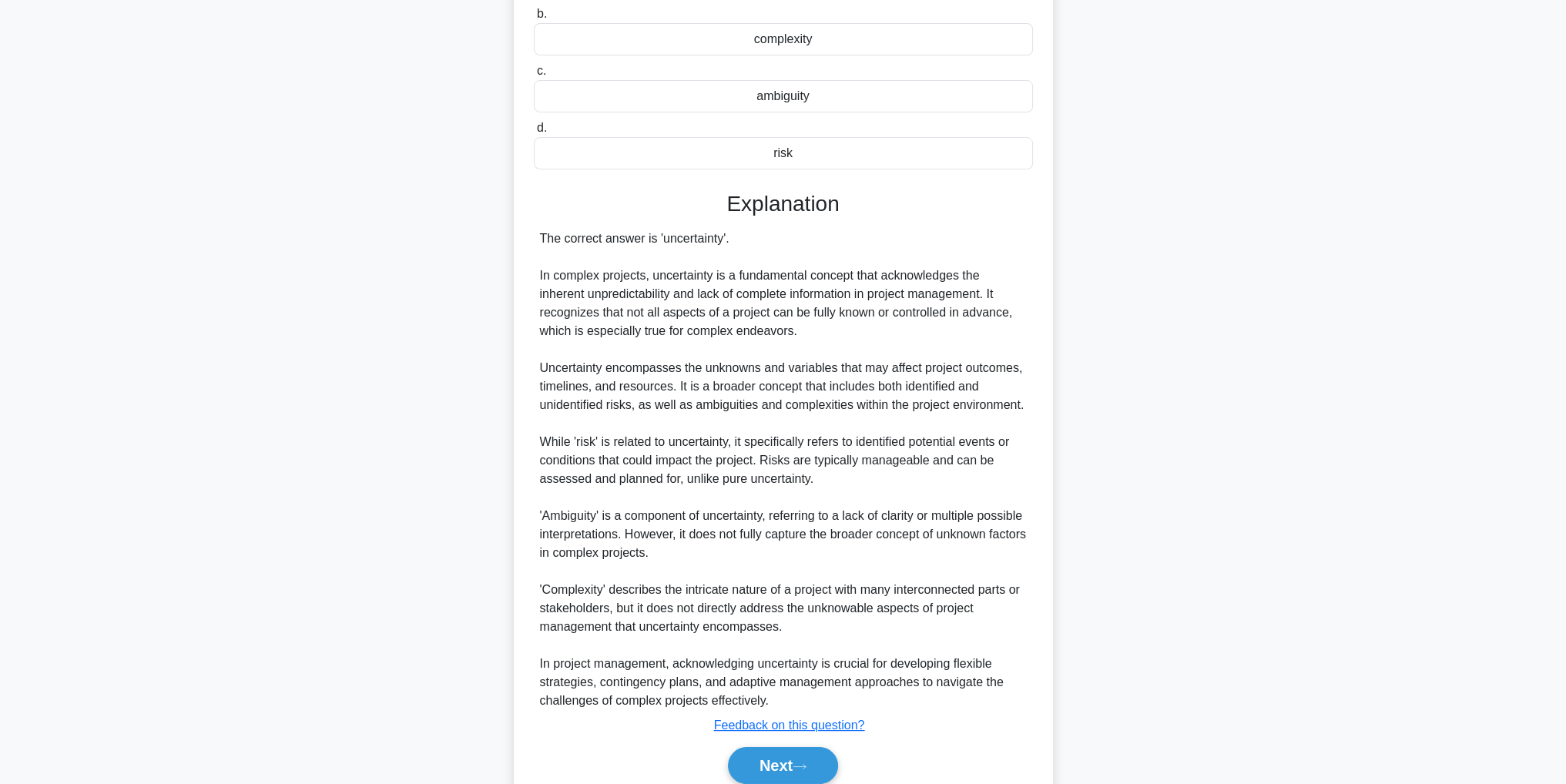
scroll to position [275, 0]
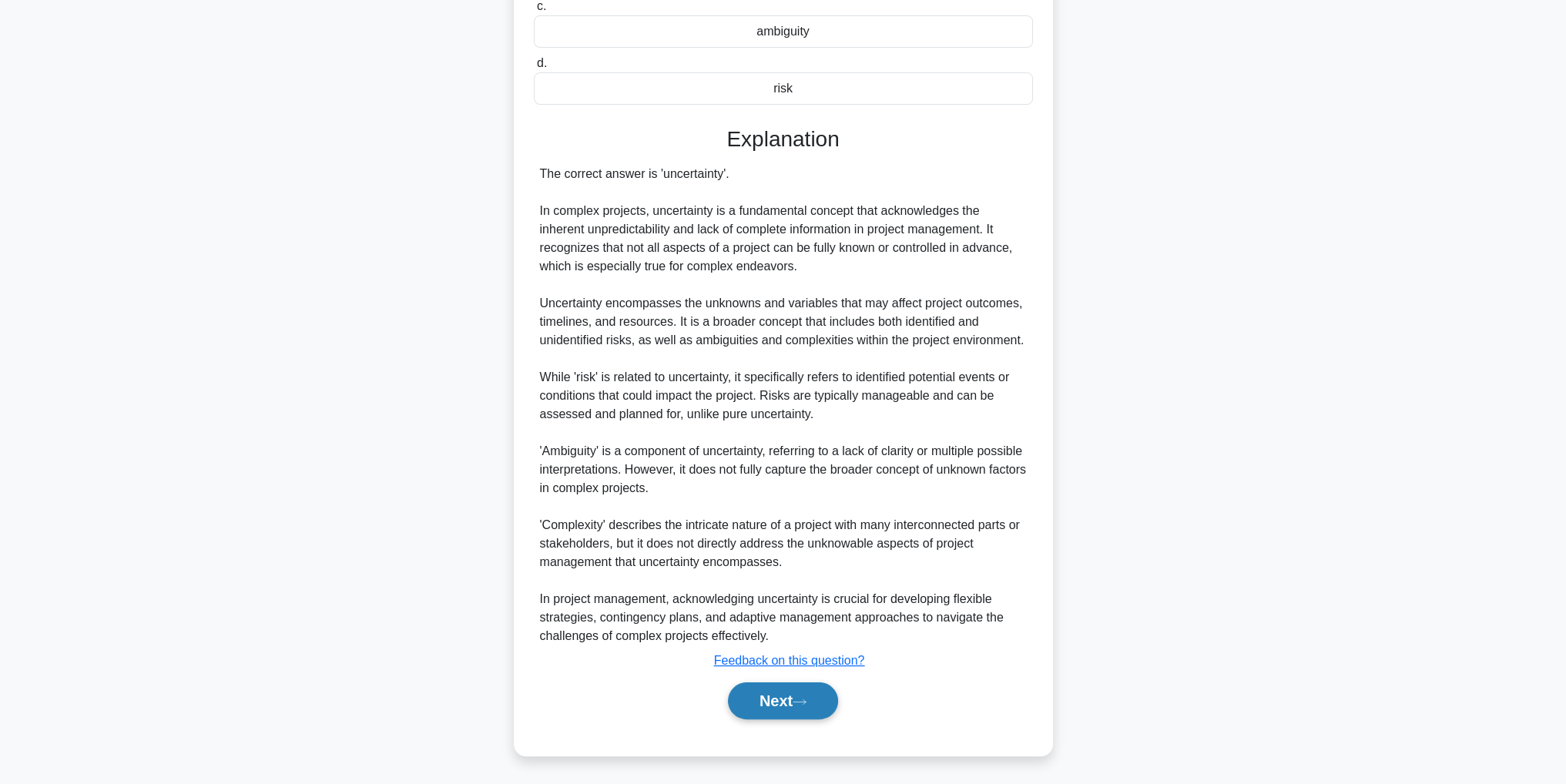
click at [779, 709] on button "Next" at bounding box center [783, 700] width 111 height 37
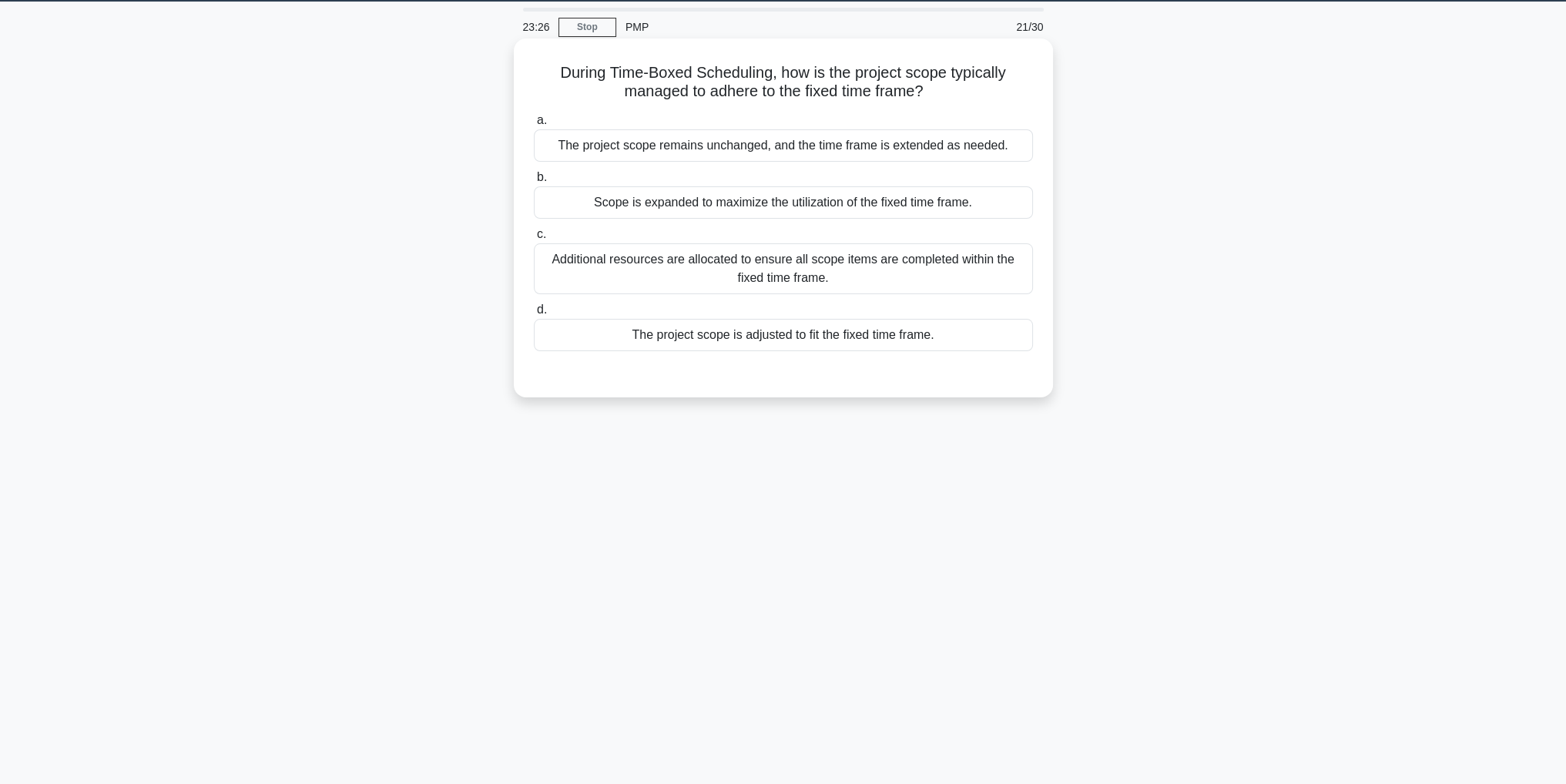
click at [996, 334] on div "The project scope is adjusted to fit the fixed time frame." at bounding box center [783, 335] width 499 height 33
click at [534, 315] on input "d. The project scope is adjusted to fit the fixed time frame." at bounding box center [534, 310] width 0 height 10
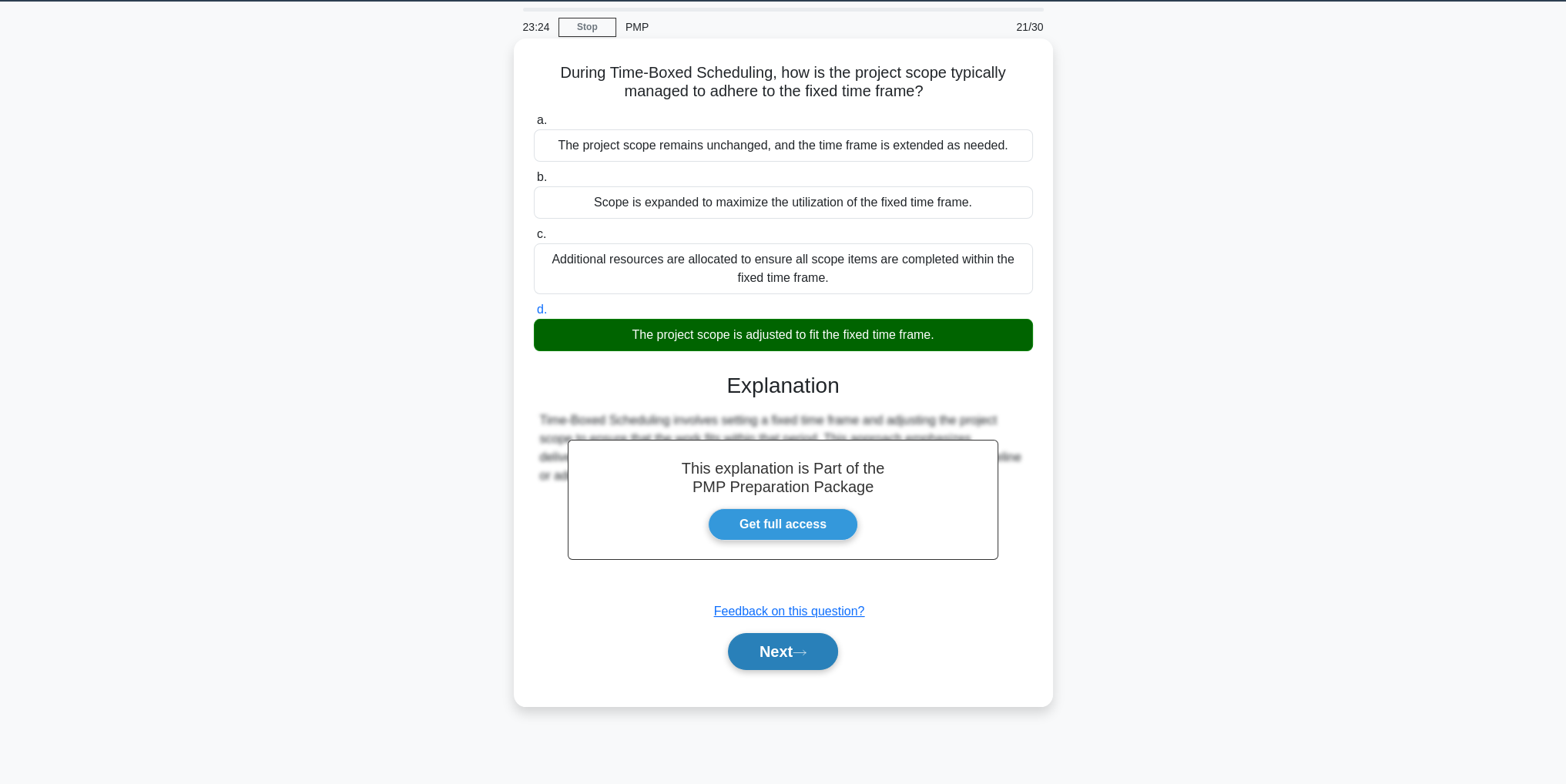
click at [807, 644] on button "Next" at bounding box center [783, 651] width 111 height 37
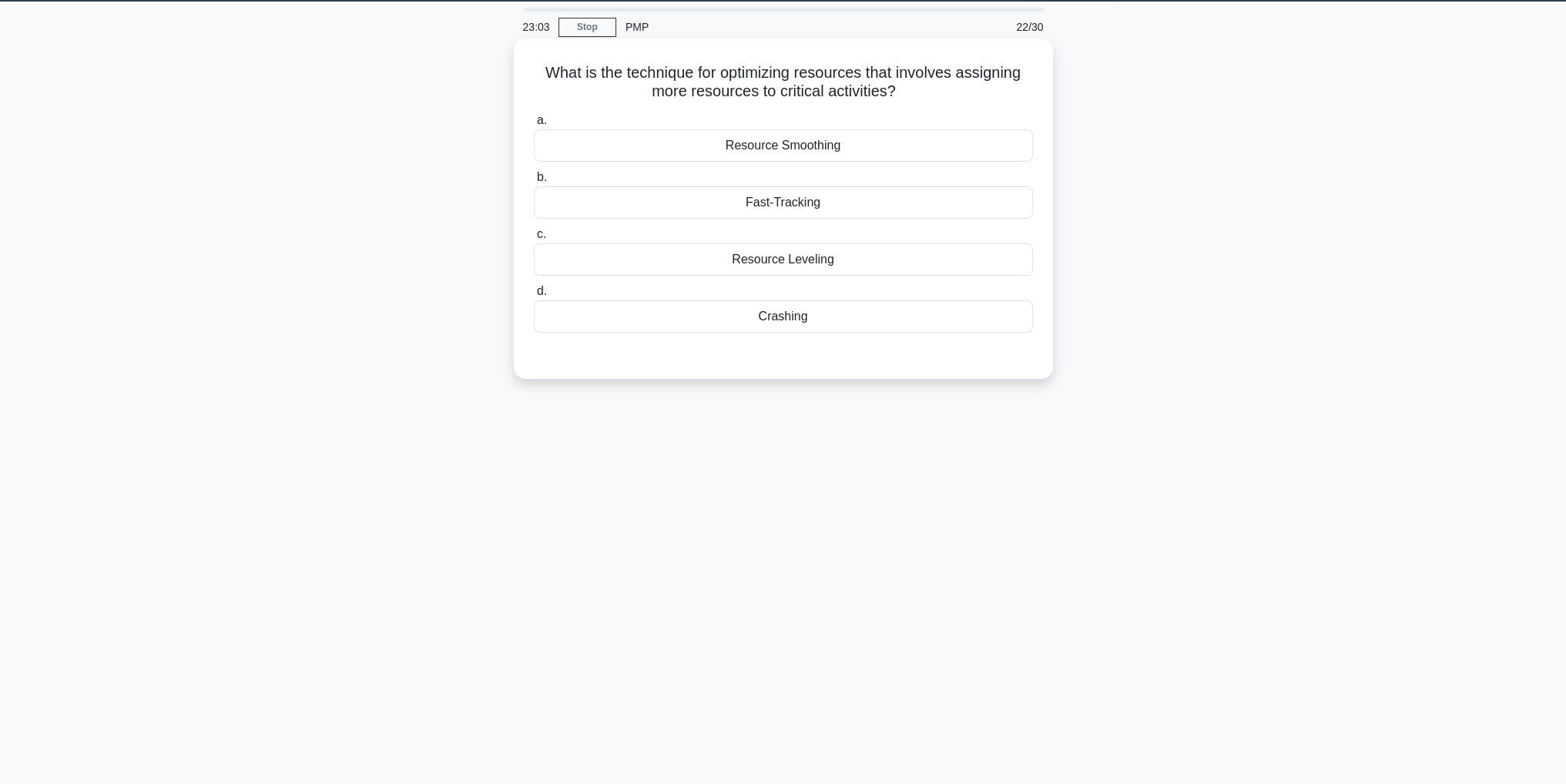
click at [926, 321] on div "Crashing" at bounding box center [783, 316] width 499 height 33
click at [534, 296] on input "d. Crashing" at bounding box center [534, 291] width 0 height 10
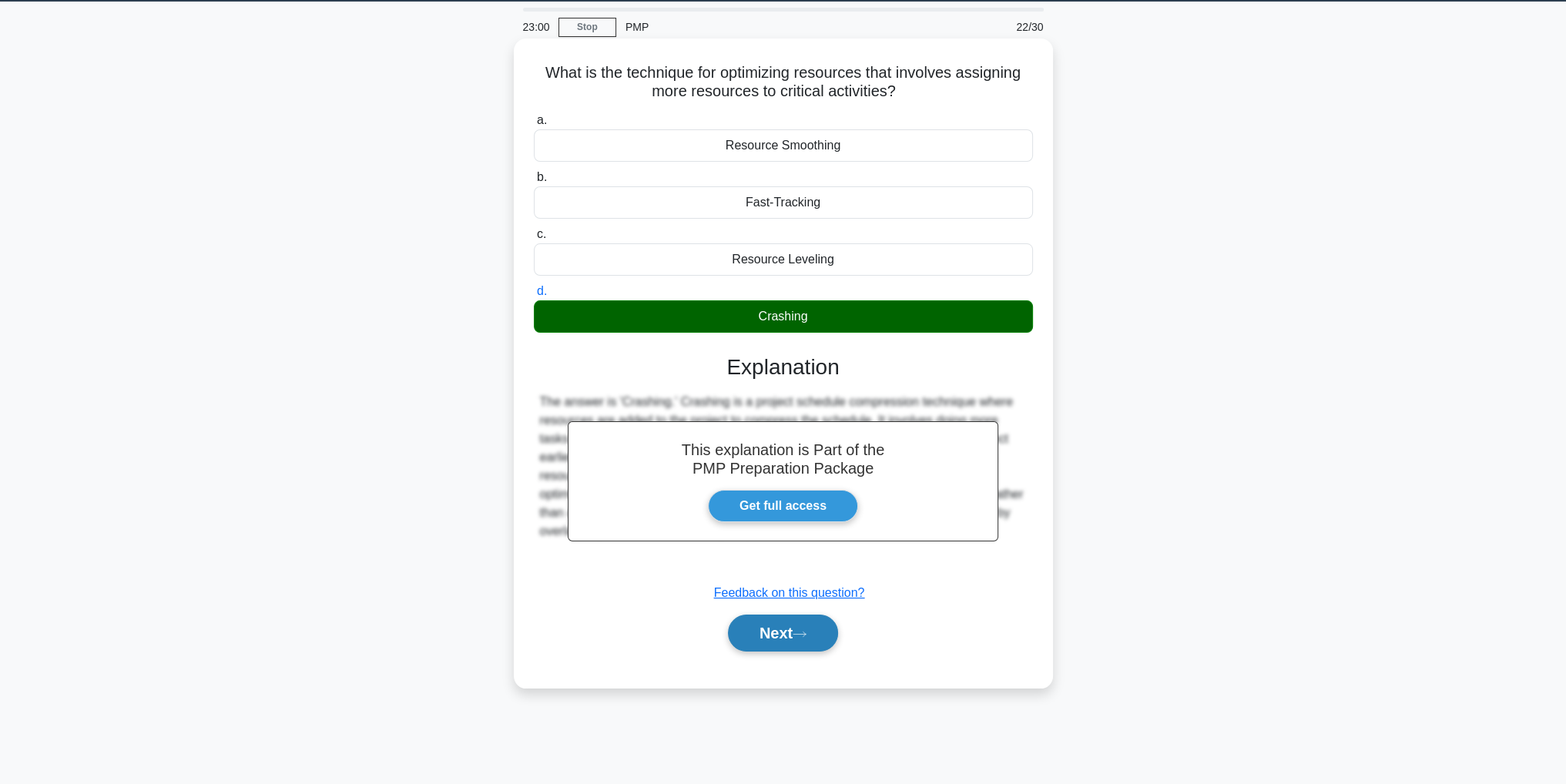
click at [785, 619] on button "Next" at bounding box center [783, 632] width 111 height 37
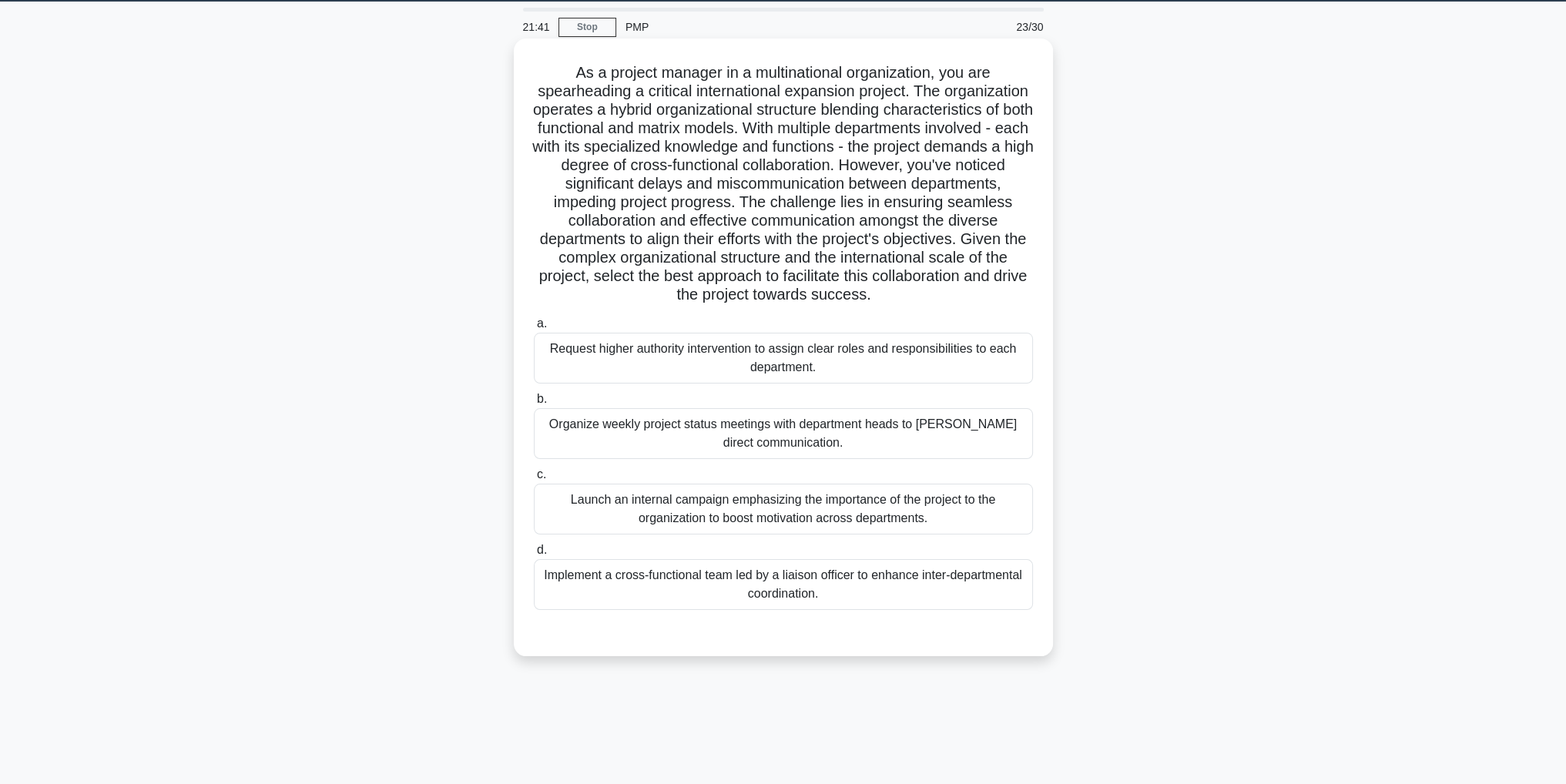
click at [995, 459] on div "Organize weekly project status meetings with department heads to foster direct …" at bounding box center [783, 432] width 499 height 50
click at [534, 404] on input "b. Organize weekly project status meetings with department heads to foster dire…" at bounding box center [534, 399] width 0 height 10
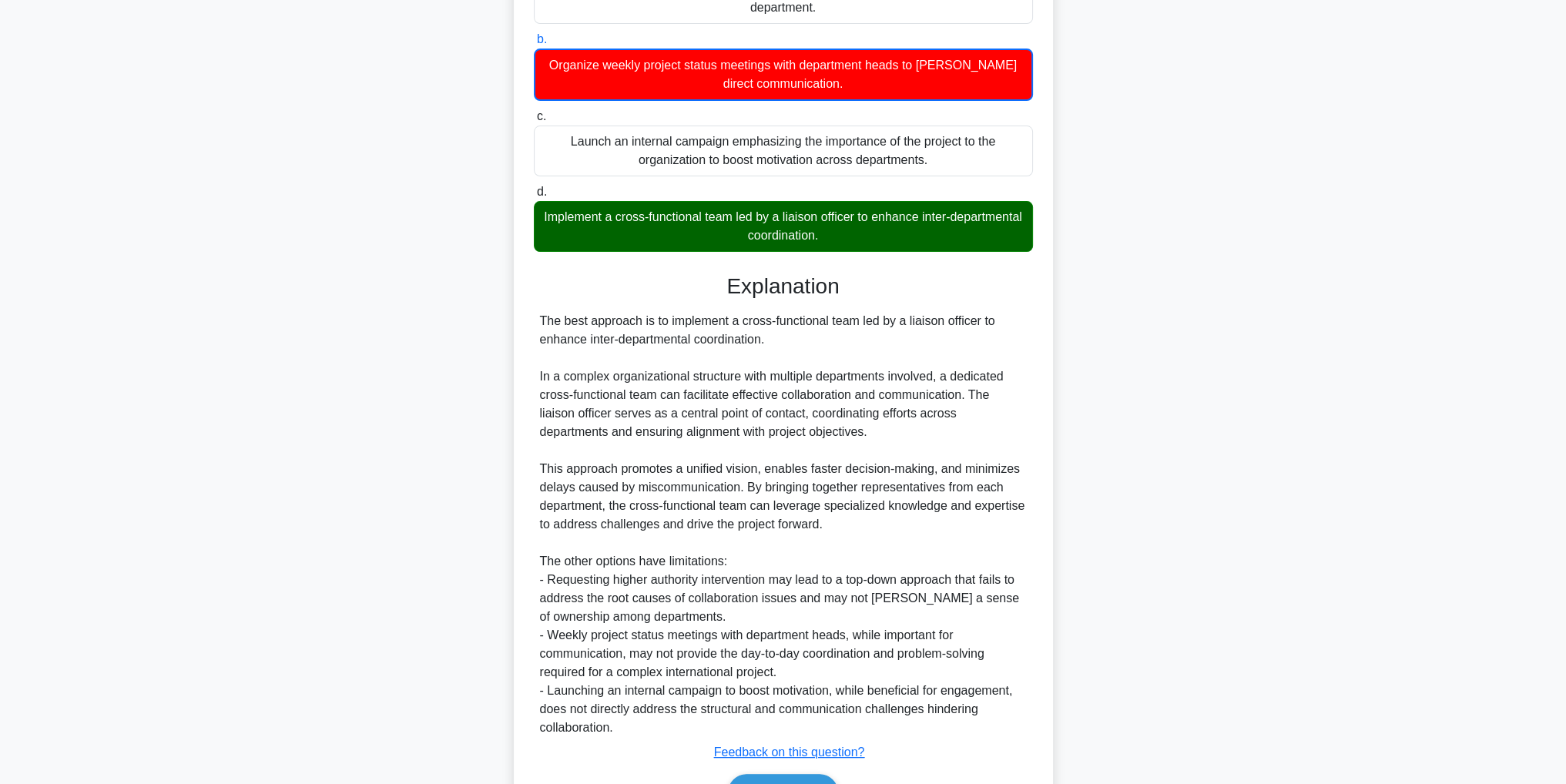
scroll to position [517, 0]
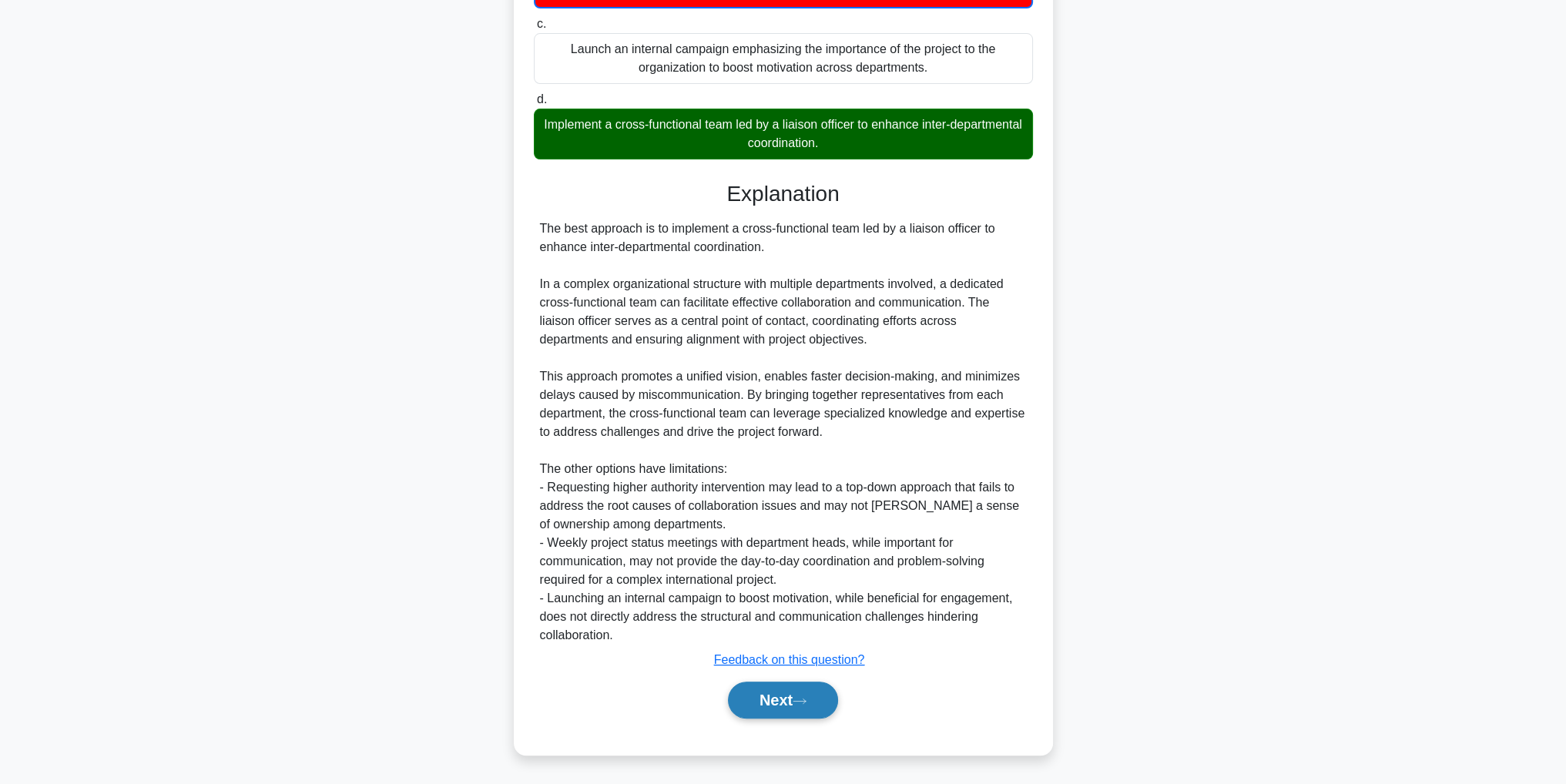
click at [776, 715] on button "Next" at bounding box center [783, 699] width 111 height 37
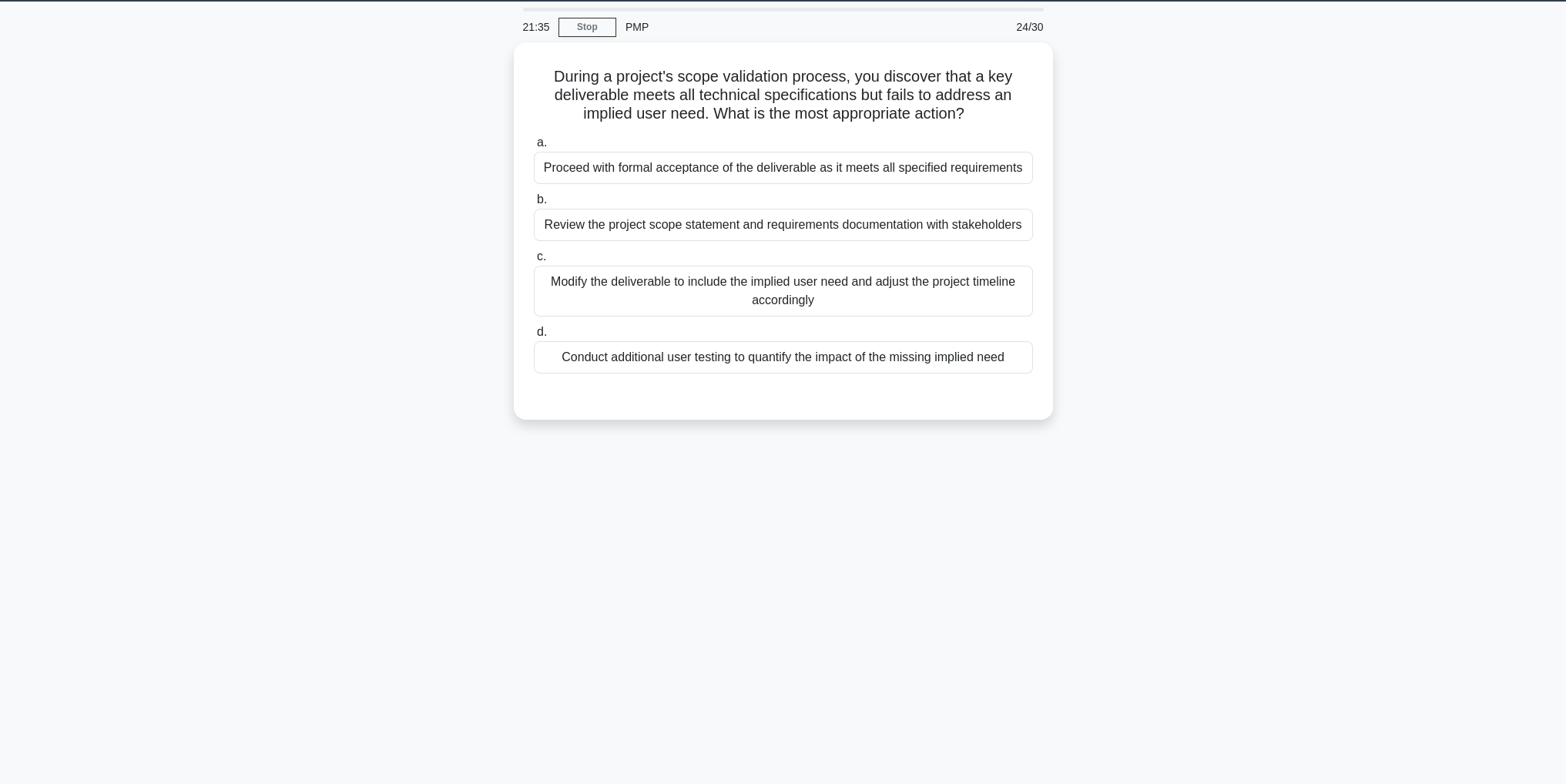
scroll to position [48, 0]
click at [974, 361] on div "Conduct additional user testing to quantify the impact of the missing implied n…" at bounding box center [783, 353] width 499 height 33
click at [534, 334] on input "d. Conduct additional user testing to quantify the impact of the missing implie…" at bounding box center [534, 329] width 0 height 10
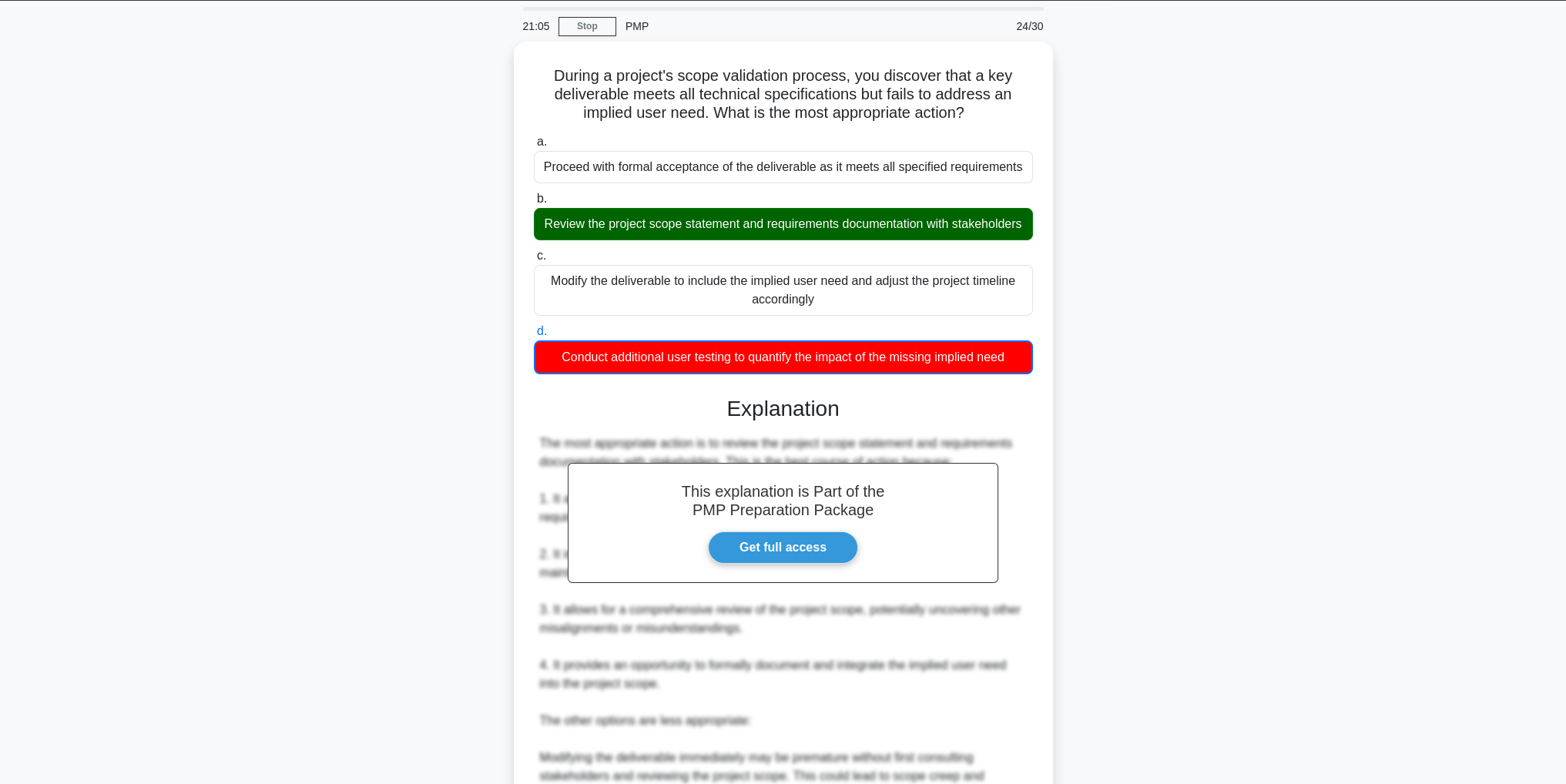
scroll to position [425, 0]
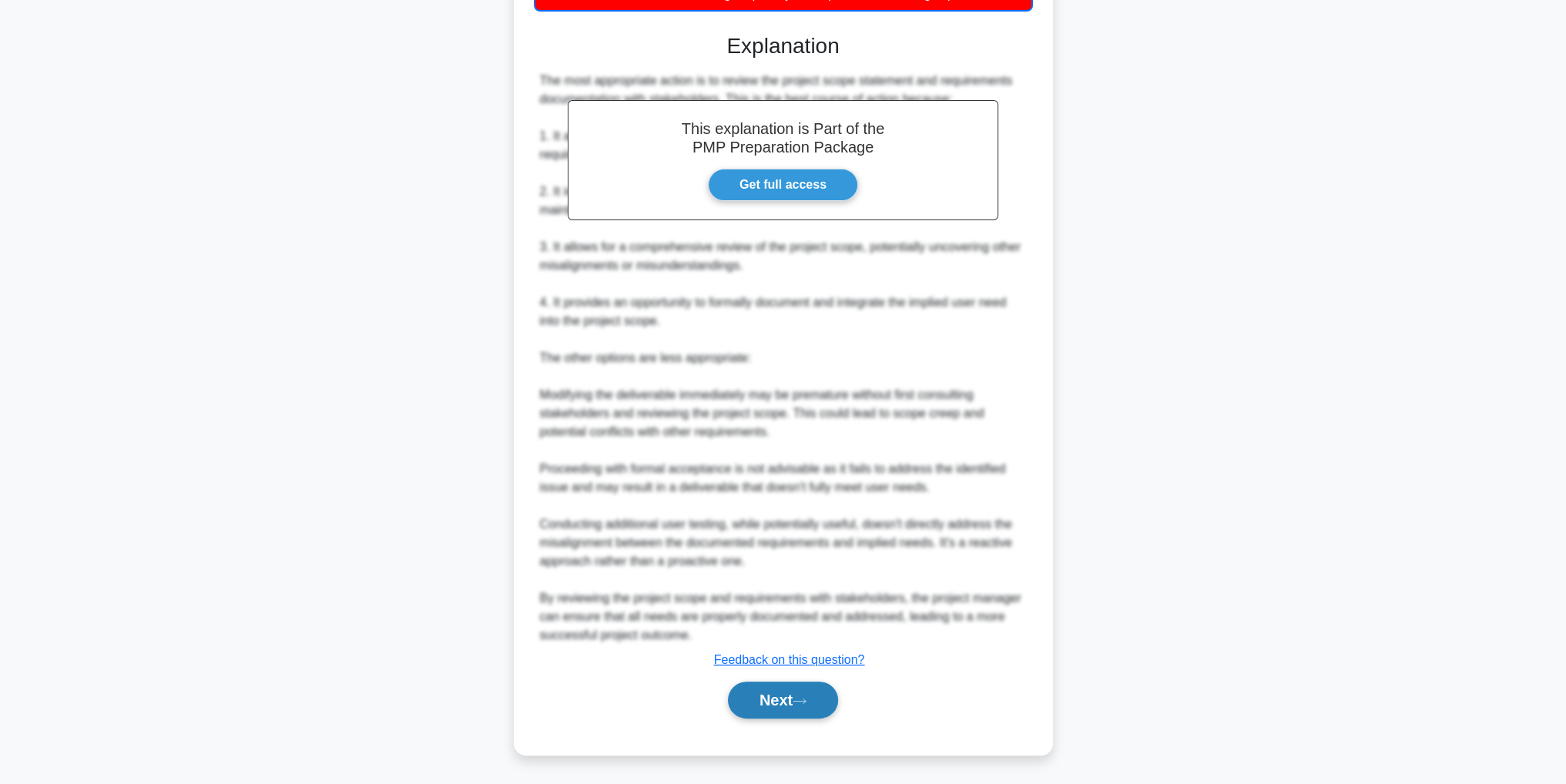
click at [816, 691] on button "Next" at bounding box center [783, 699] width 111 height 37
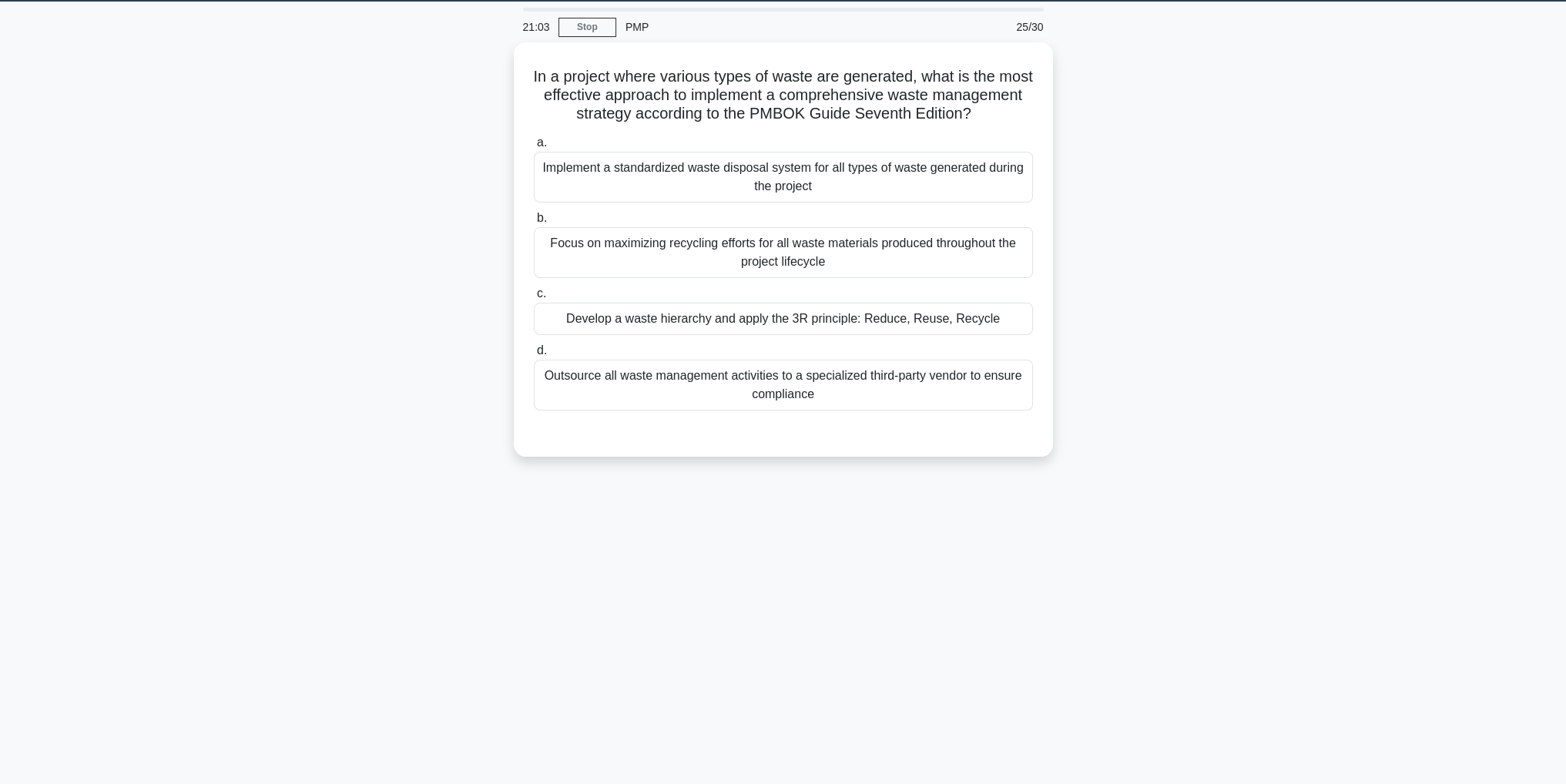
scroll to position [48, 0]
click at [999, 331] on div "Develop a waste hierarchy and apply the 3R principle: Reduce, Reuse, Recycle" at bounding box center [783, 315] width 499 height 33
click at [534, 295] on input "c. Develop a waste hierarchy and apply the 3R principle: Reduce, Reuse, Recycle" at bounding box center [534, 290] width 0 height 10
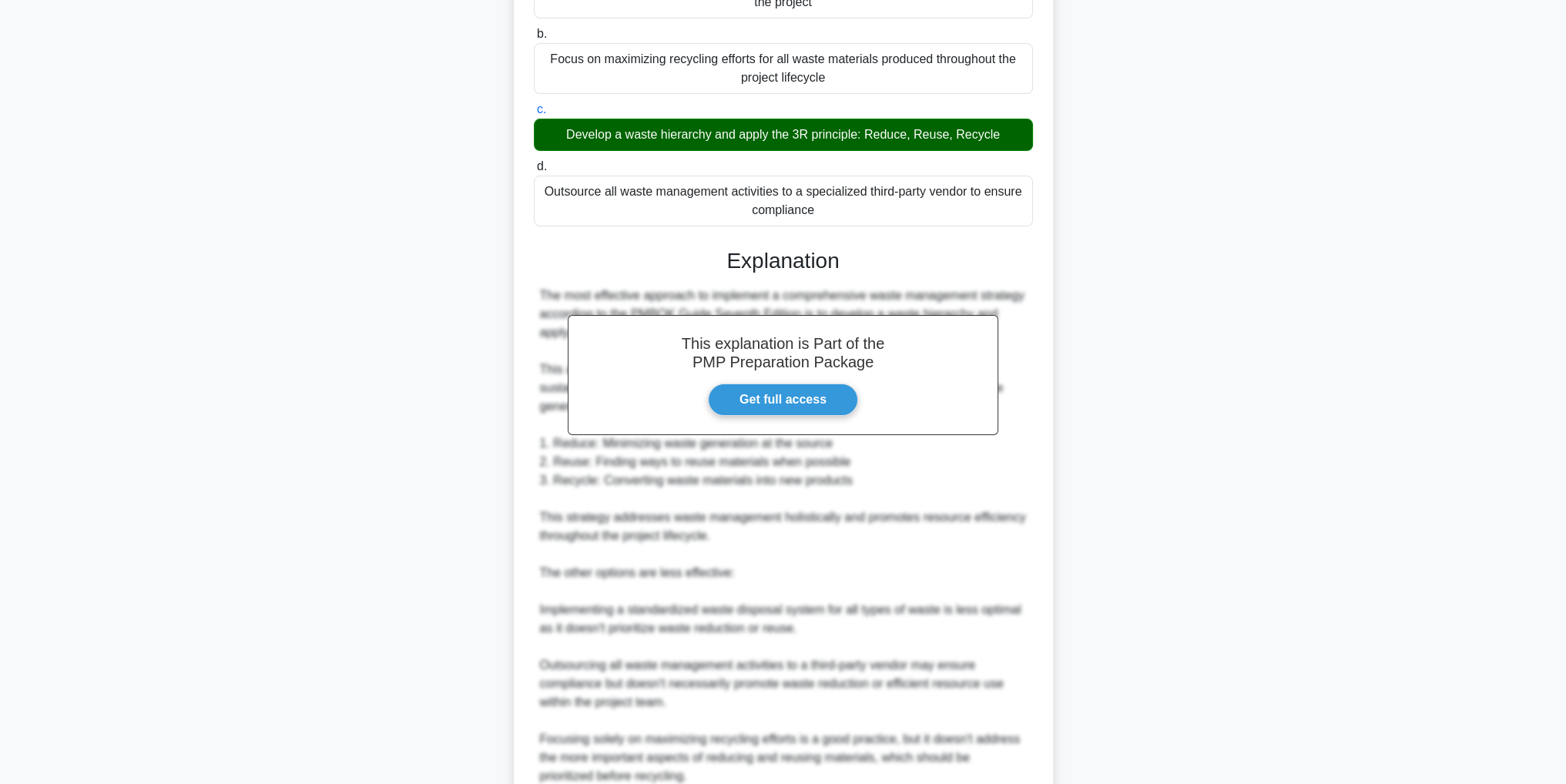
scroll to position [407, 0]
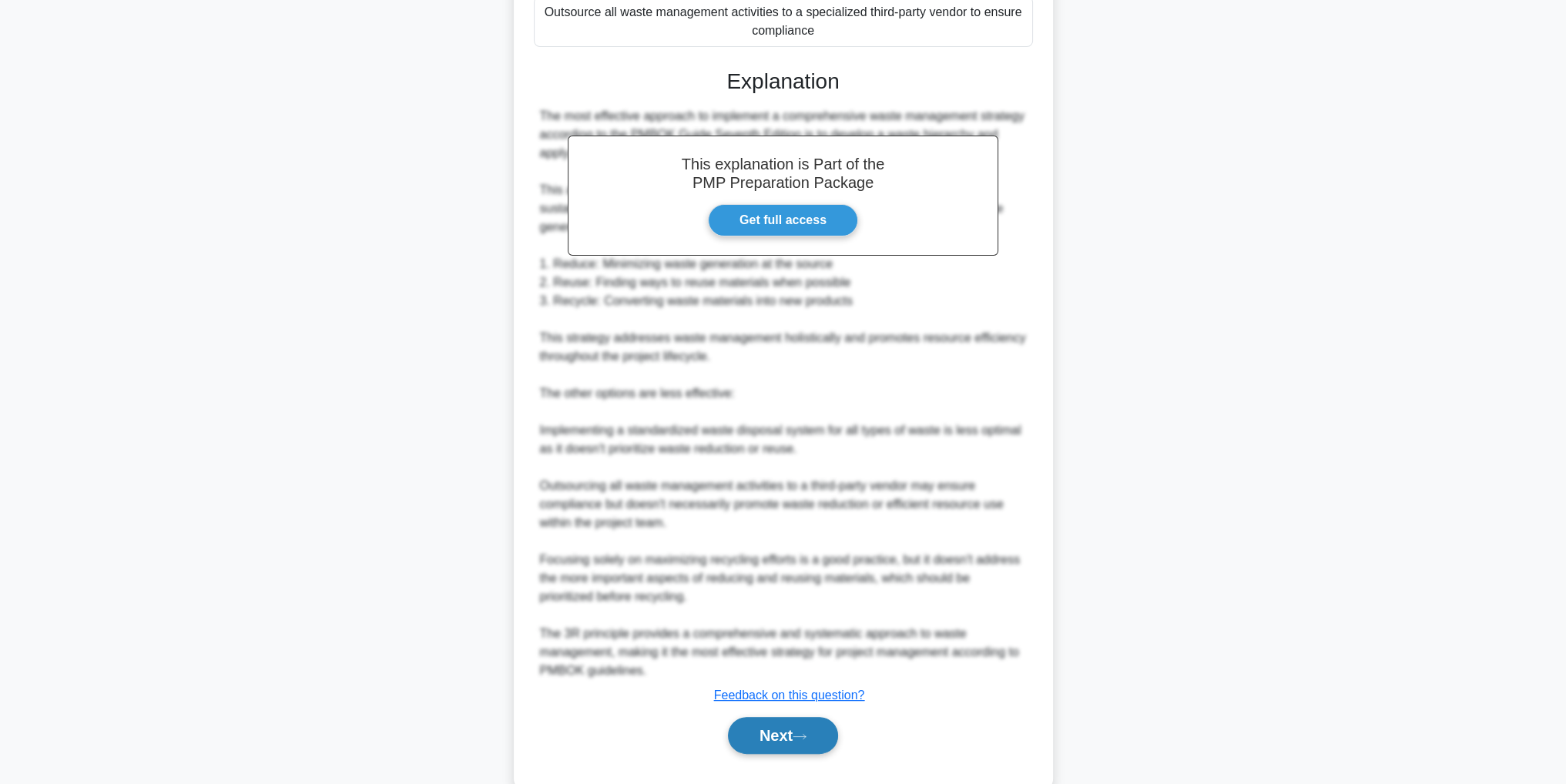
click at [817, 739] on button "Next" at bounding box center [783, 735] width 111 height 37
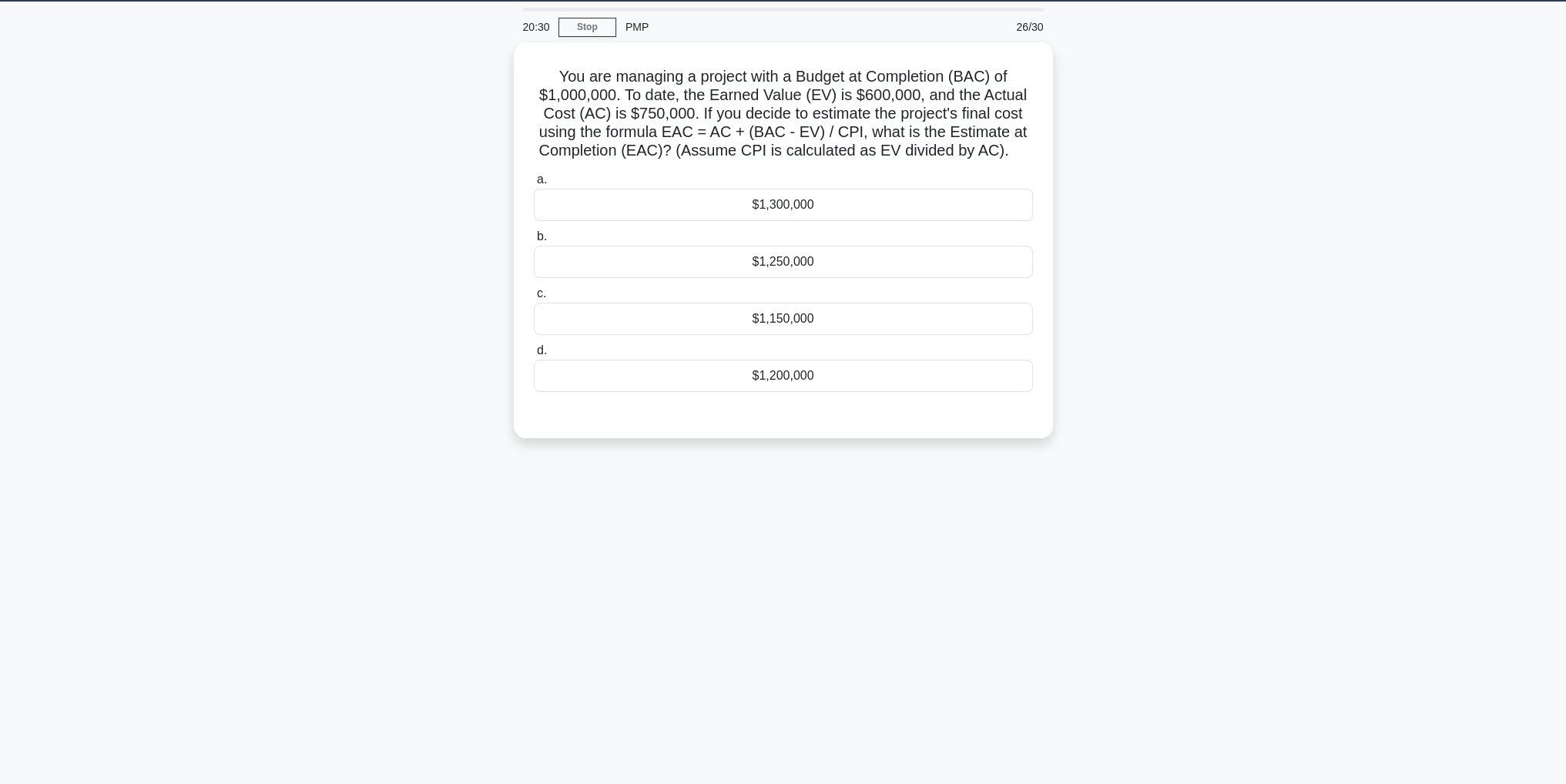
scroll to position [48, 0]
click at [887, 247] on div "$1,250,000" at bounding box center [783, 258] width 499 height 33
click at [534, 238] on input "b. $1,250,000" at bounding box center [534, 233] width 0 height 10
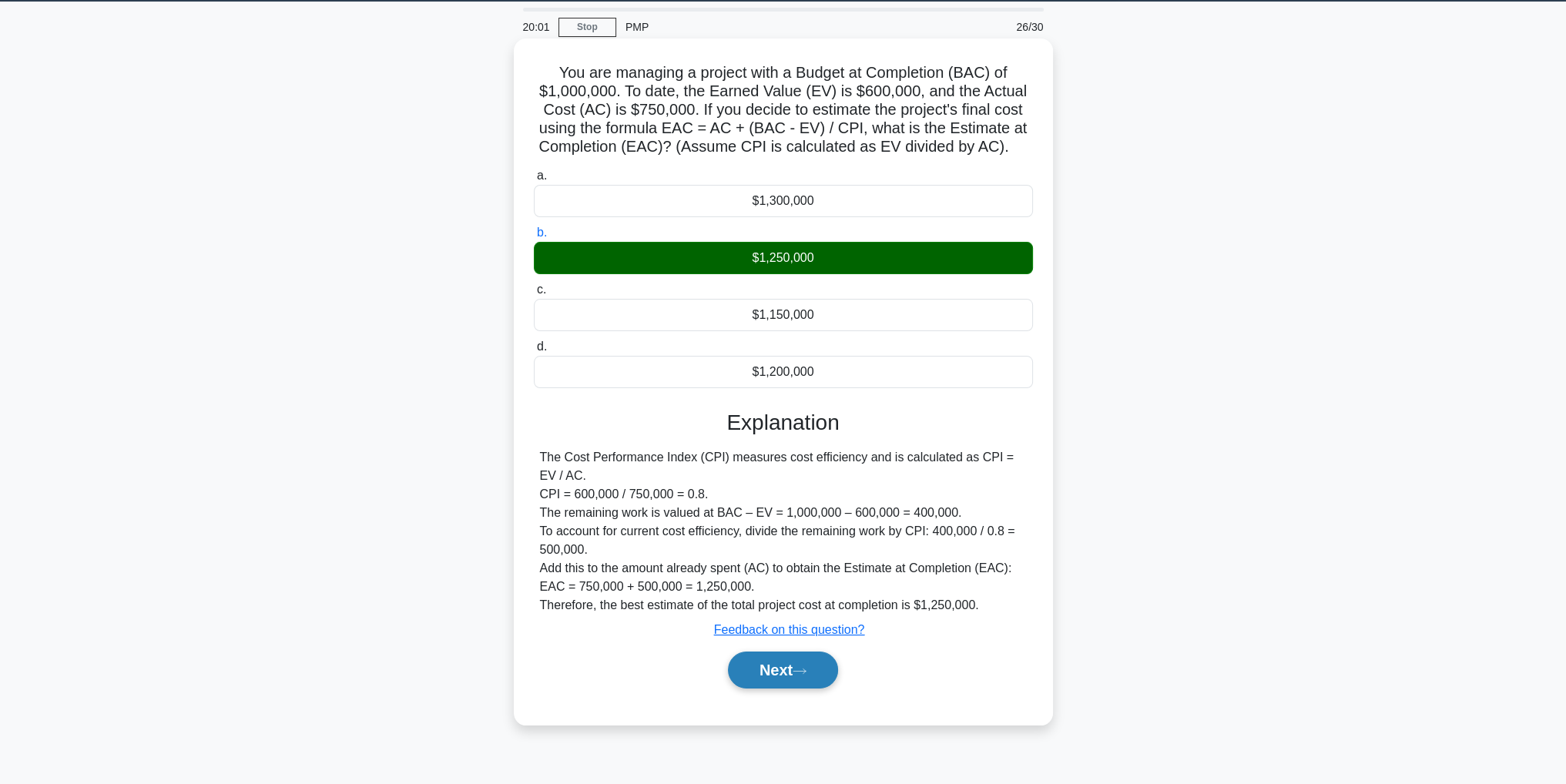
click at [785, 675] on button "Next" at bounding box center [783, 669] width 111 height 37
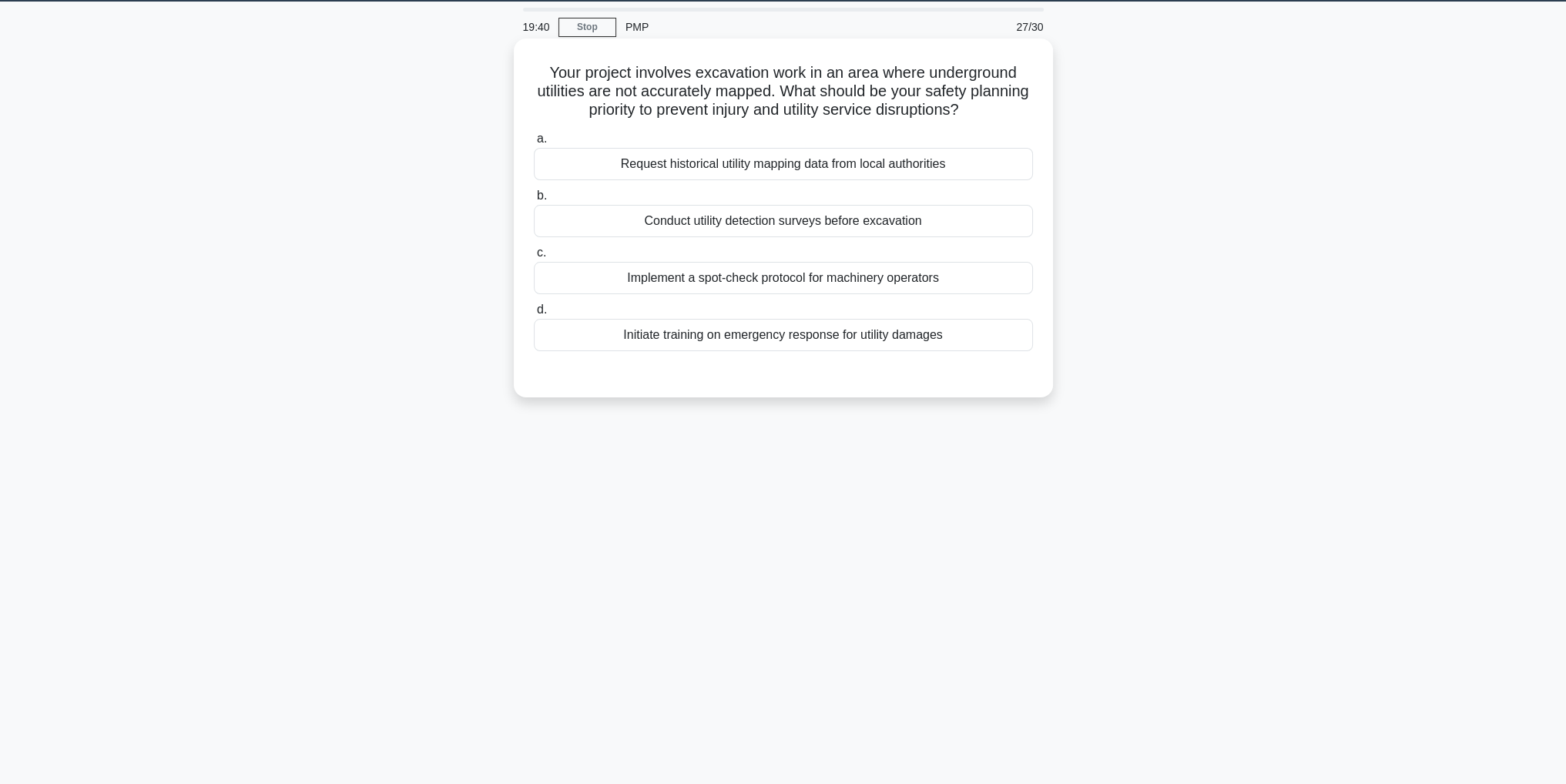
click at [999, 231] on div "Conduct utility detection surveys before excavation" at bounding box center [783, 220] width 499 height 33
click at [534, 201] on input "b. Conduct utility detection surveys before excavation" at bounding box center [534, 196] width 0 height 10
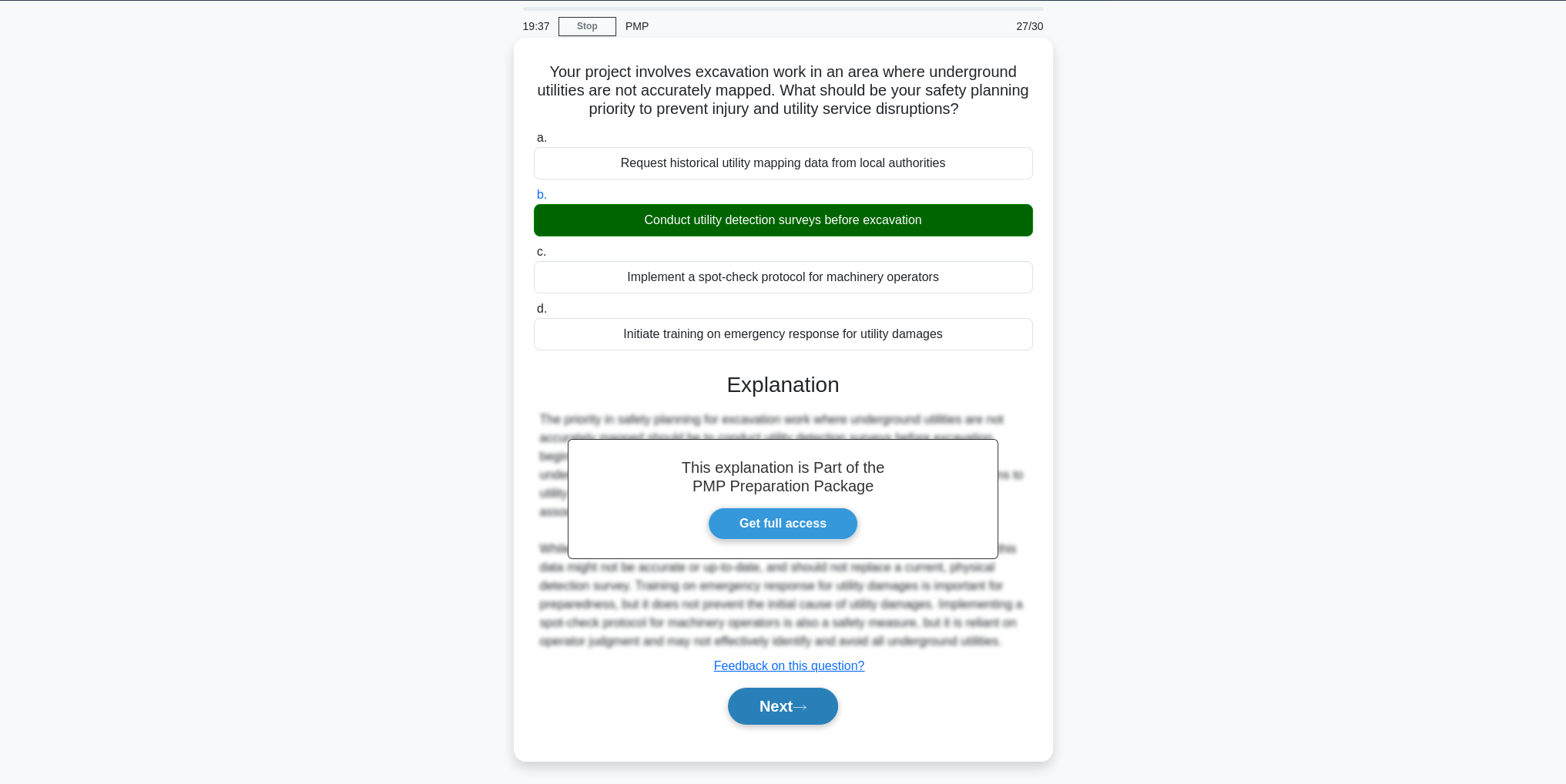
click at [762, 712] on button "Next" at bounding box center [783, 705] width 111 height 37
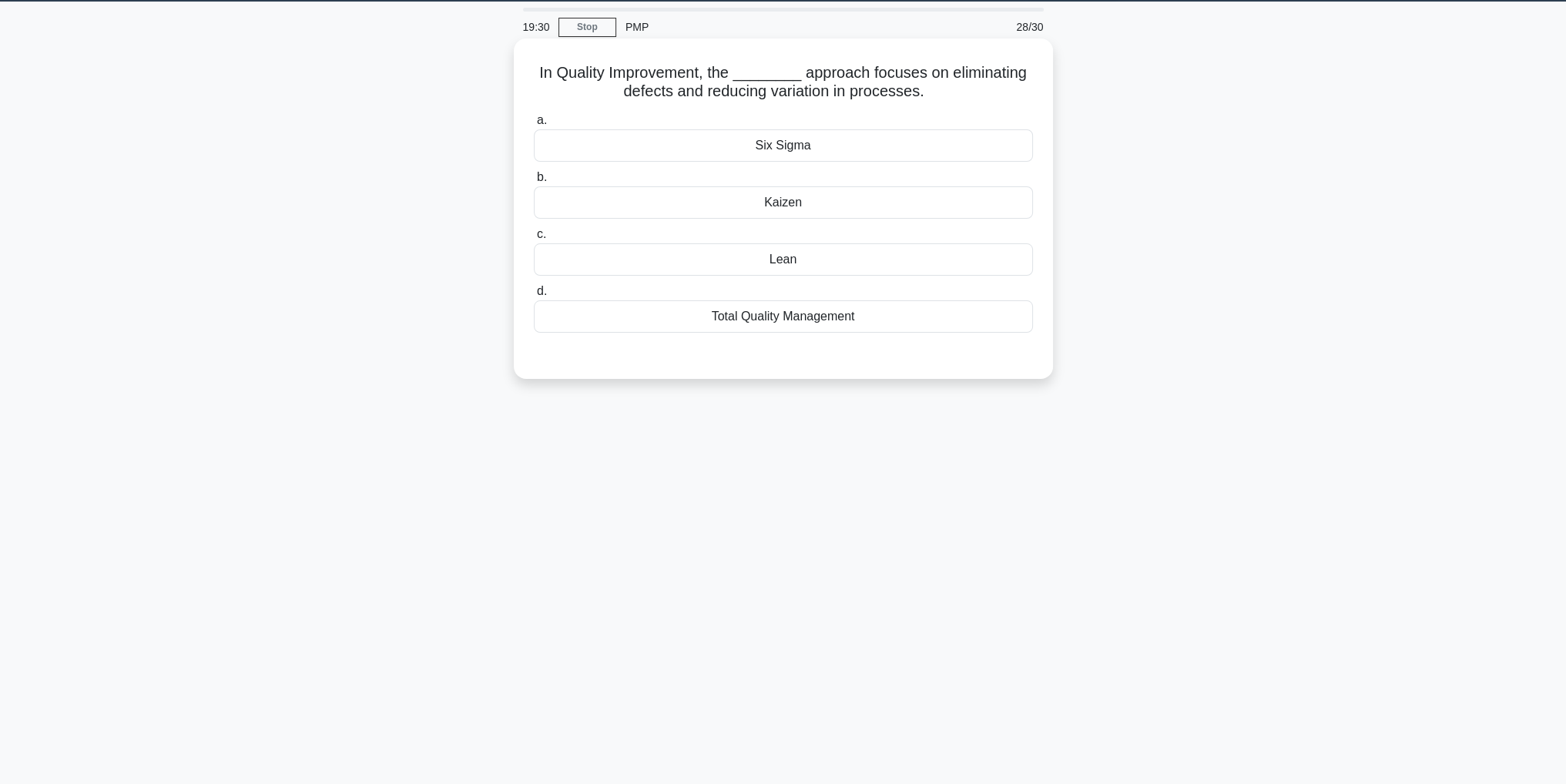
click at [937, 145] on div "Six Sigma" at bounding box center [783, 145] width 499 height 33
click at [534, 125] on input "a. Six Sigma" at bounding box center [534, 120] width 0 height 10
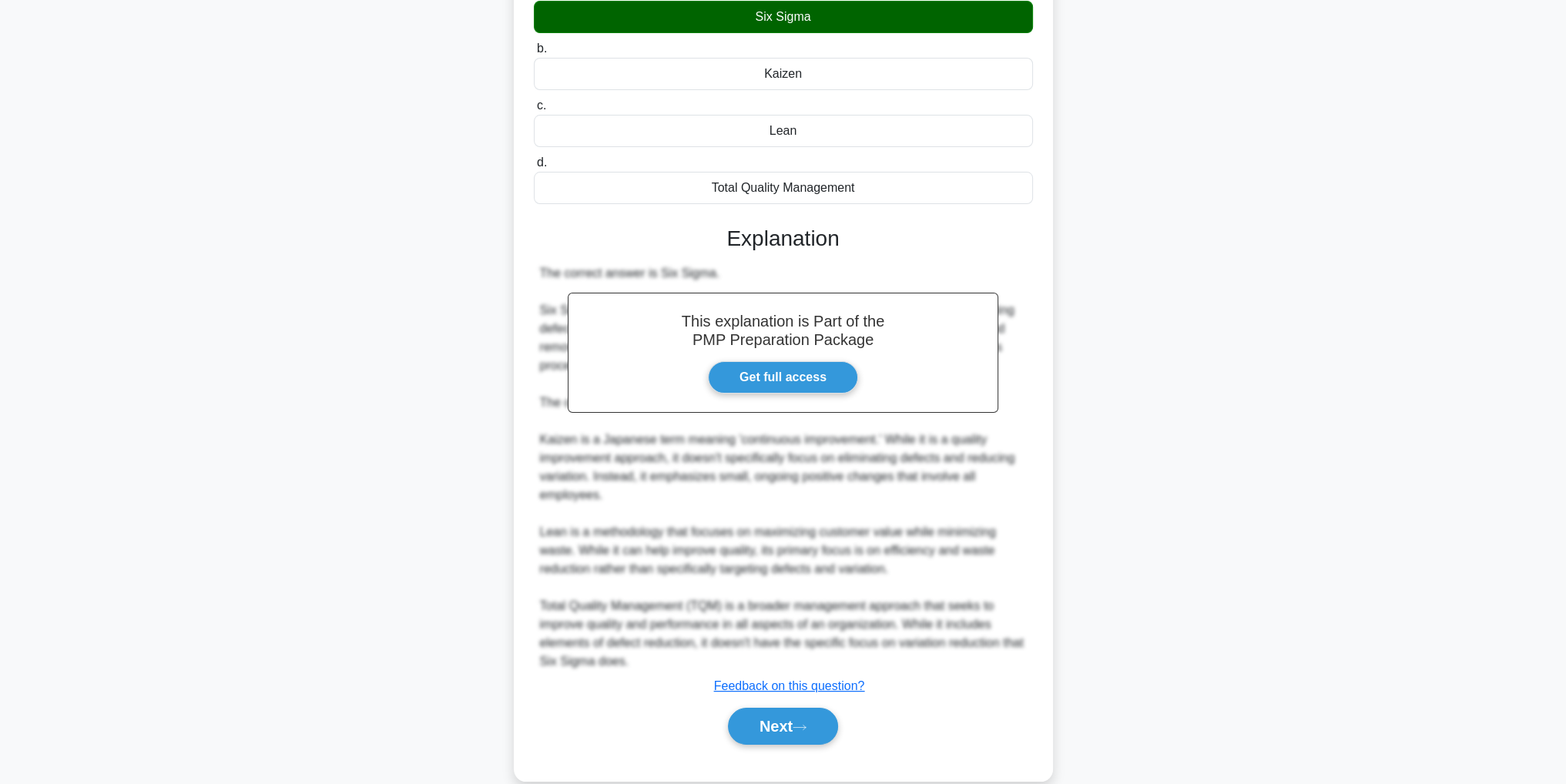
scroll to position [201, 0]
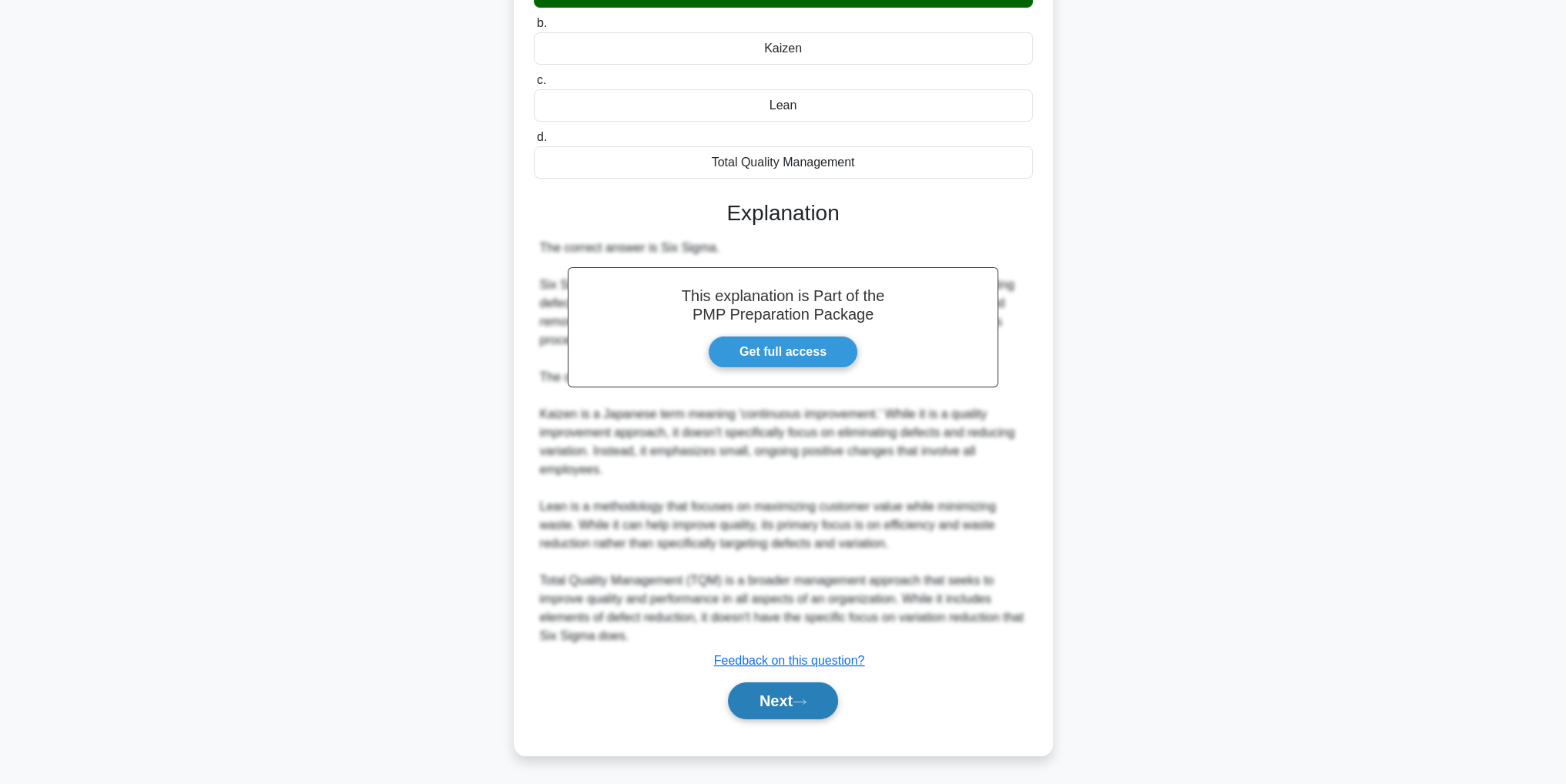
click at [797, 702] on button "Next" at bounding box center [783, 700] width 111 height 37
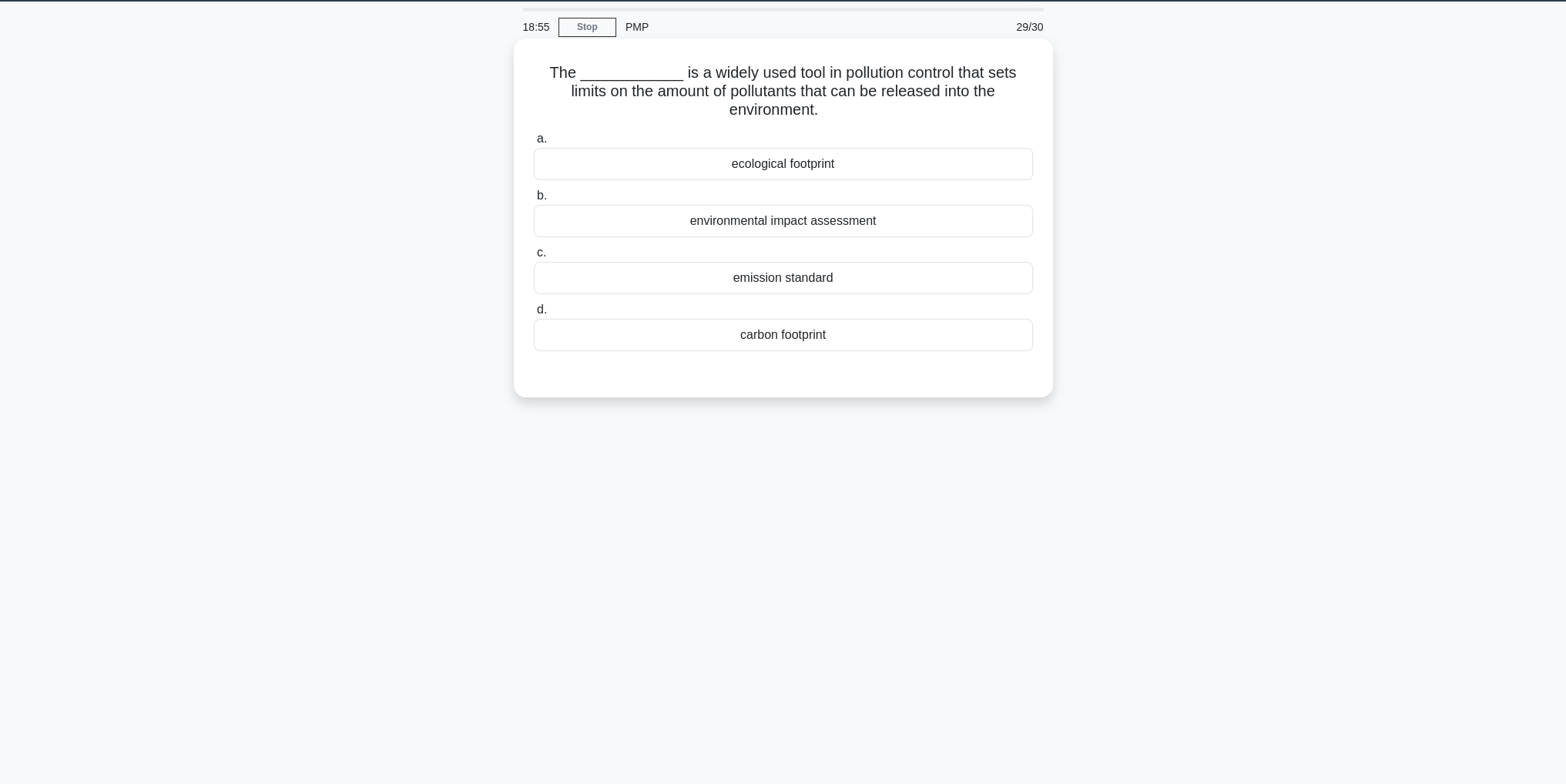
click at [926, 285] on div "emission standard" at bounding box center [783, 277] width 499 height 33
click at [534, 258] on input "c. emission standard" at bounding box center [534, 253] width 0 height 10
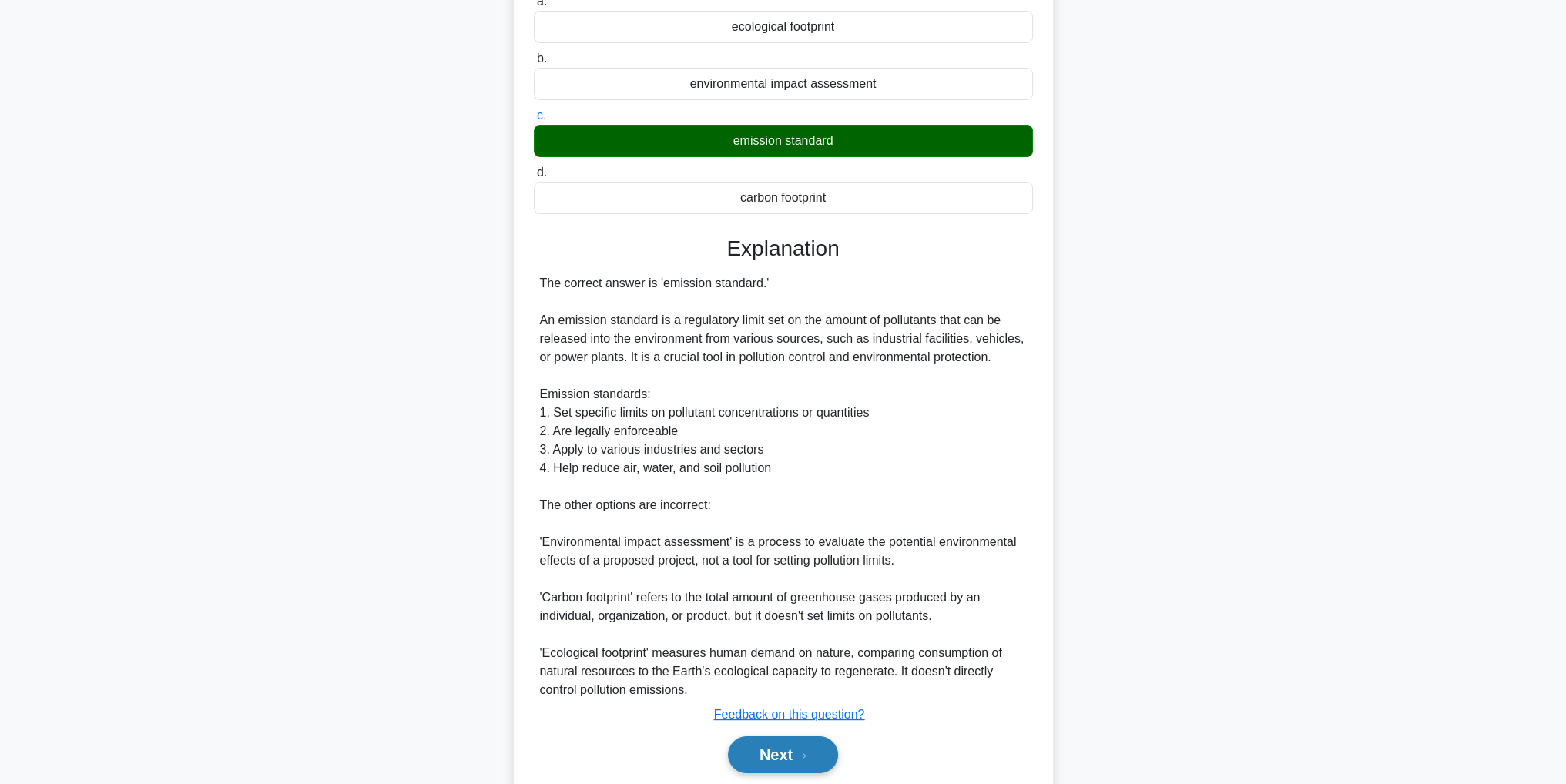
scroll to position [228, 0]
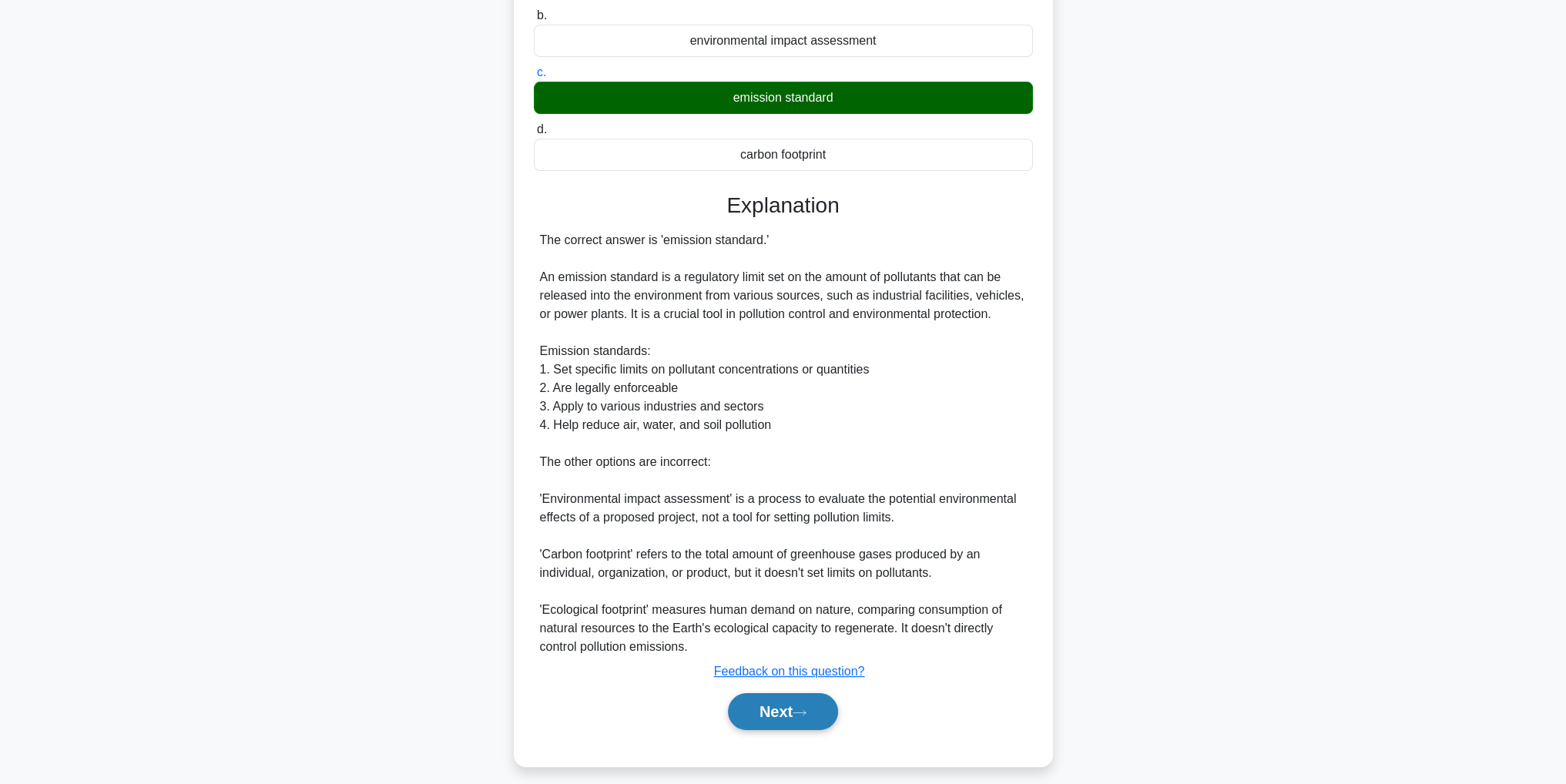
click at [781, 716] on button "Next" at bounding box center [783, 711] width 111 height 37
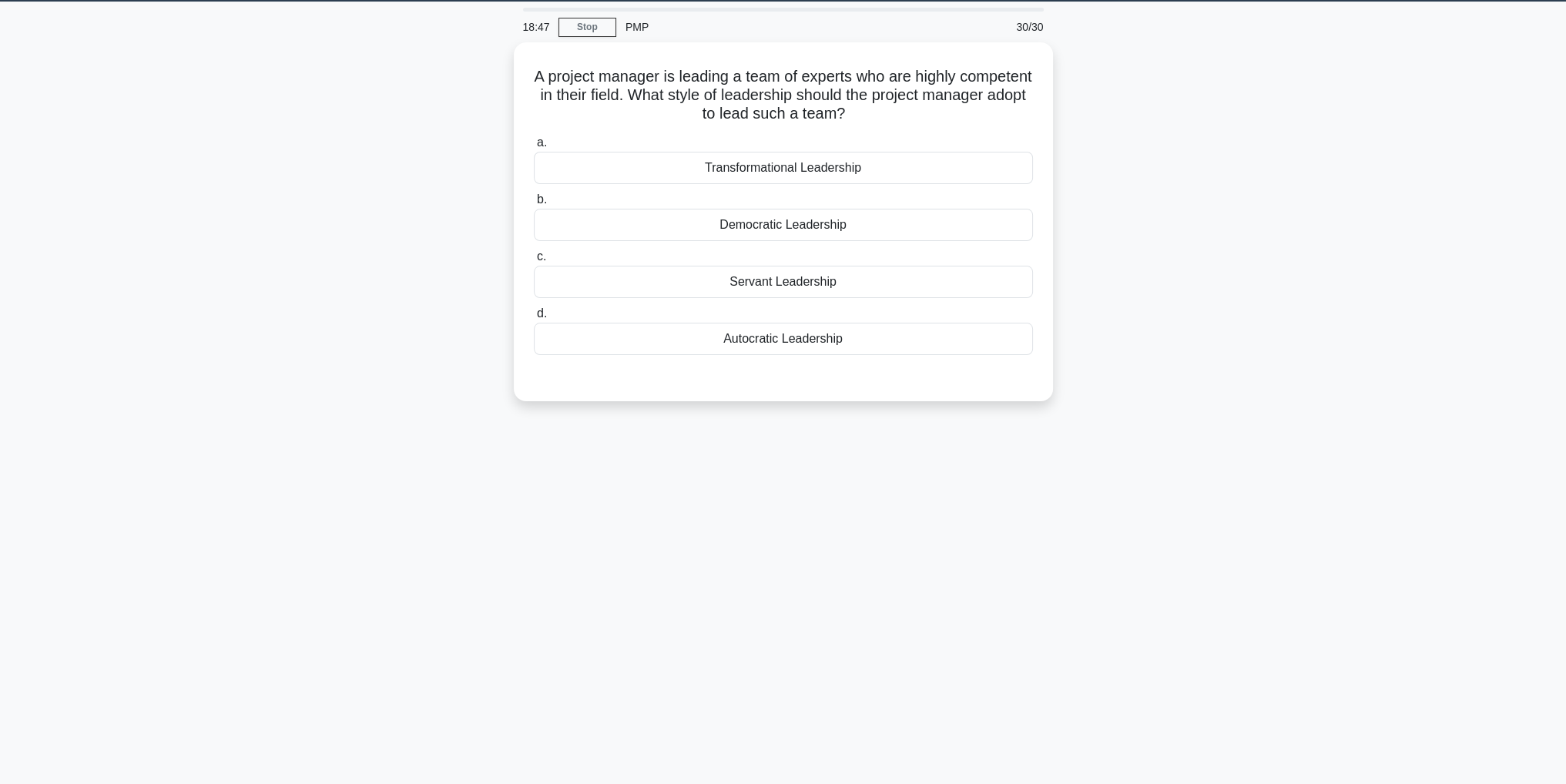
scroll to position [48, 0]
click at [971, 274] on div "Servant Leadership" at bounding box center [783, 277] width 499 height 33
click at [534, 258] on input "c. Servant Leadership" at bounding box center [534, 253] width 0 height 10
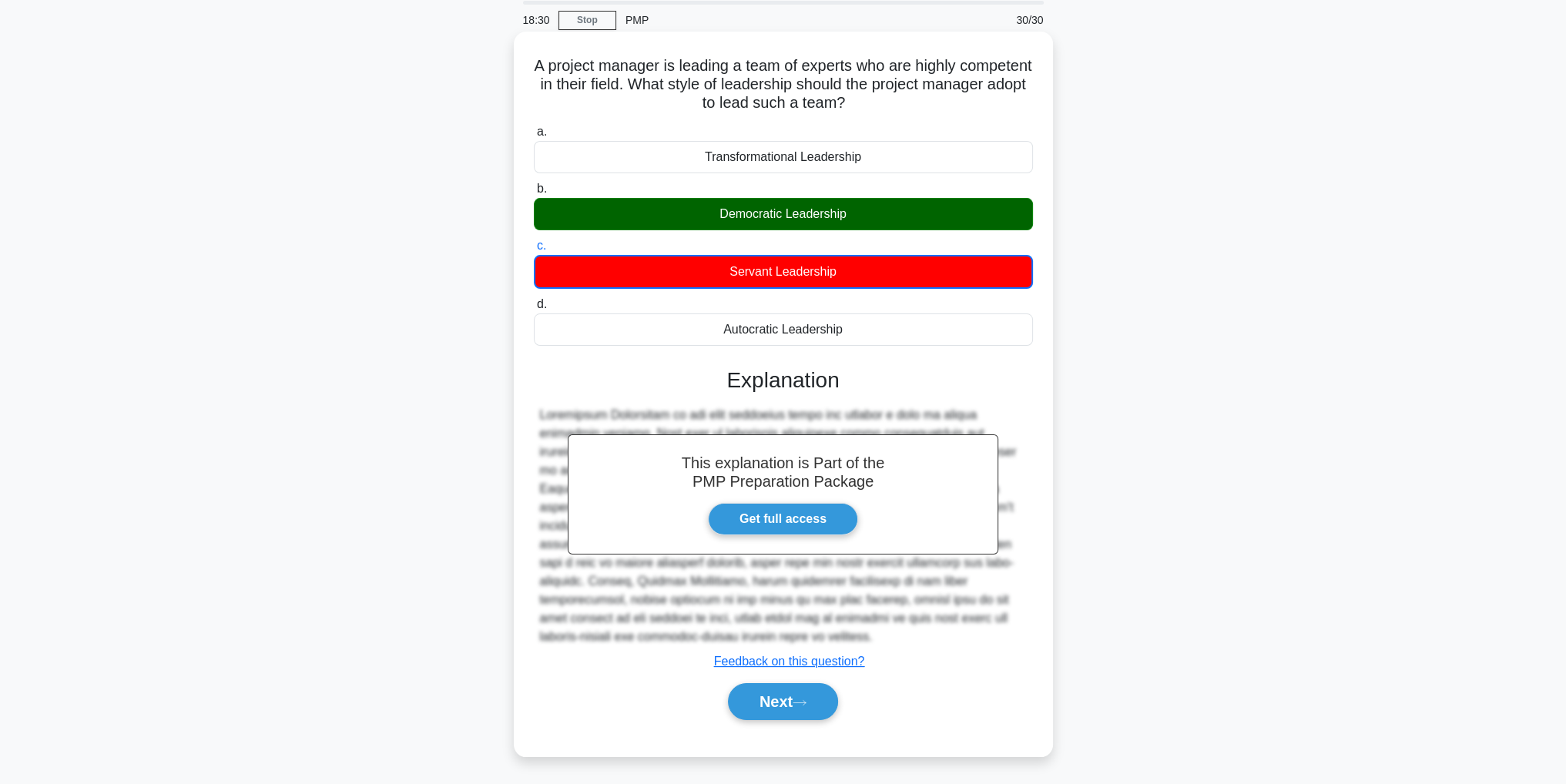
scroll to position [55, 0]
click at [779, 715] on button "Next" at bounding box center [783, 700] width 111 height 37
